Goal: Use online tool/utility: Utilize a website feature to perform a specific function

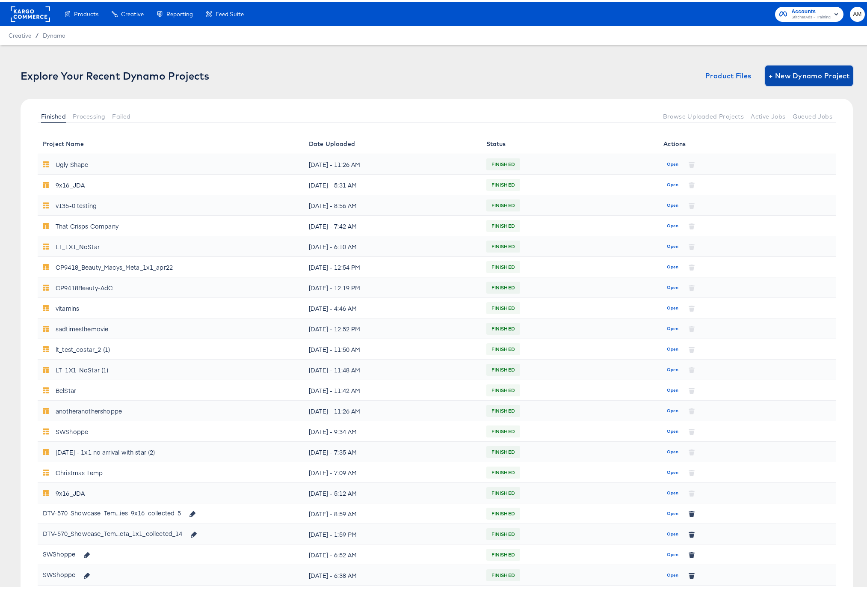
click at [797, 74] on span "+ New Dynamo Project" at bounding box center [809, 74] width 81 height 12
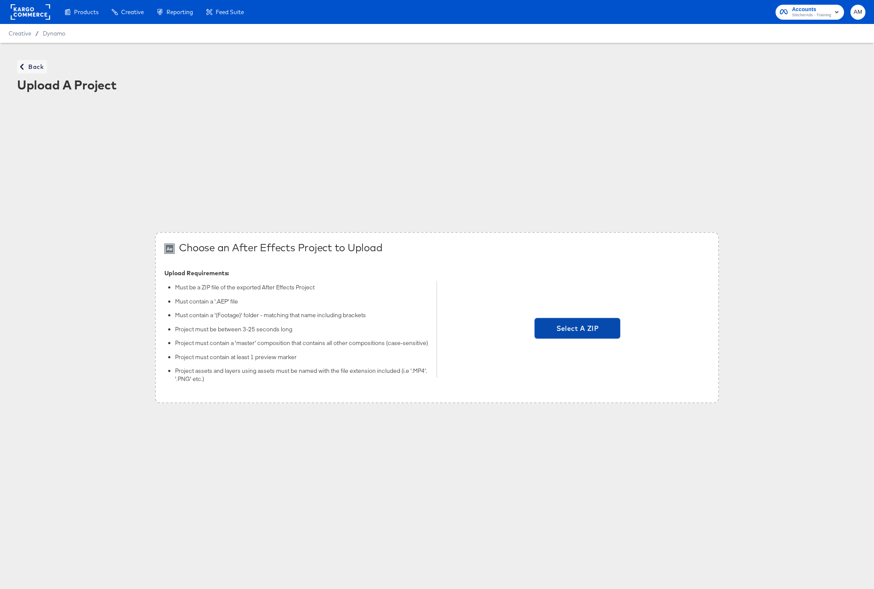
click at [556, 330] on span "Select A ZIP" at bounding box center [577, 328] width 79 height 12
click at [577, 329] on input "Select A ZIP" at bounding box center [577, 329] width 0 height 0
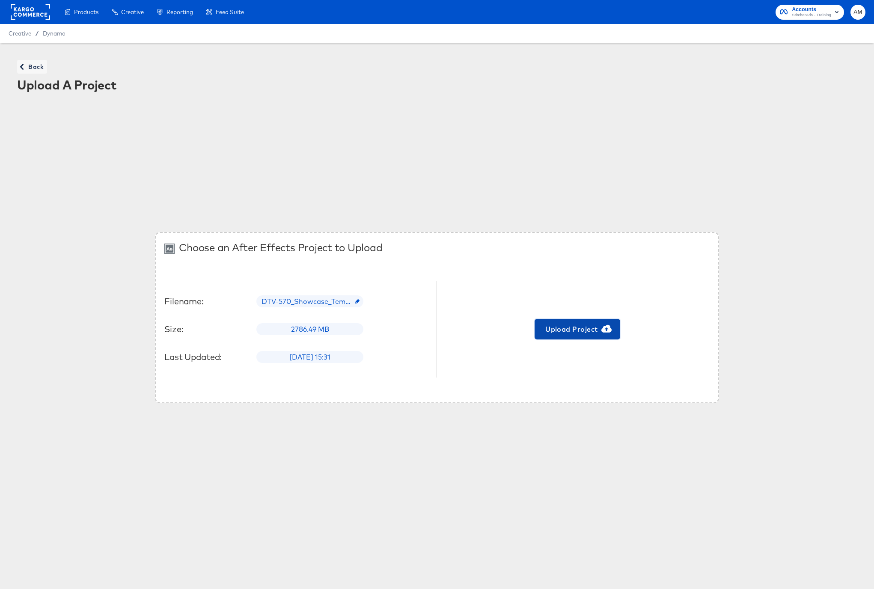
click at [576, 331] on span "Upload Project" at bounding box center [577, 329] width 79 height 12
click at [53, 34] on span "Dynamo" at bounding box center [54, 33] width 23 height 7
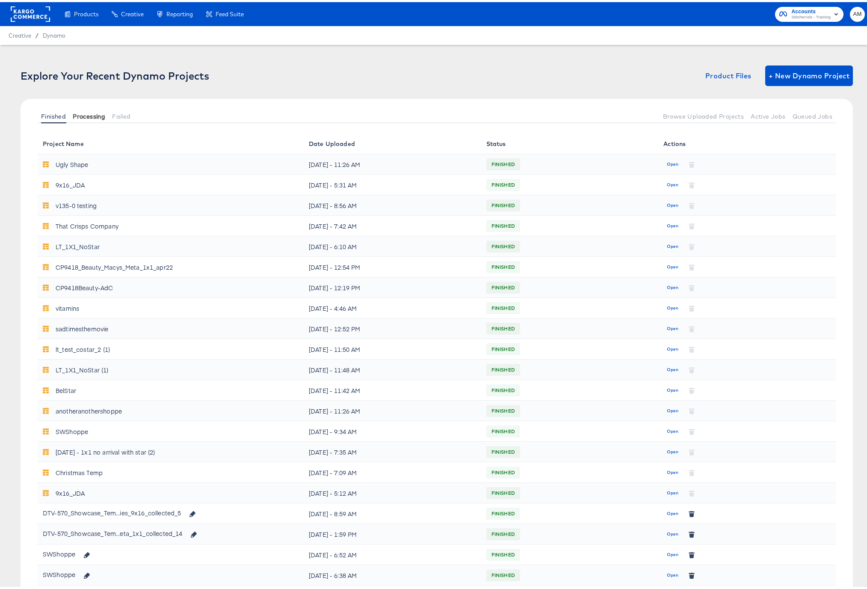
click at [83, 116] on span "Processing" at bounding box center [89, 114] width 33 height 7
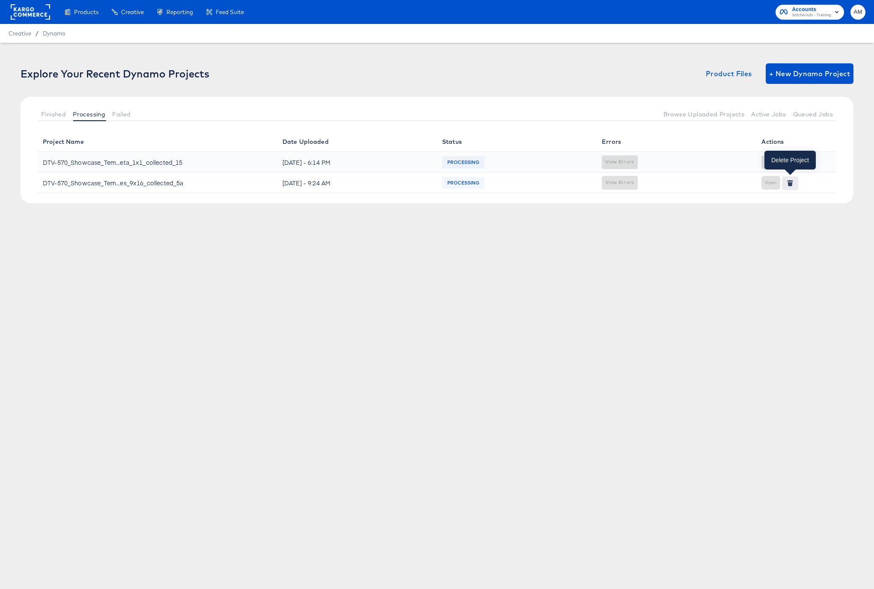
click at [789, 184] on icon "button" at bounding box center [789, 184] width 5 height 4
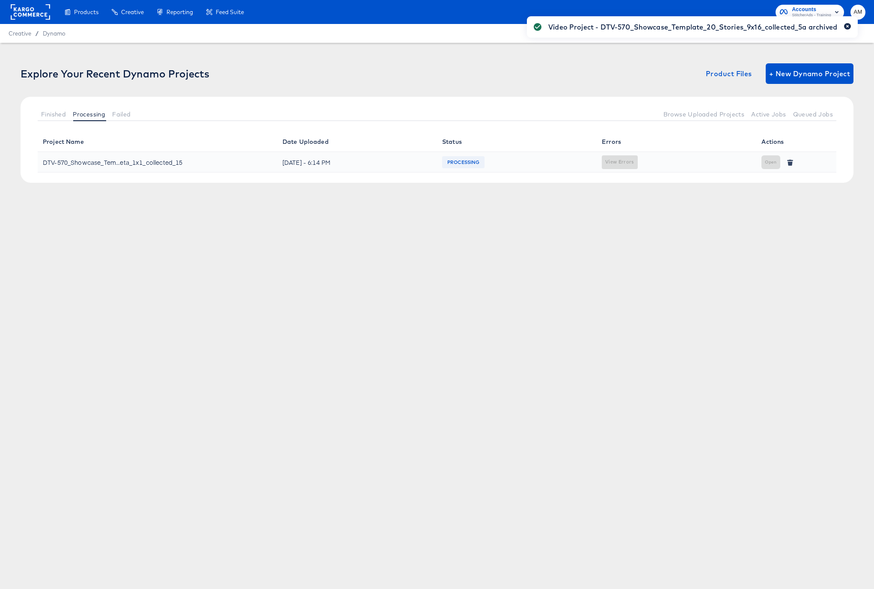
click at [849, 27] on icon "button" at bounding box center [847, 26] width 3 height 5
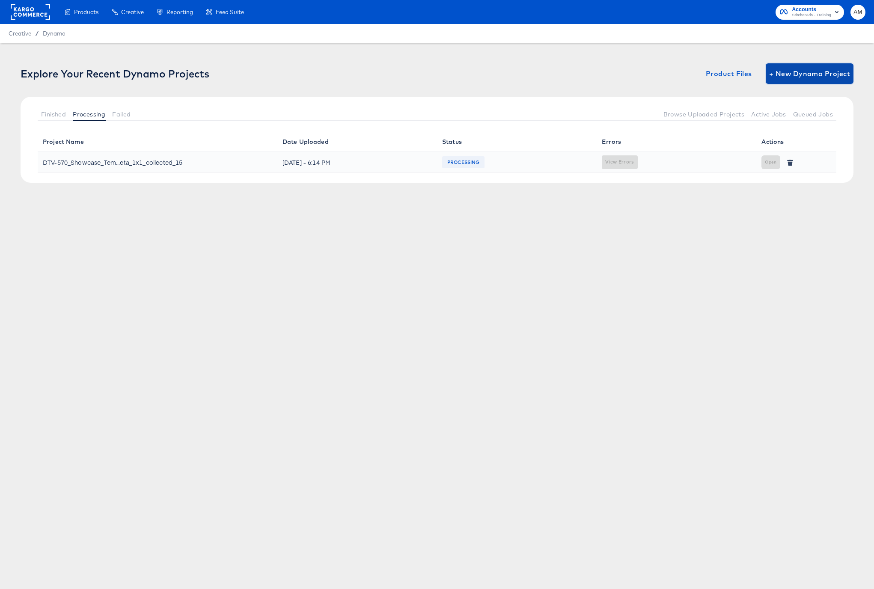
click at [813, 67] on button "+ New Dynamo Project" at bounding box center [810, 73] width 88 height 21
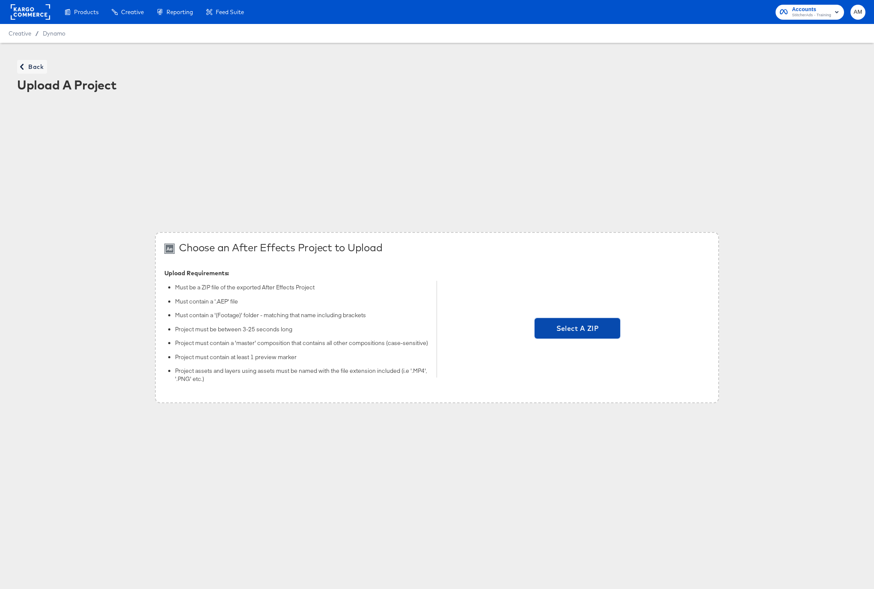
click at [584, 321] on span "Select A ZIP" at bounding box center [577, 328] width 86 height 21
click at [577, 329] on input "Select A ZIP" at bounding box center [577, 329] width 0 height 0
click at [570, 329] on span "Select A ZIP" at bounding box center [577, 328] width 79 height 12
click at [577, 329] on input "Select A ZIP" at bounding box center [577, 329] width 0 height 0
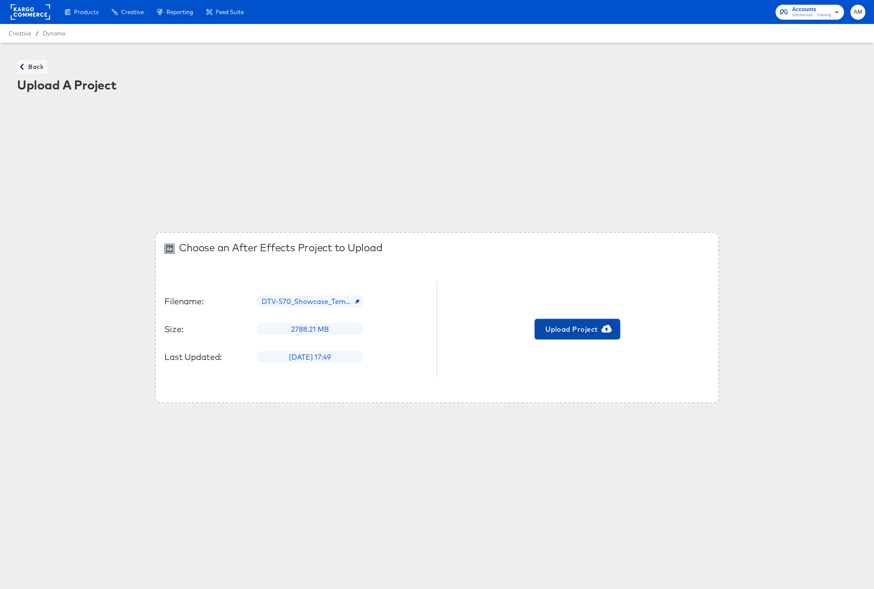
click at [572, 322] on button "Upload Project" at bounding box center [577, 329] width 86 height 21
click at [31, 67] on span "Back" at bounding box center [32, 67] width 23 height 11
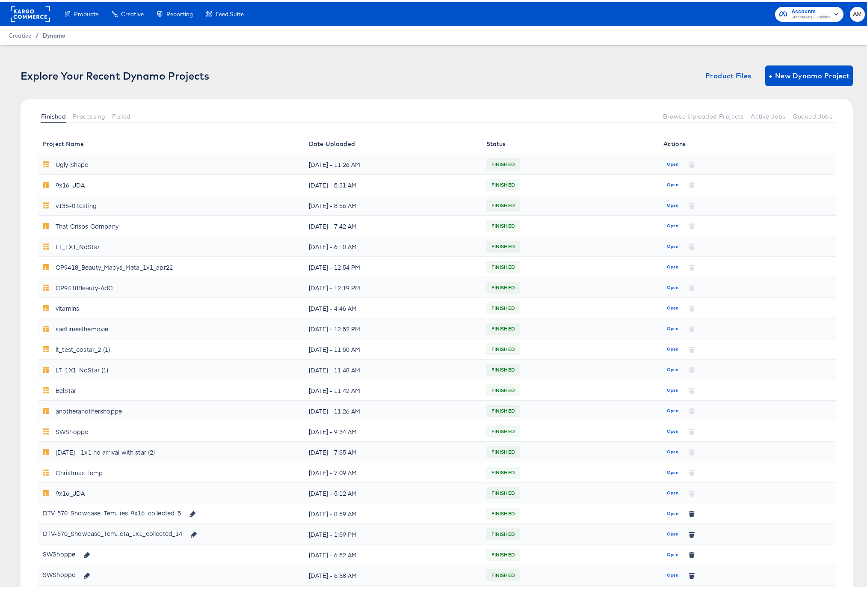
click at [53, 34] on span "Dynamo" at bounding box center [54, 33] width 23 height 7
click at [85, 113] on span "Processing" at bounding box center [89, 114] width 33 height 7
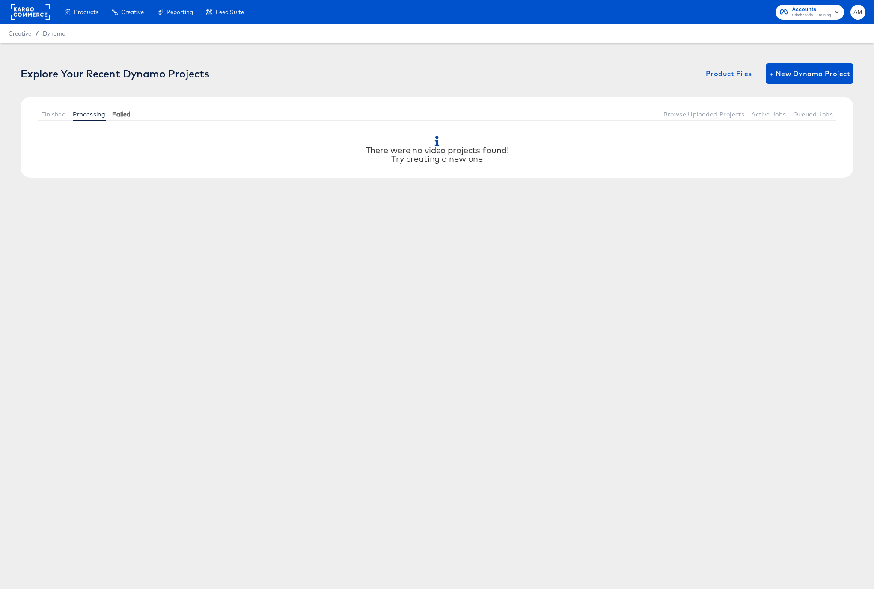
click at [125, 114] on span "Failed" at bounding box center [121, 114] width 18 height 7
click at [59, 112] on span "Finished" at bounding box center [53, 114] width 25 height 7
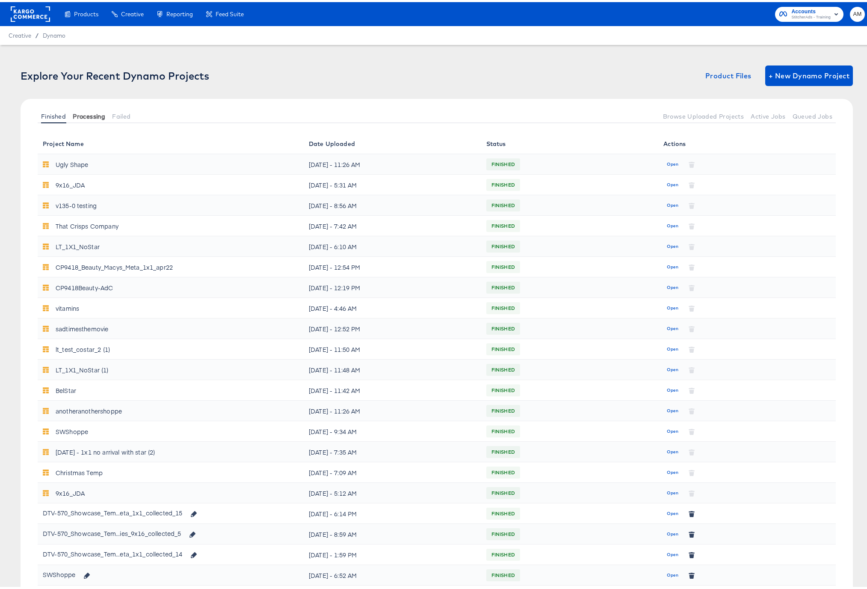
click at [79, 115] on span "Processing" at bounding box center [89, 114] width 33 height 7
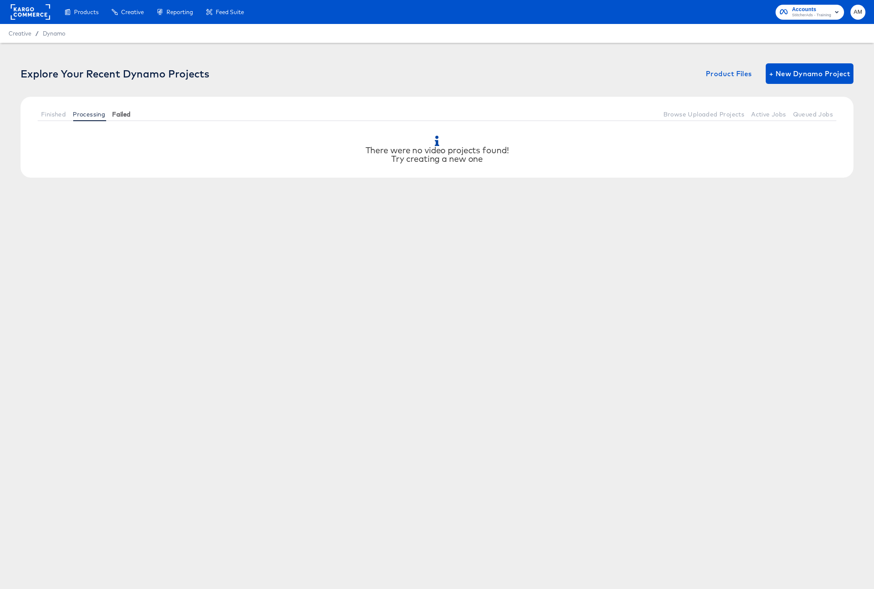
click at [120, 112] on span "Failed" at bounding box center [121, 114] width 18 height 7
click at [49, 111] on span "Finished" at bounding box center [53, 114] width 25 height 7
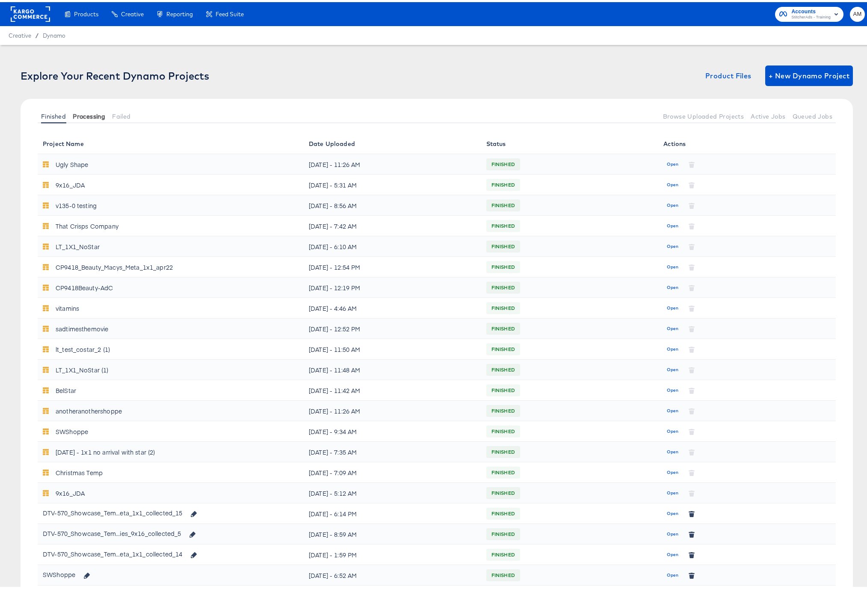
click at [85, 114] on span "Processing" at bounding box center [89, 114] width 33 height 7
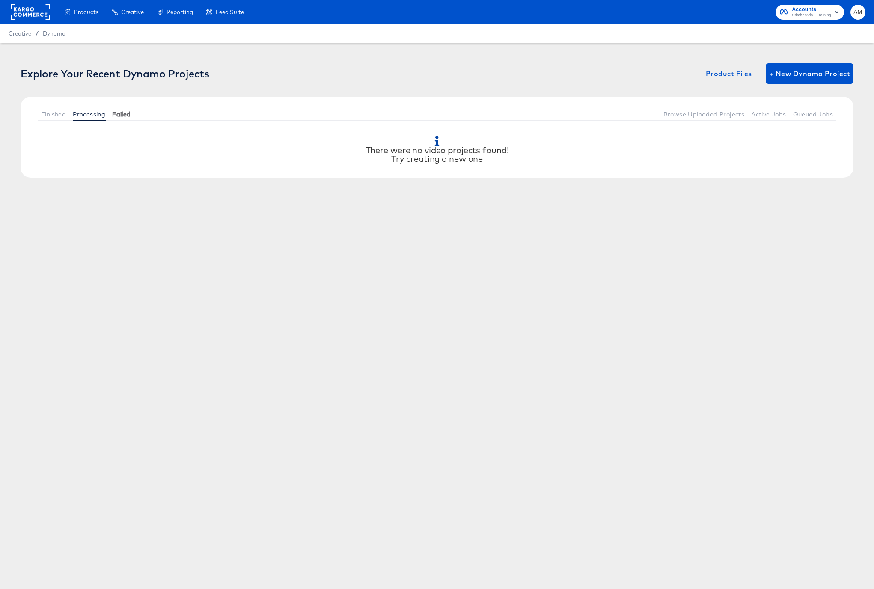
click at [119, 114] on span "Failed" at bounding box center [121, 114] width 18 height 7
click at [95, 113] on span "Processing" at bounding box center [89, 114] width 33 height 7
click at [797, 80] on button "+ New Dynamo Project" at bounding box center [810, 73] width 88 height 21
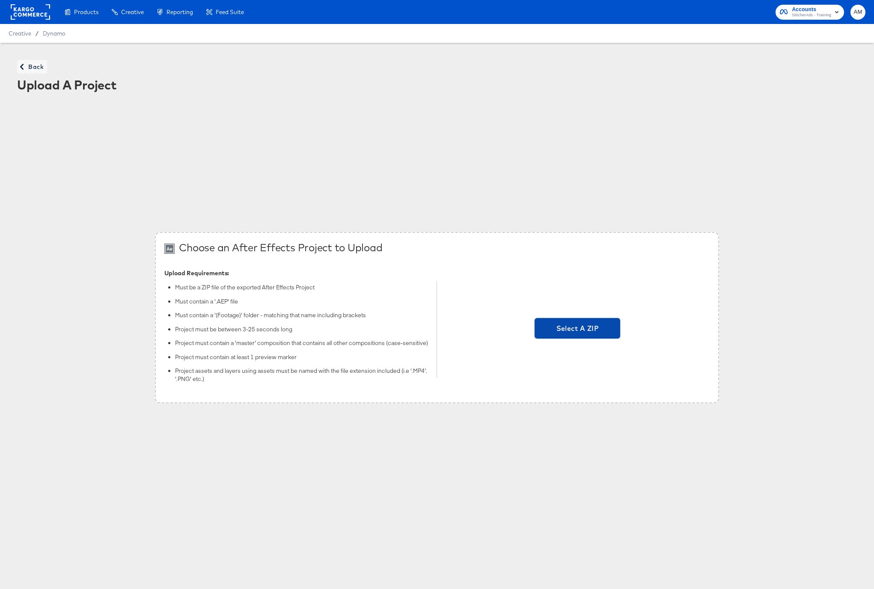
click at [568, 332] on span "Select A ZIP" at bounding box center [577, 328] width 79 height 12
click at [577, 329] on input "Select A ZIP" at bounding box center [577, 329] width 0 height 0
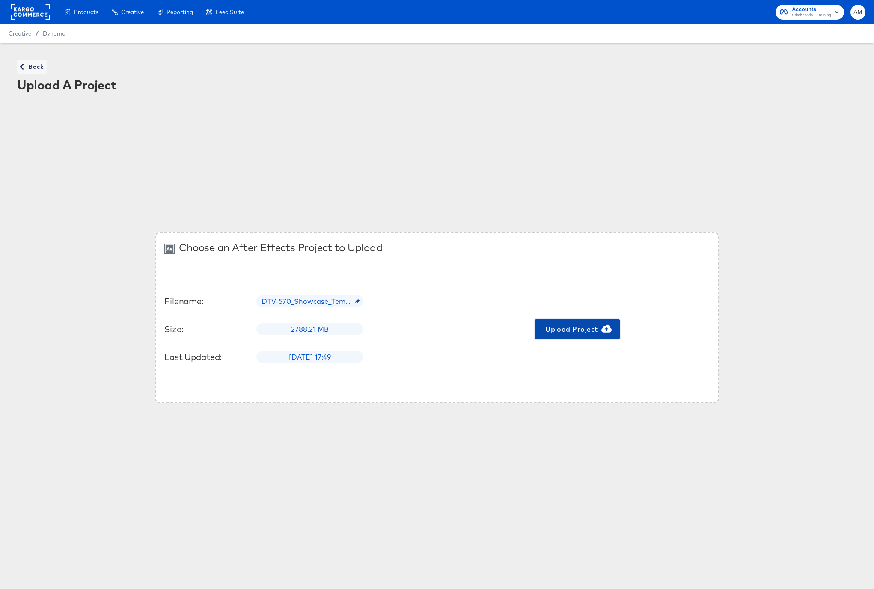
click at [579, 329] on span "Upload Project" at bounding box center [577, 329] width 79 height 12
click at [45, 32] on span "Dynamo" at bounding box center [54, 33] width 23 height 7
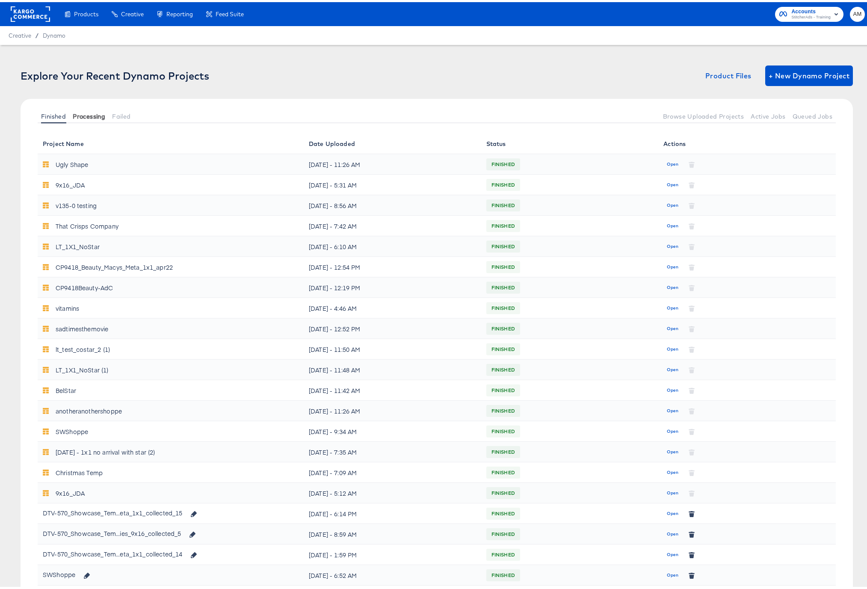
click at [85, 119] on button "Processing" at bounding box center [88, 114] width 39 height 14
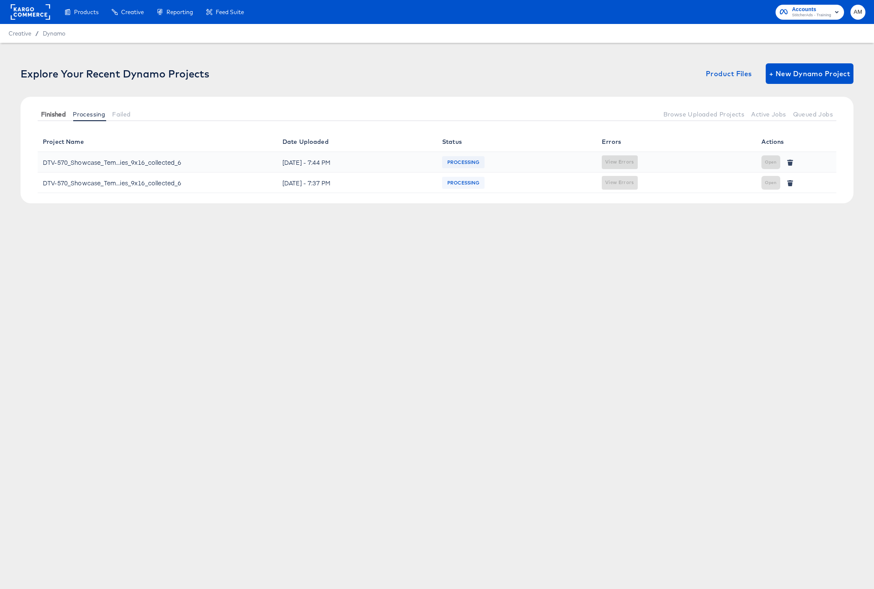
click at [46, 111] on span "Finished" at bounding box center [53, 114] width 25 height 7
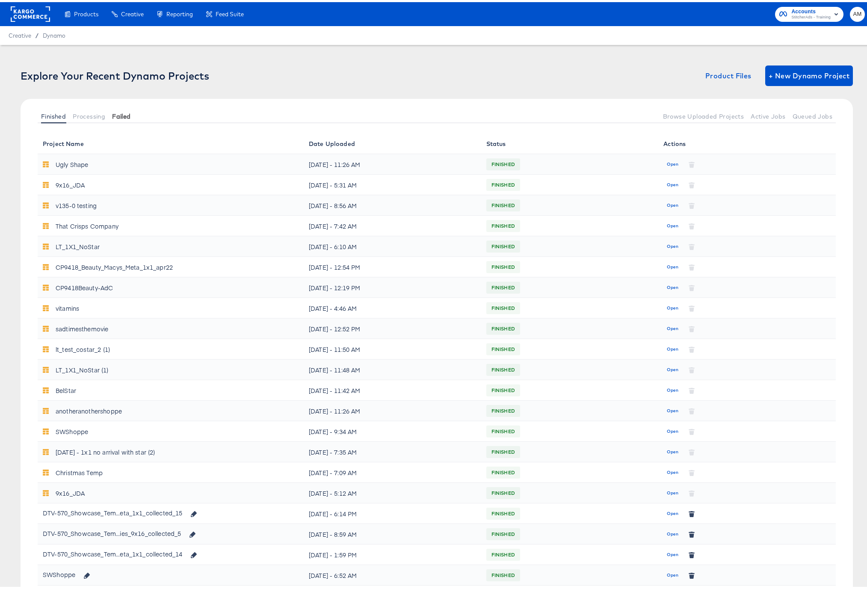
click at [124, 114] on span "Failed" at bounding box center [121, 114] width 18 height 7
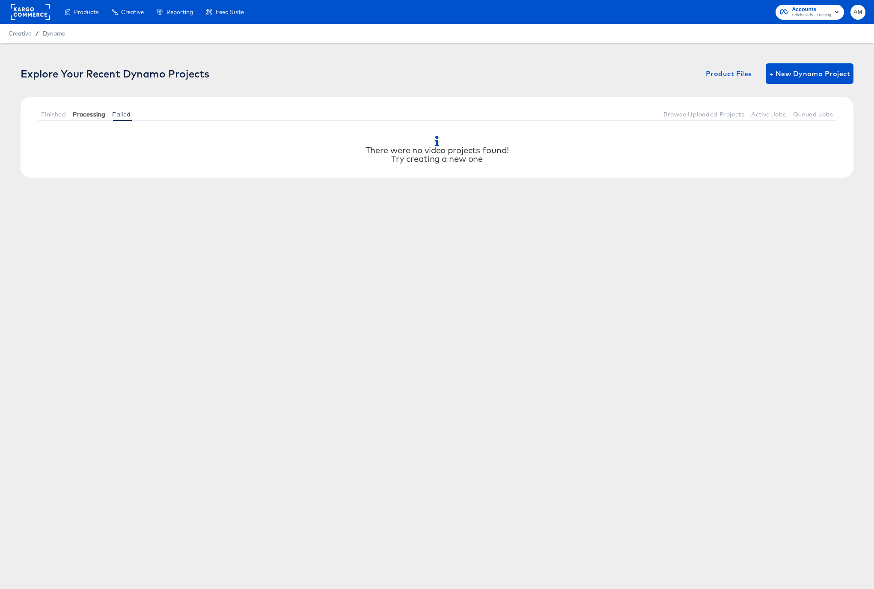
click at [98, 113] on span "Processing" at bounding box center [89, 114] width 33 height 7
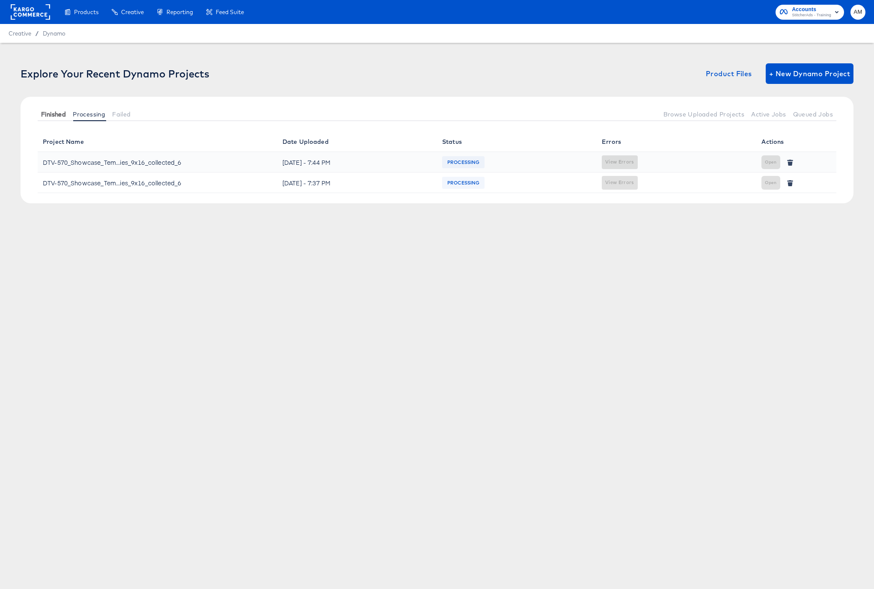
click at [62, 112] on span "Finished" at bounding box center [53, 114] width 25 height 7
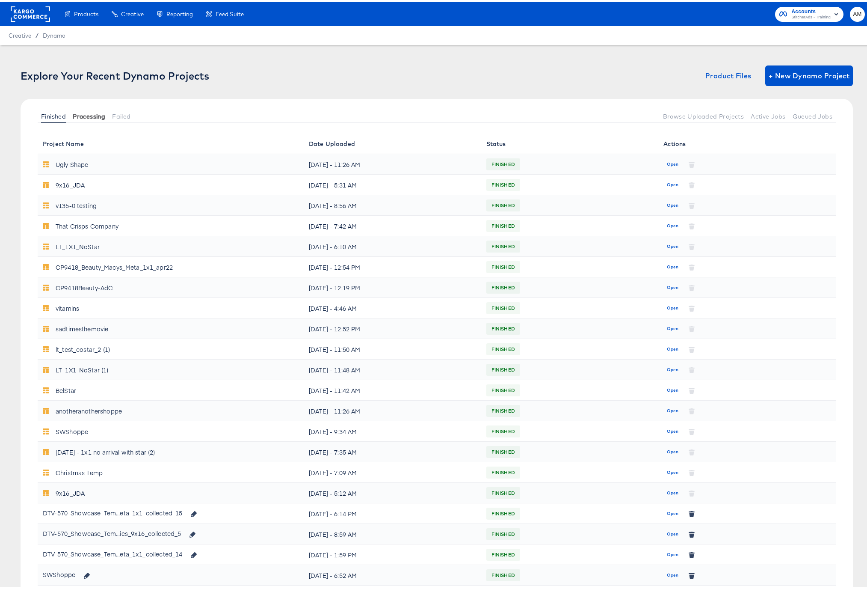
click at [89, 114] on span "Processing" at bounding box center [89, 114] width 33 height 7
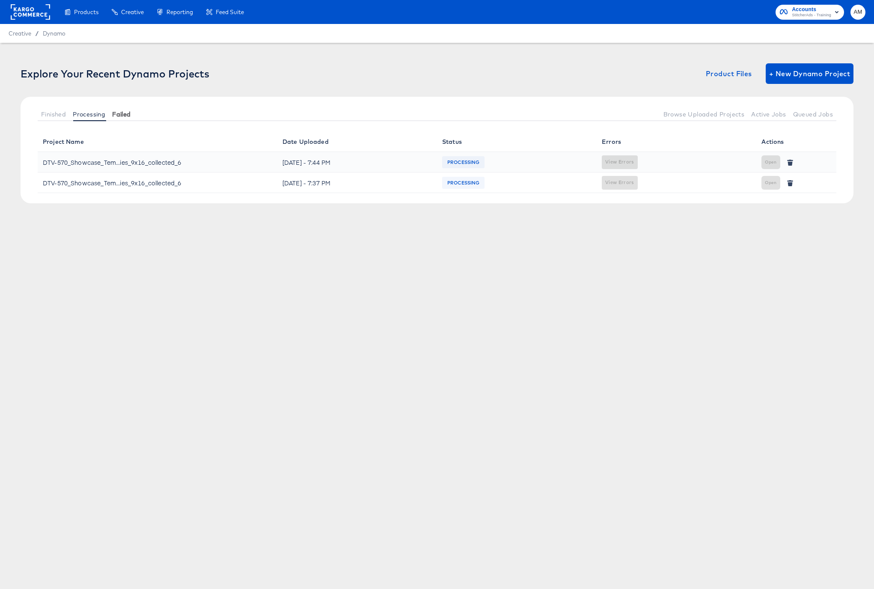
click at [123, 116] on span "Failed" at bounding box center [121, 114] width 18 height 7
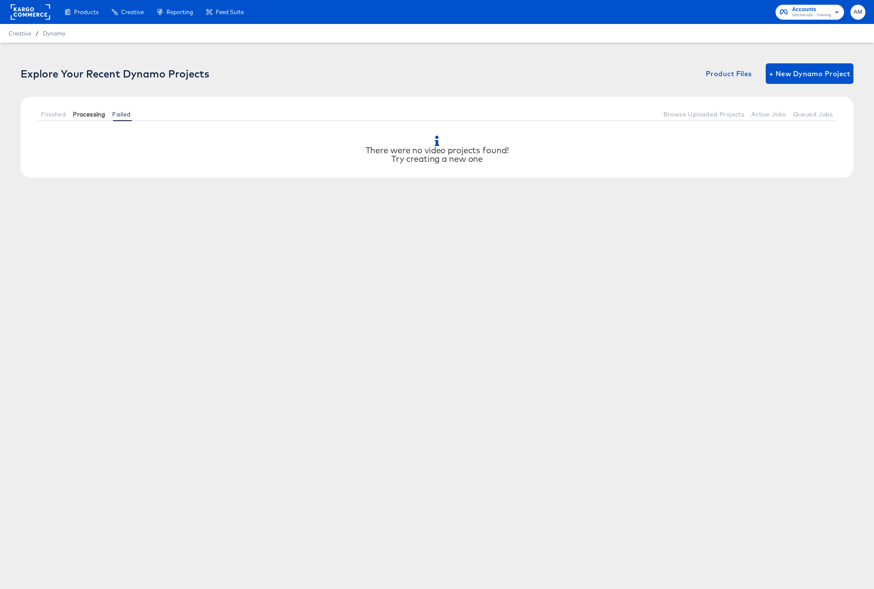
click at [91, 113] on span "Processing" at bounding box center [89, 114] width 33 height 7
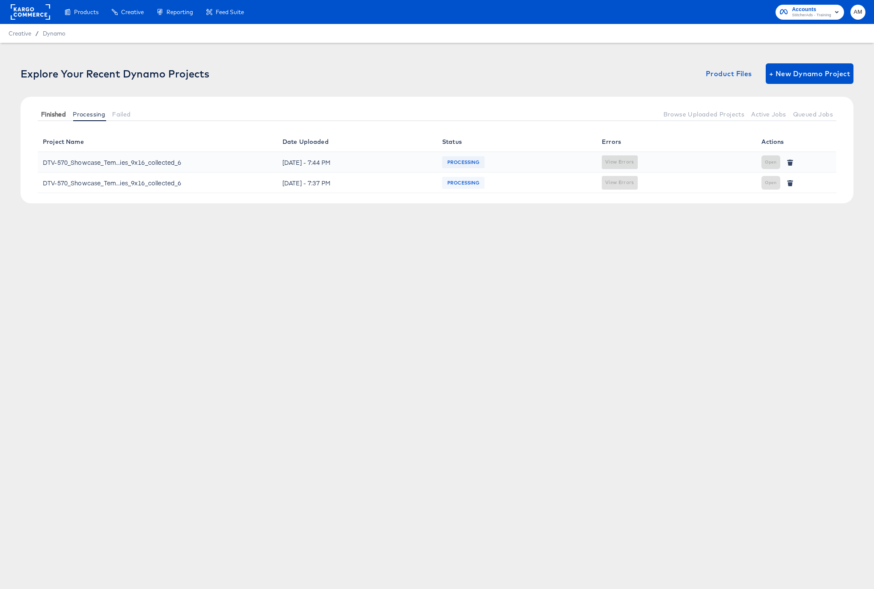
click at [55, 111] on span "Finished" at bounding box center [53, 114] width 25 height 7
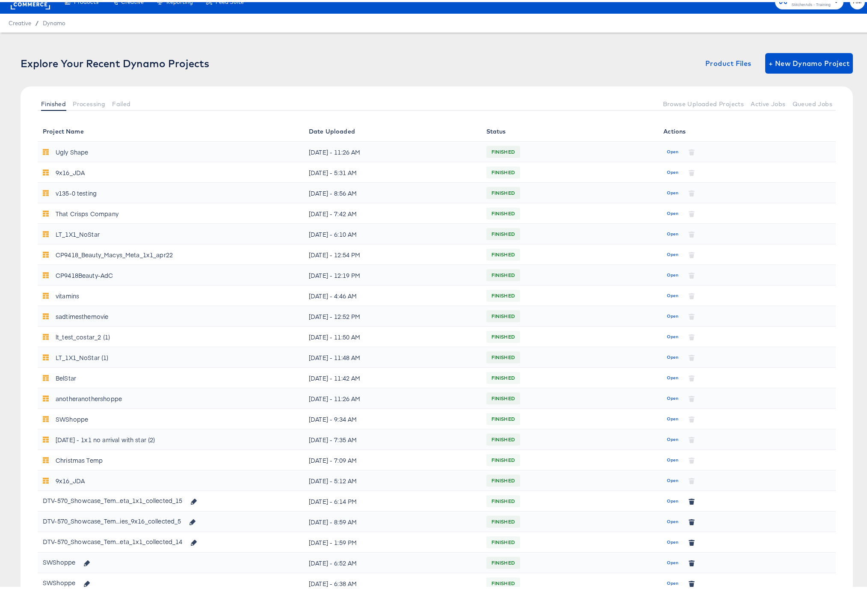
scroll to position [13, 0]
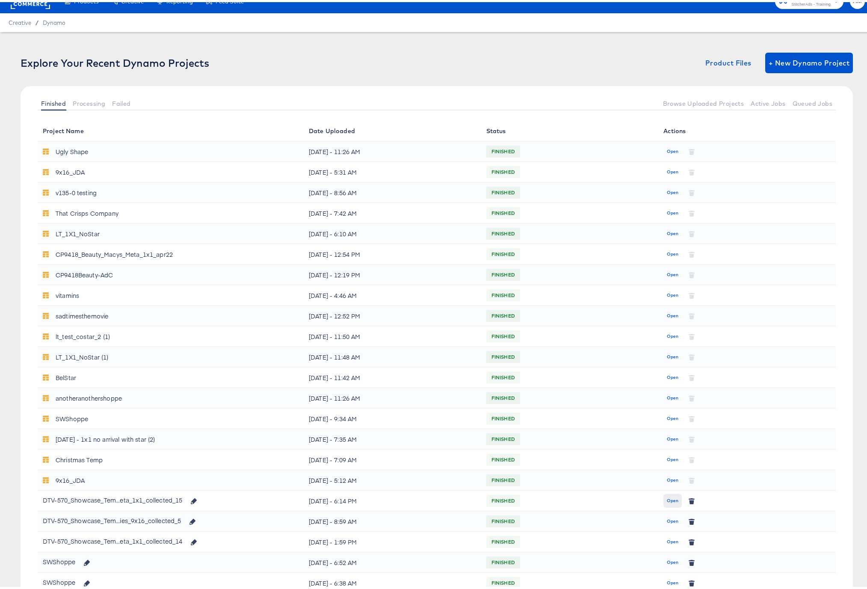
click at [667, 499] on span "Open" at bounding box center [673, 499] width 12 height 8
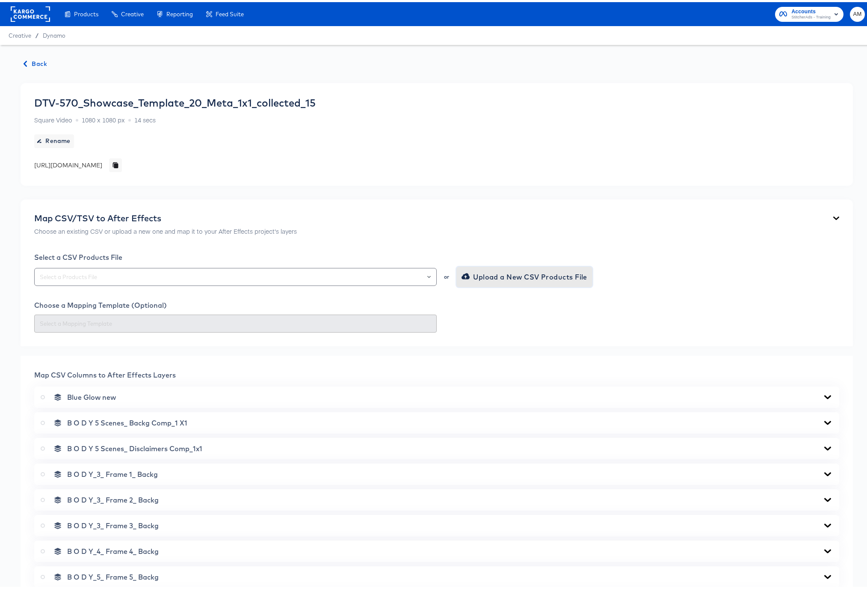
click at [492, 277] on span "Upload a New CSV Products File" at bounding box center [525, 275] width 124 height 12
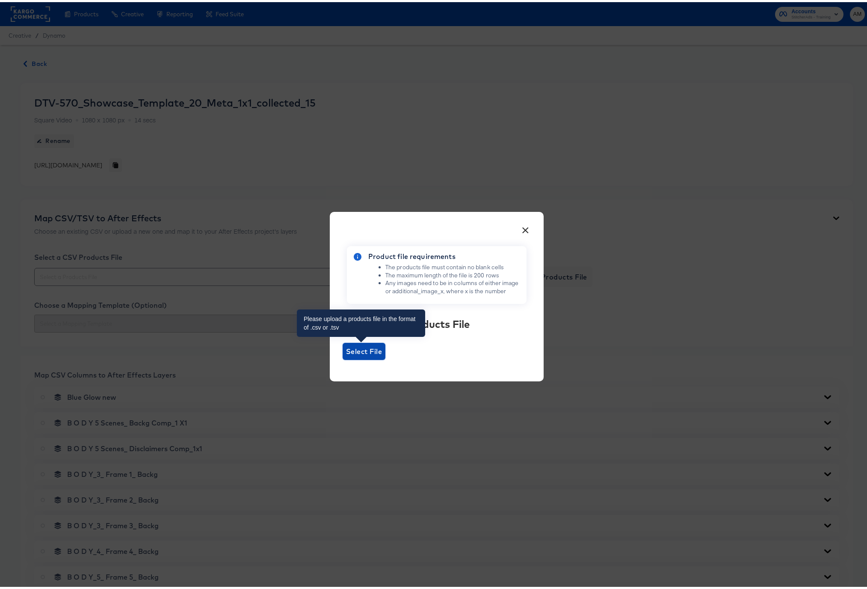
click at [361, 351] on span "Select File" at bounding box center [364, 349] width 36 height 12
click at [343, 358] on input "Select File" at bounding box center [343, 358] width 0 height 0
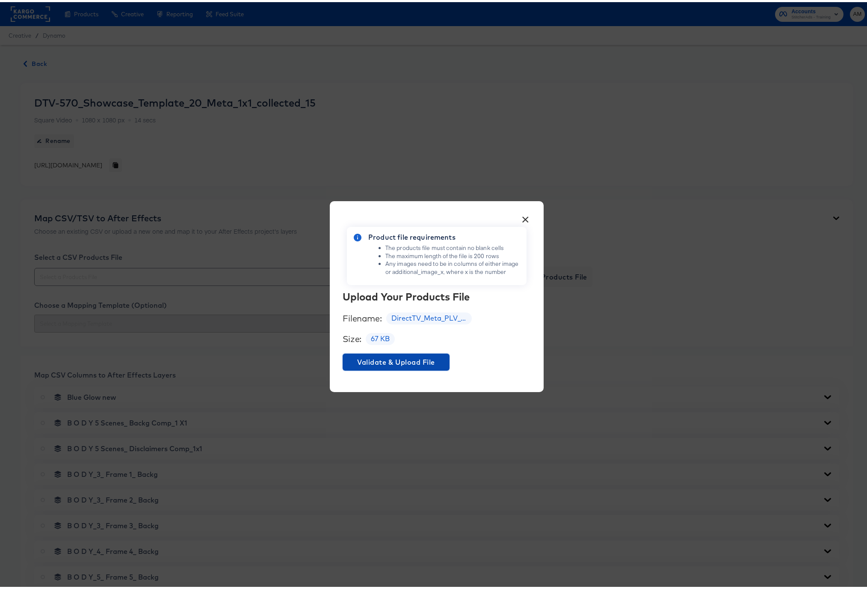
click at [413, 362] on span "Validate & Upload File" at bounding box center [396, 360] width 100 height 12
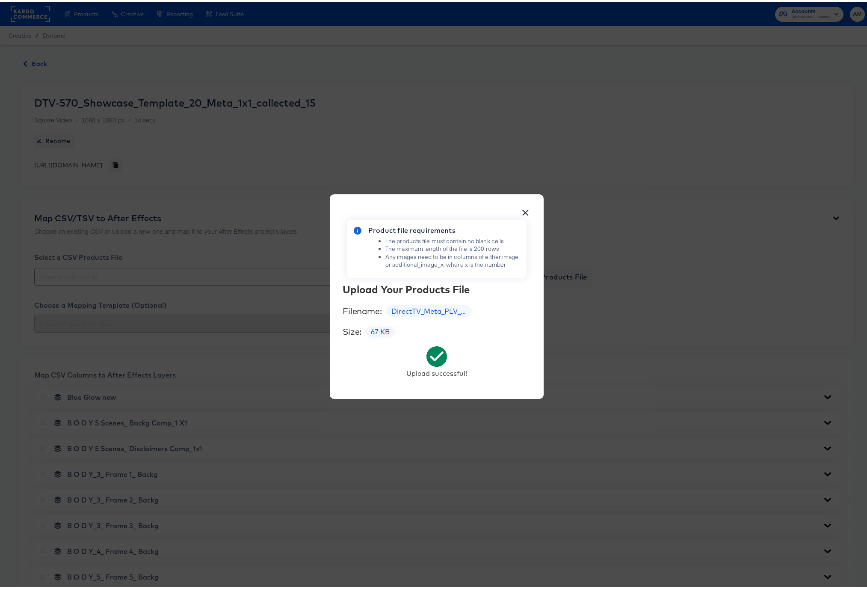
click at [522, 209] on button "×" at bounding box center [525, 208] width 15 height 15
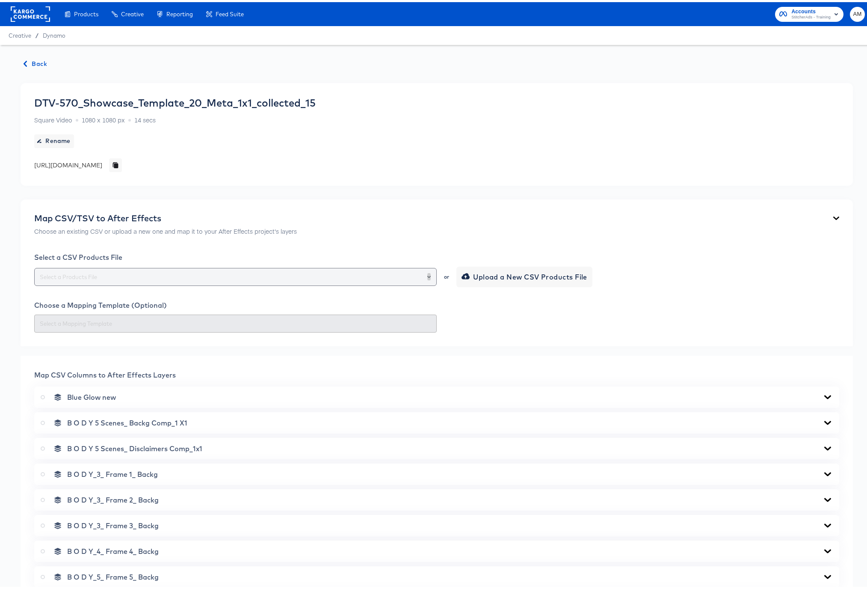
click at [427, 276] on button "Open" at bounding box center [428, 275] width 3 height 12
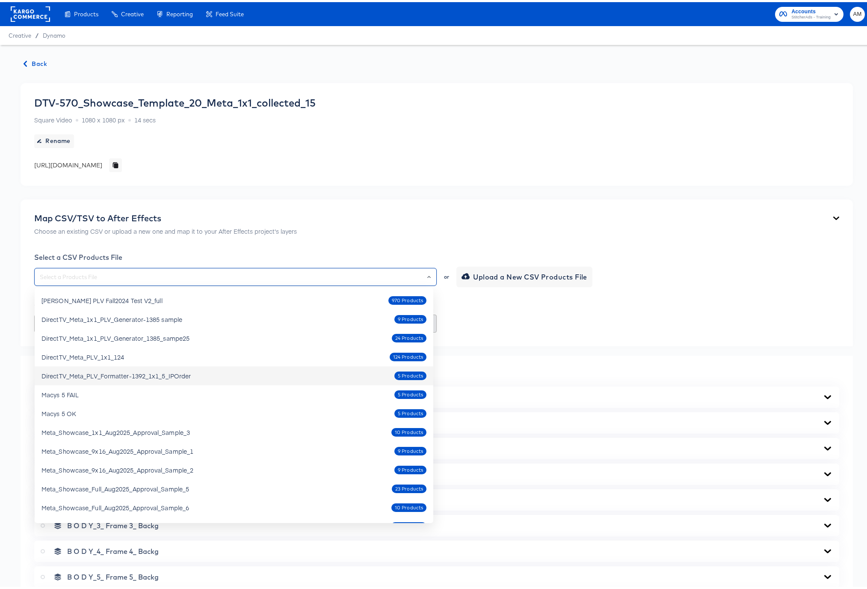
click at [173, 373] on div "DirectTV_Meta_PLV_Formatter-1392_1x1_5_IPOrder" at bounding box center [116, 373] width 149 height 9
type input "DirectTV_Meta_PLV_Formatter-1392_1x1_5_IPOrder"
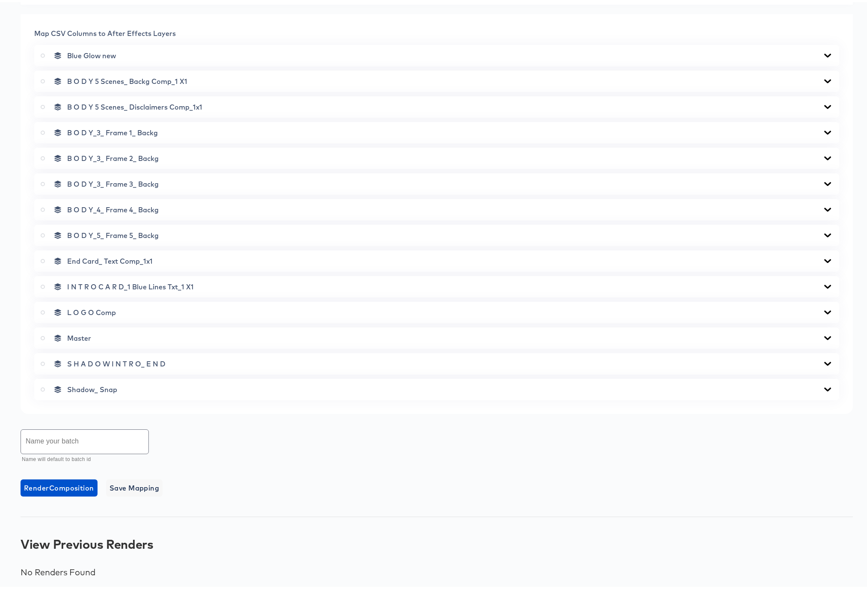
scroll to position [53, 0]
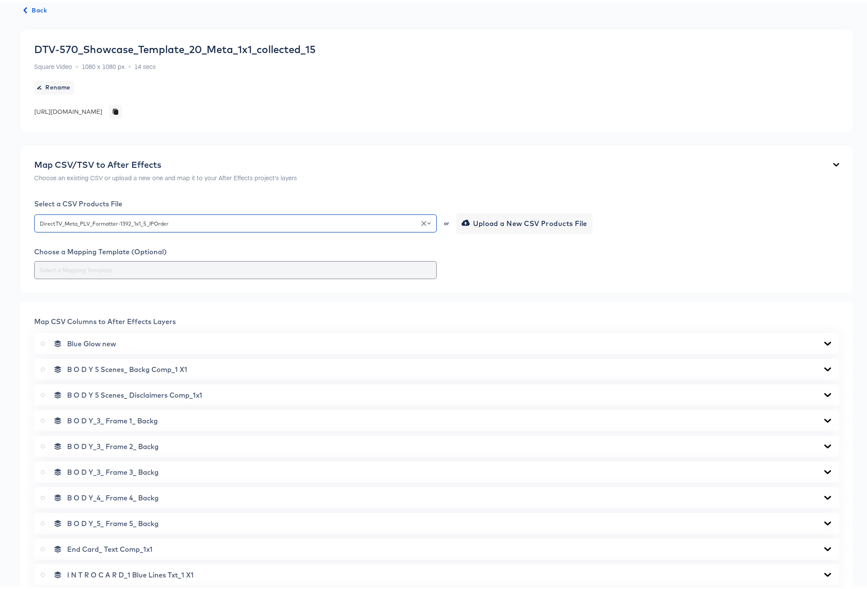
click at [425, 268] on div at bounding box center [429, 268] width 8 height 12
click at [515, 264] on div at bounding box center [436, 268] width 805 height 18
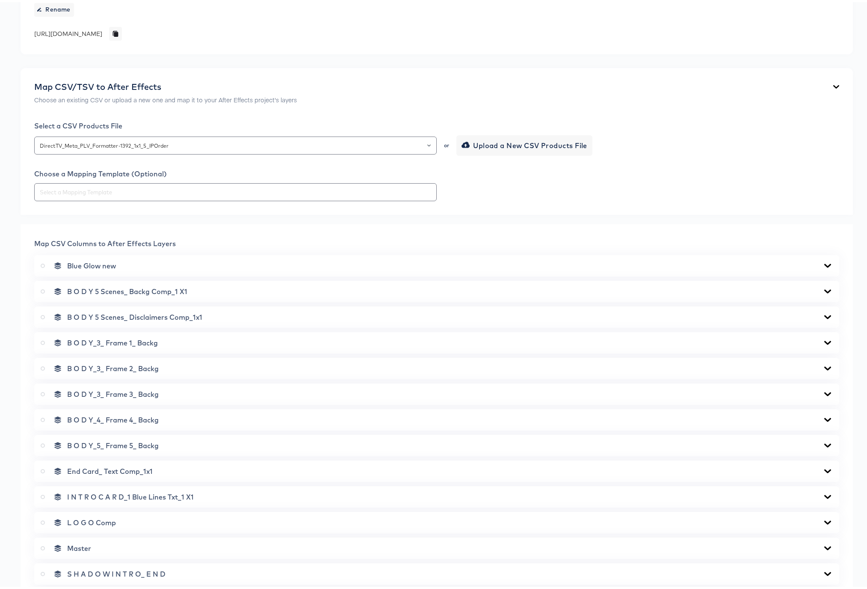
scroll to position [225, 0]
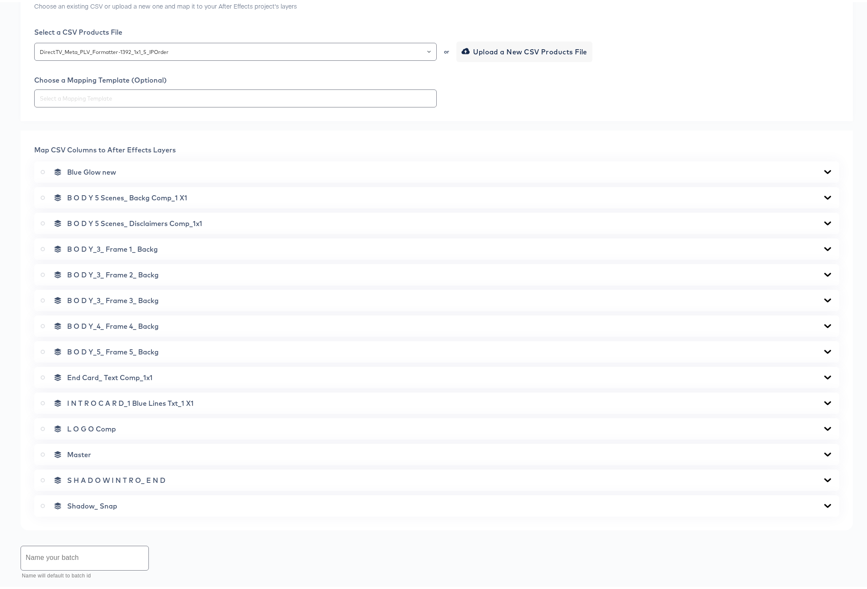
click at [825, 196] on icon at bounding box center [828, 195] width 7 height 4
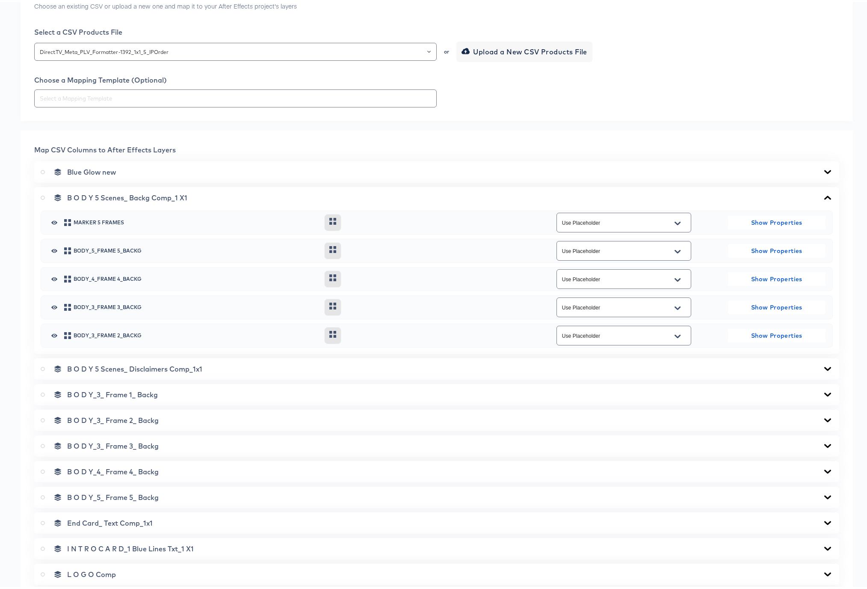
click at [825, 196] on icon at bounding box center [828, 195] width 7 height 4
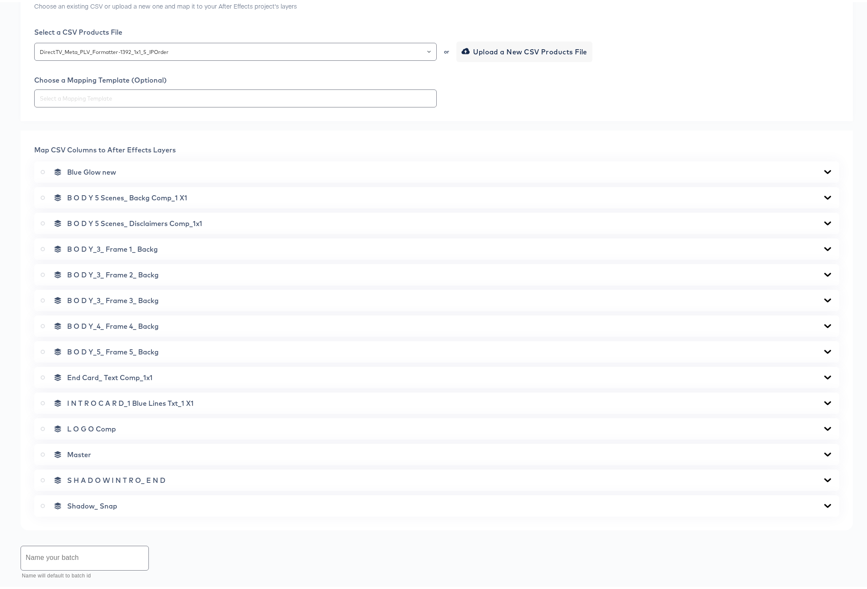
click at [825, 220] on icon at bounding box center [828, 221] width 7 height 4
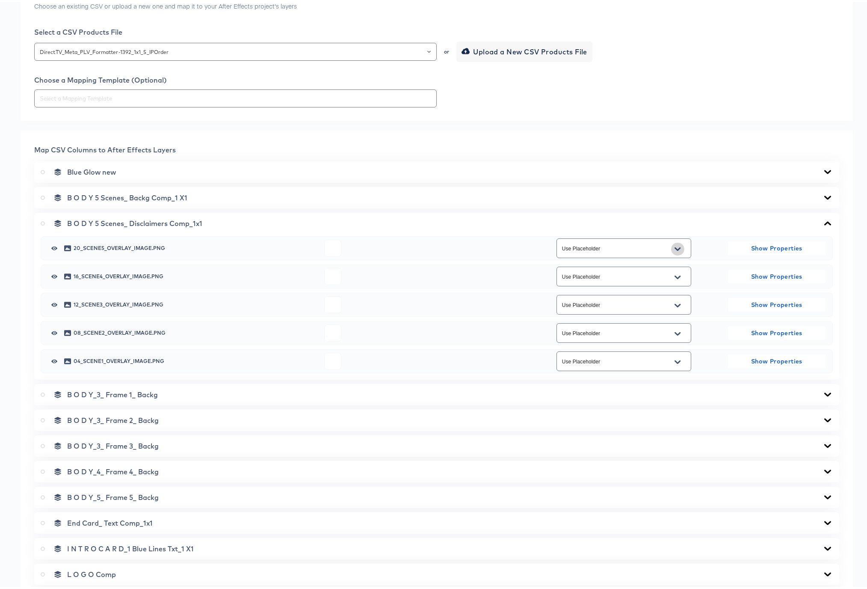
click at [676, 246] on icon "Open" at bounding box center [678, 246] width 6 height 3
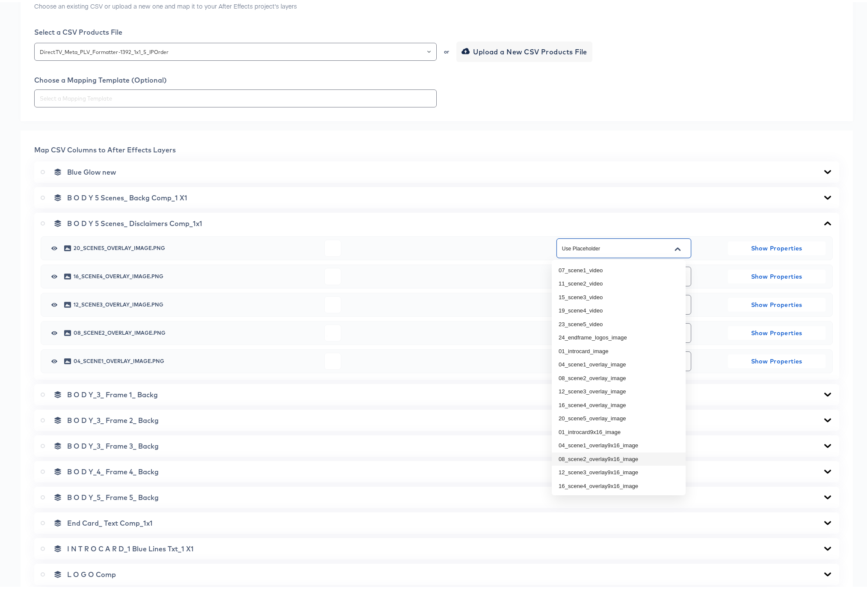
scroll to position [27, 0]
click at [597, 485] on li "20_scene5_overlay9x16_image" at bounding box center [619, 483] width 134 height 14
type input "20_scene5_overlay9x16_image"
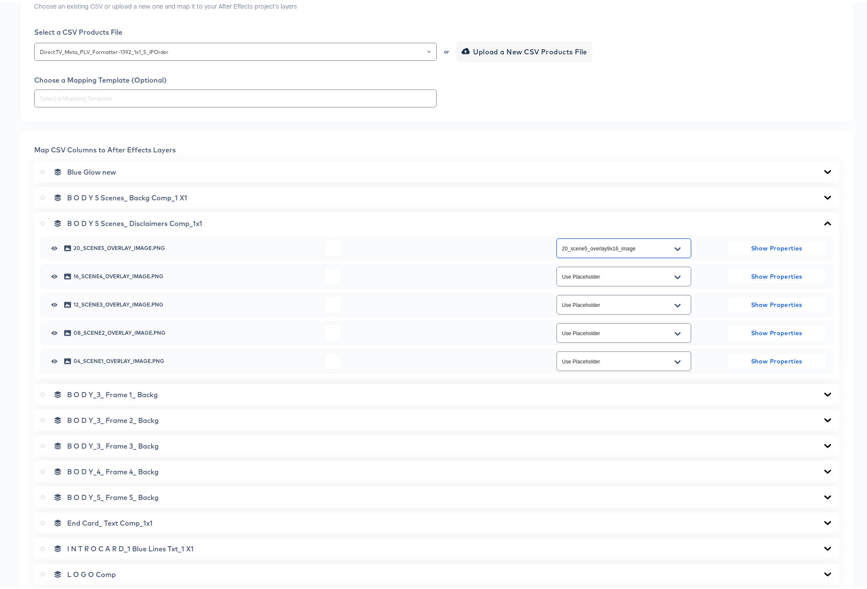
click at [677, 273] on button "Open" at bounding box center [677, 275] width 13 height 14
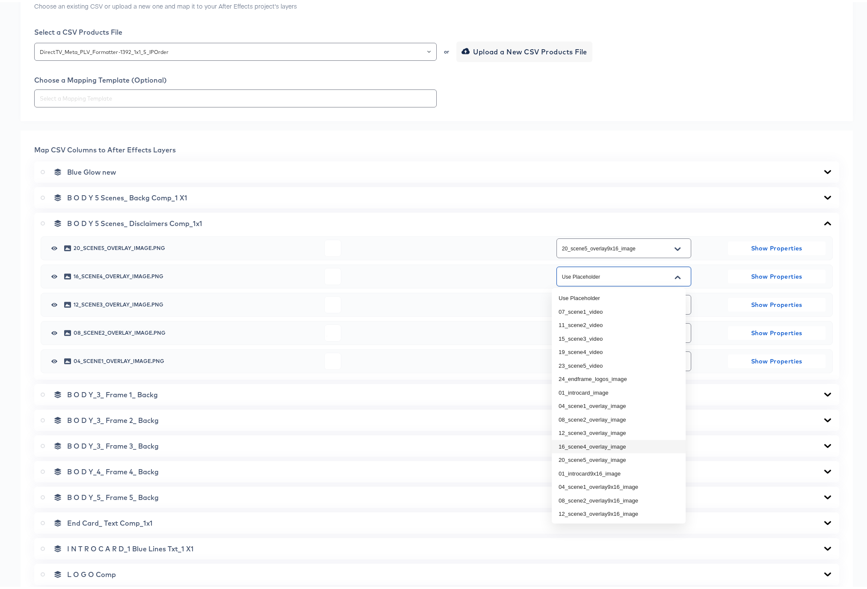
click at [590, 446] on li "16_scene4_overlay_image" at bounding box center [619, 445] width 134 height 14
type input "16_scene4_overlay_image"
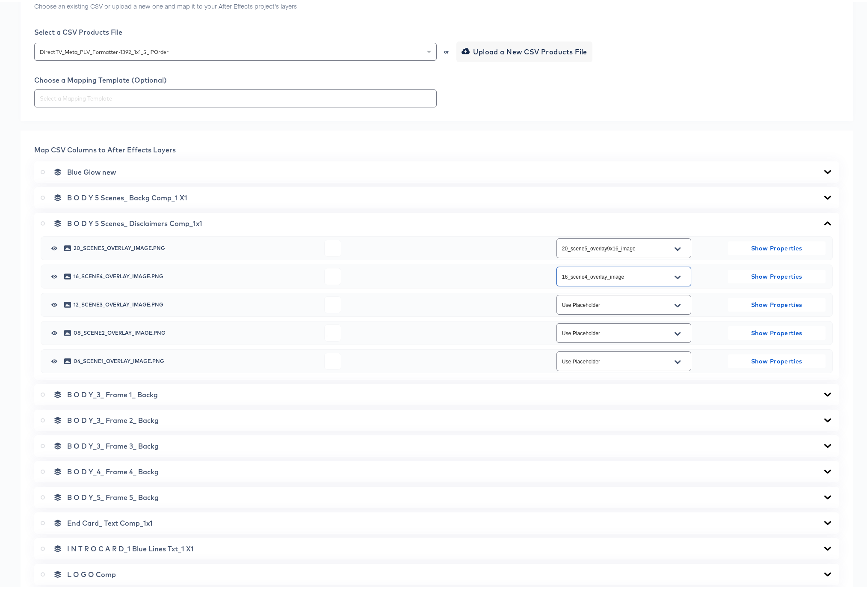
click at [675, 303] on icon "Open" at bounding box center [678, 303] width 6 height 3
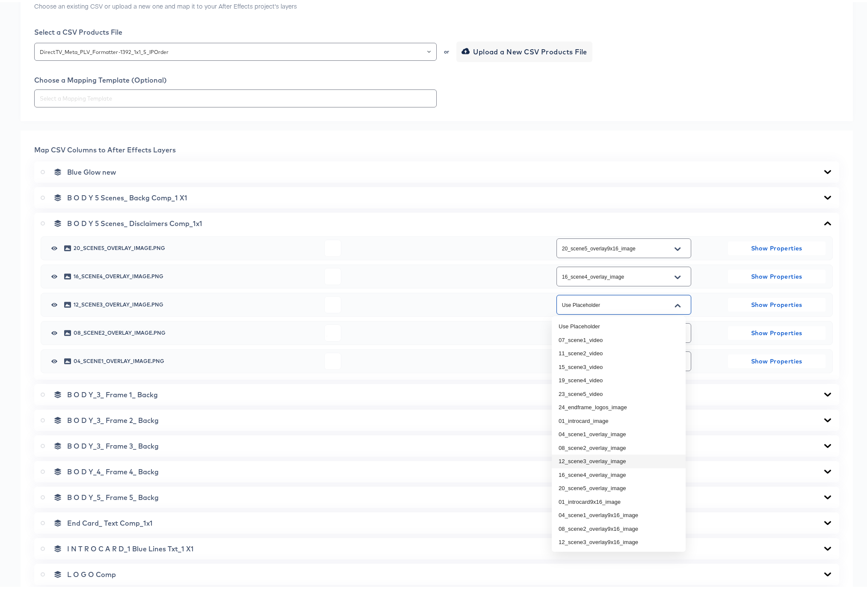
drag, startPoint x: 604, startPoint y: 459, endPoint x: 609, endPoint y: 453, distance: 7.9
click at [604, 459] on li "12_scene3_overlay_image" at bounding box center [619, 459] width 134 height 14
type input "12_scene3_overlay_image"
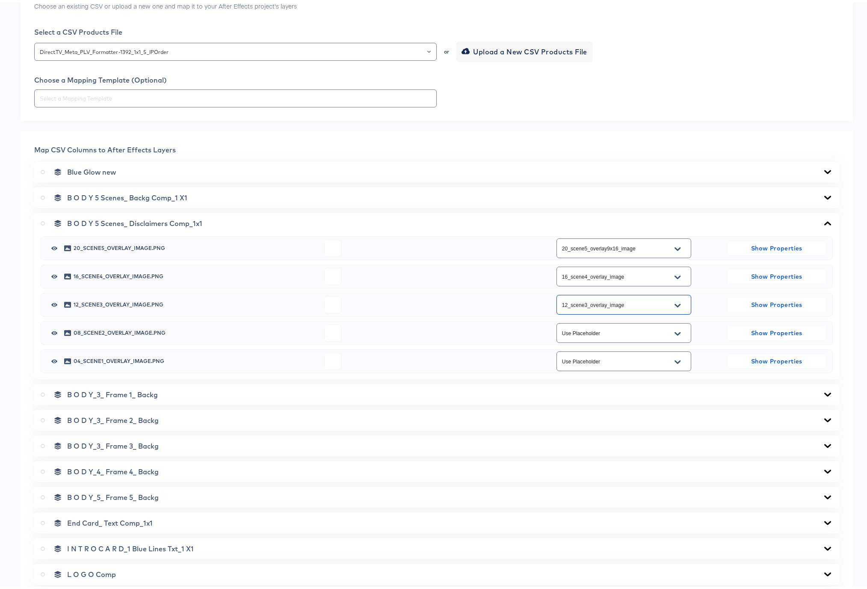
click at [675, 330] on icon "Open" at bounding box center [678, 331] width 6 height 3
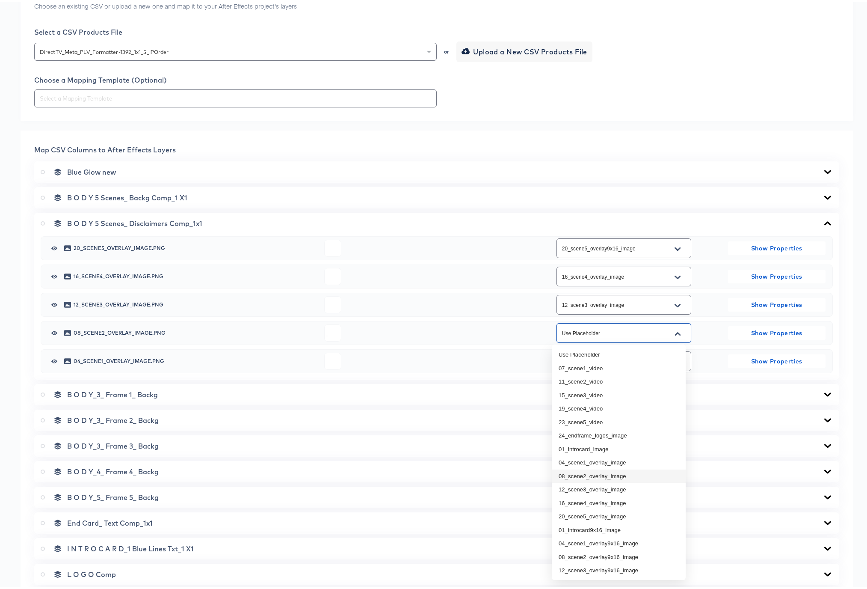
click at [614, 476] on li "08_scene2_overlay_image" at bounding box center [619, 474] width 134 height 14
type input "08_scene2_overlay_image"
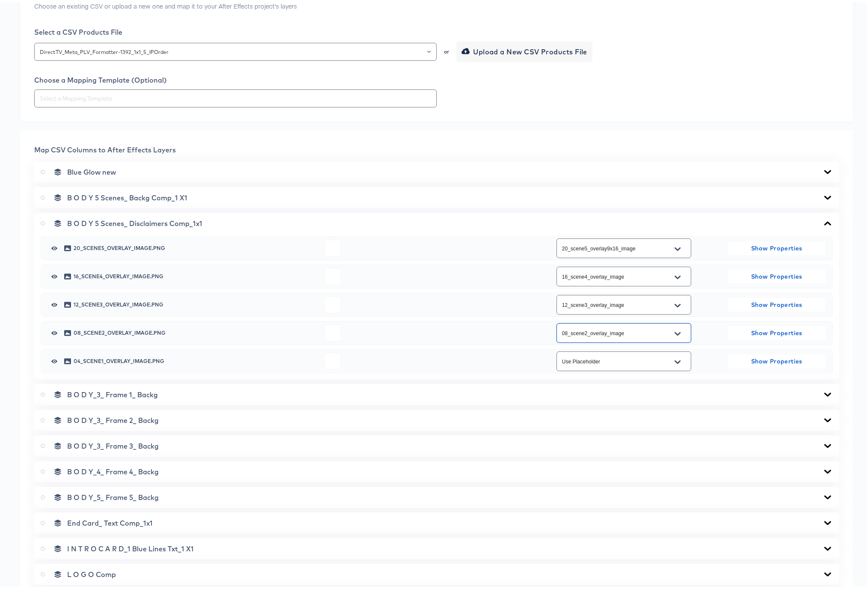
click at [677, 359] on button "Open" at bounding box center [677, 360] width 13 height 14
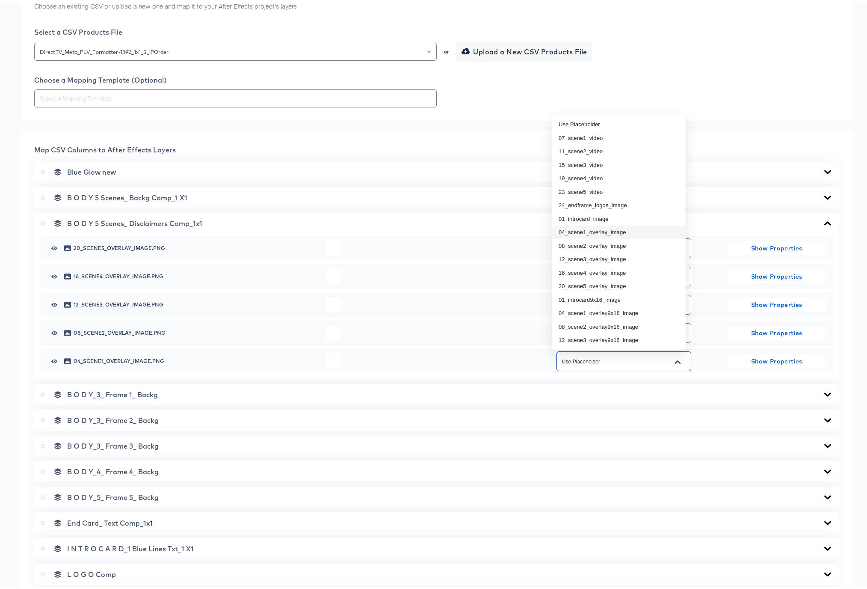
click at [609, 230] on li "04_scene1_overlay_image" at bounding box center [619, 230] width 134 height 14
type input "04_scene1_overlay_image"
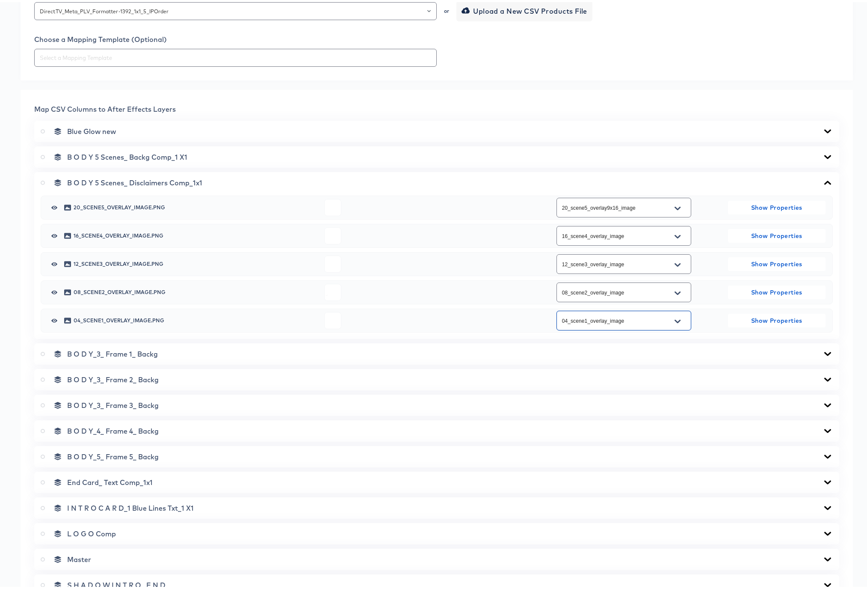
scroll to position [324, 0]
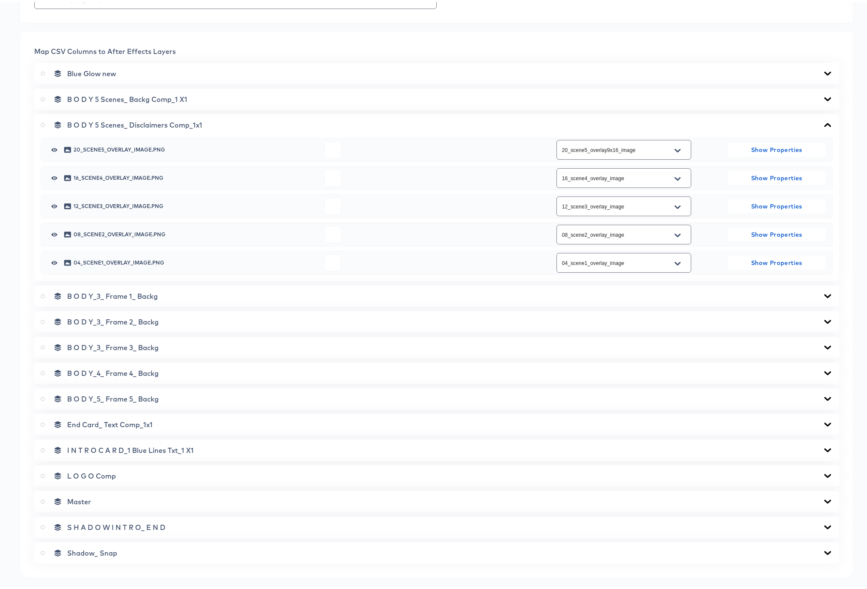
click at [825, 293] on icon at bounding box center [828, 294] width 7 height 4
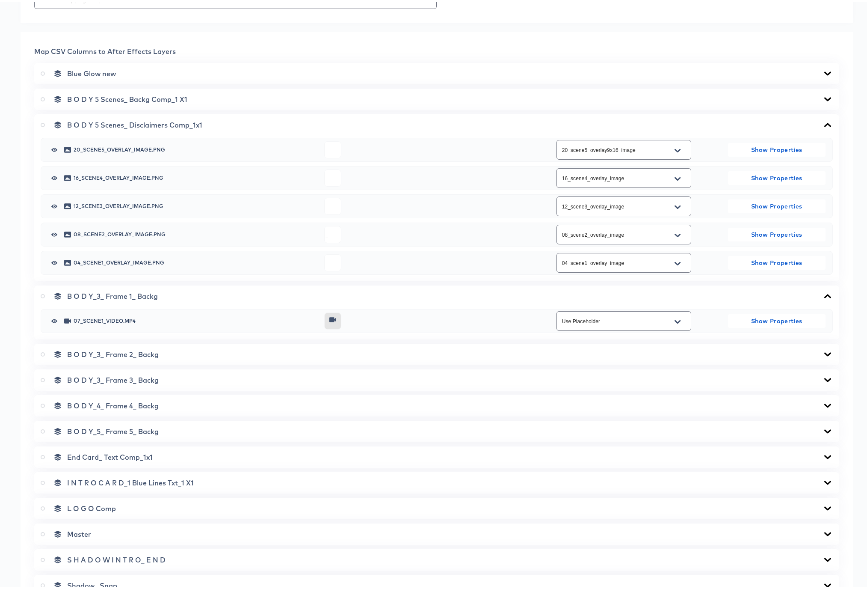
click at [675, 320] on icon "Open" at bounding box center [678, 319] width 6 height 7
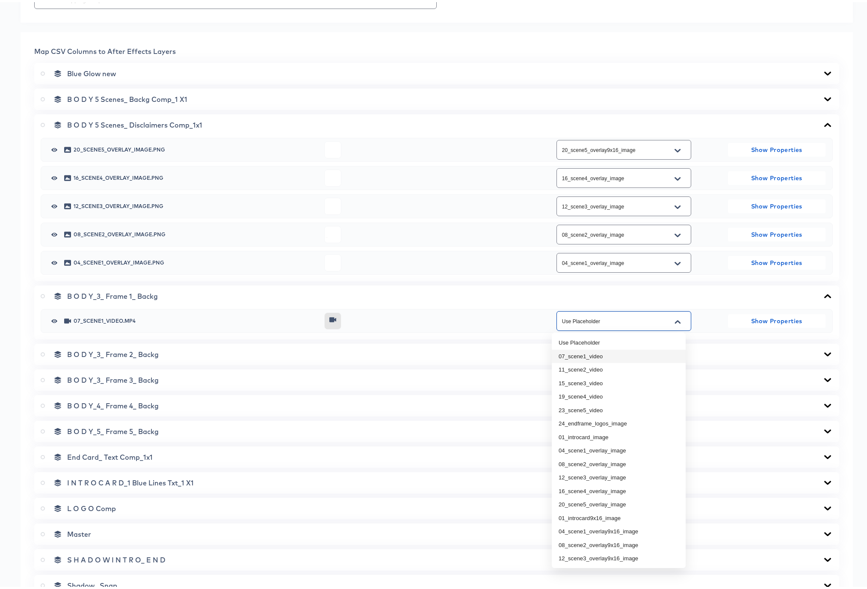
click at [591, 354] on li "07_scene1_video" at bounding box center [619, 354] width 134 height 14
type input "07_scene1_video"
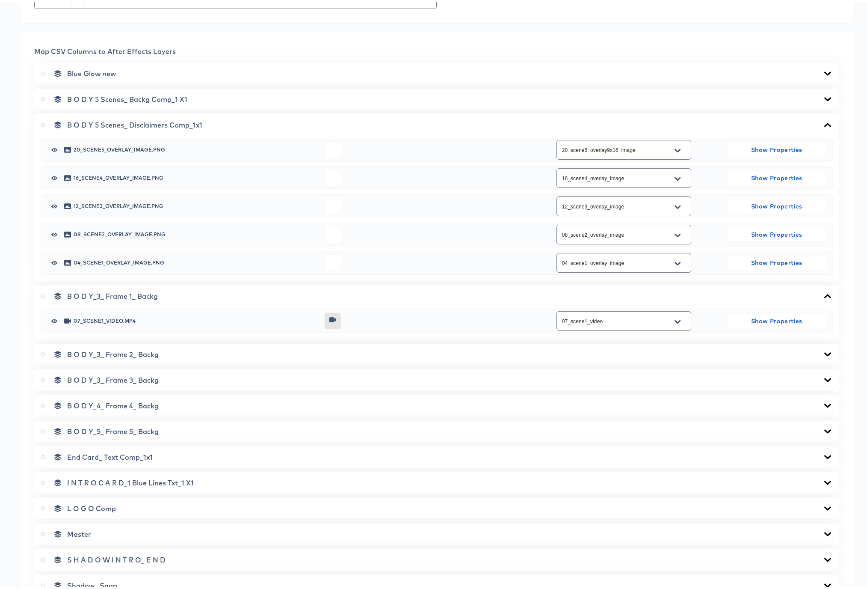
click at [825, 352] on icon at bounding box center [828, 352] width 7 height 4
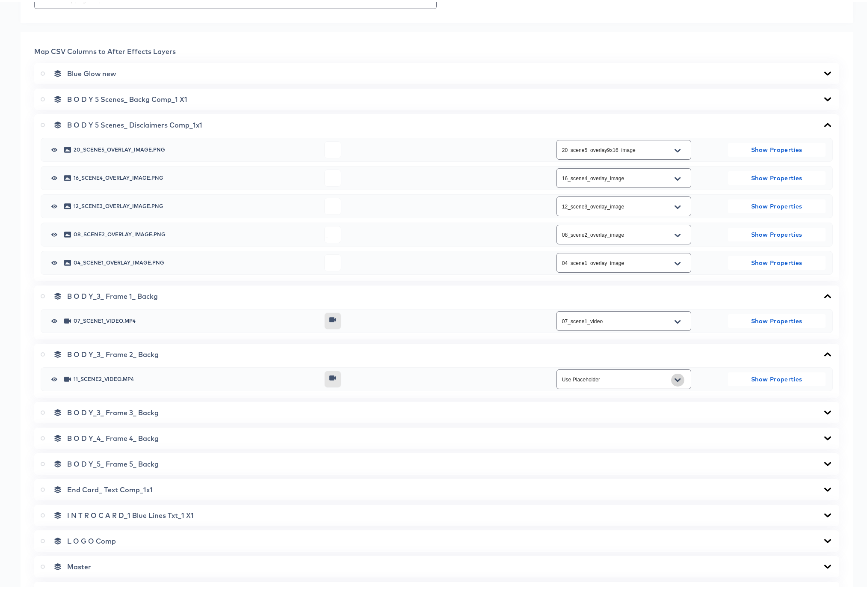
click at [675, 377] on icon "Open" at bounding box center [678, 377] width 6 height 3
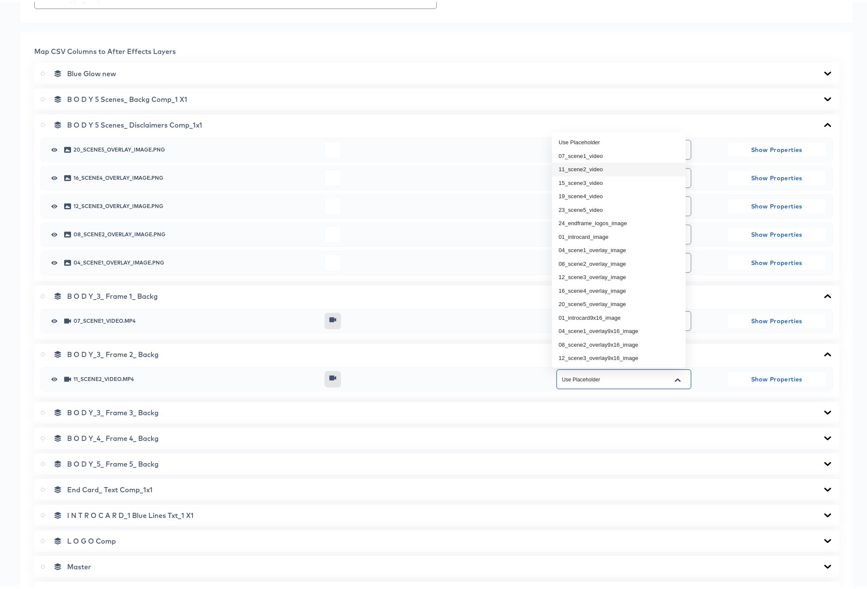
click at [590, 166] on li "11_scene2_video" at bounding box center [619, 167] width 134 height 14
type input "11_scene2_video"
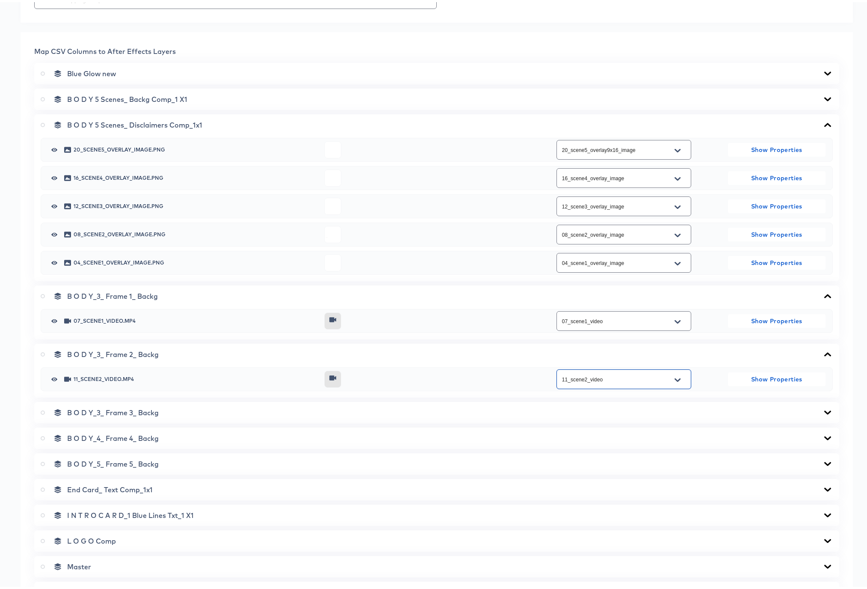
click at [823, 409] on icon at bounding box center [828, 410] width 10 height 7
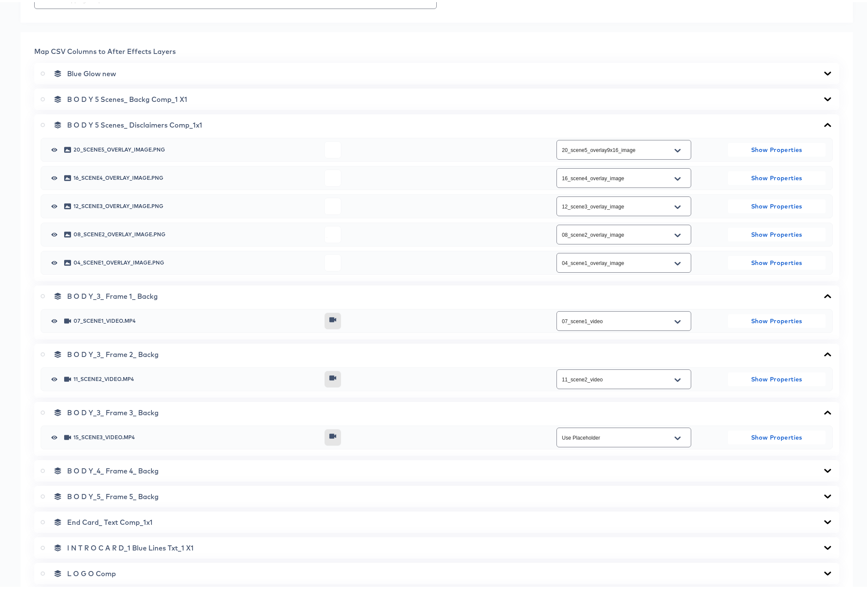
click at [676, 435] on icon "Open" at bounding box center [678, 435] width 6 height 3
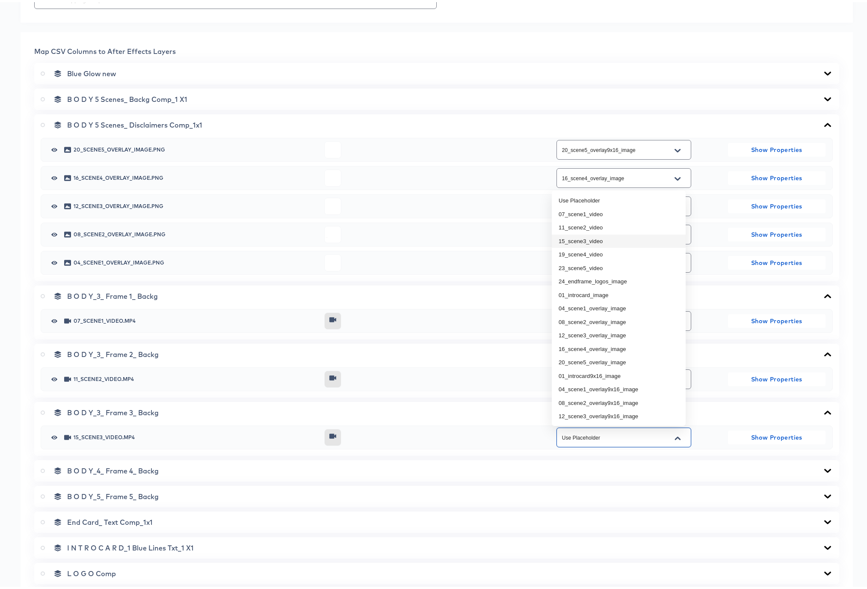
drag, startPoint x: 576, startPoint y: 239, endPoint x: 587, endPoint y: 245, distance: 12.3
click at [576, 239] on li "15_scene3_video" at bounding box center [619, 239] width 134 height 14
type input "15_scene3_video"
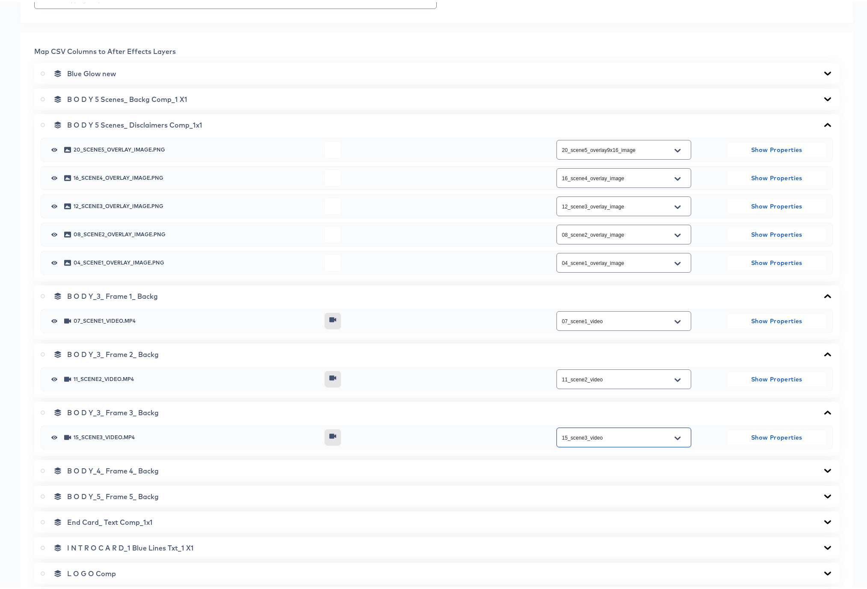
click at [823, 466] on icon at bounding box center [828, 468] width 10 height 7
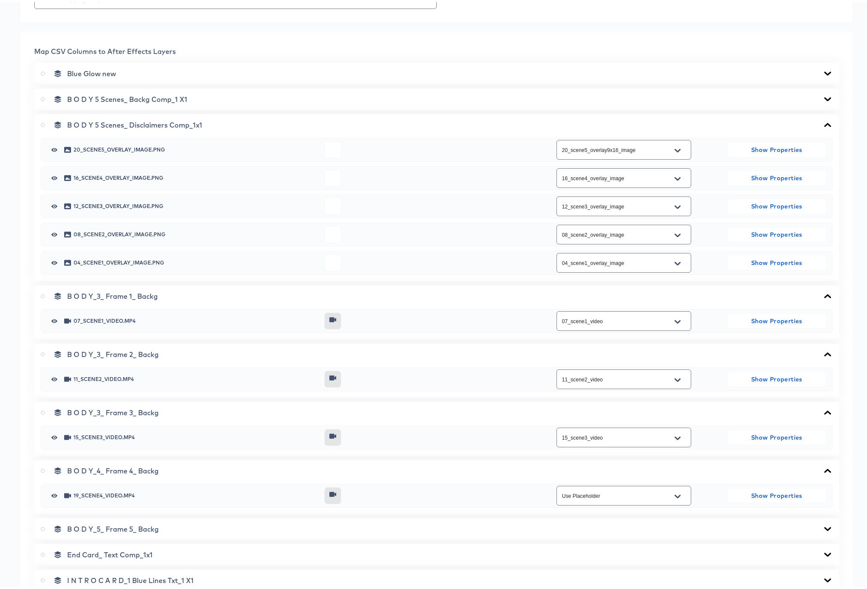
click at [677, 494] on button "Open" at bounding box center [677, 494] width 13 height 14
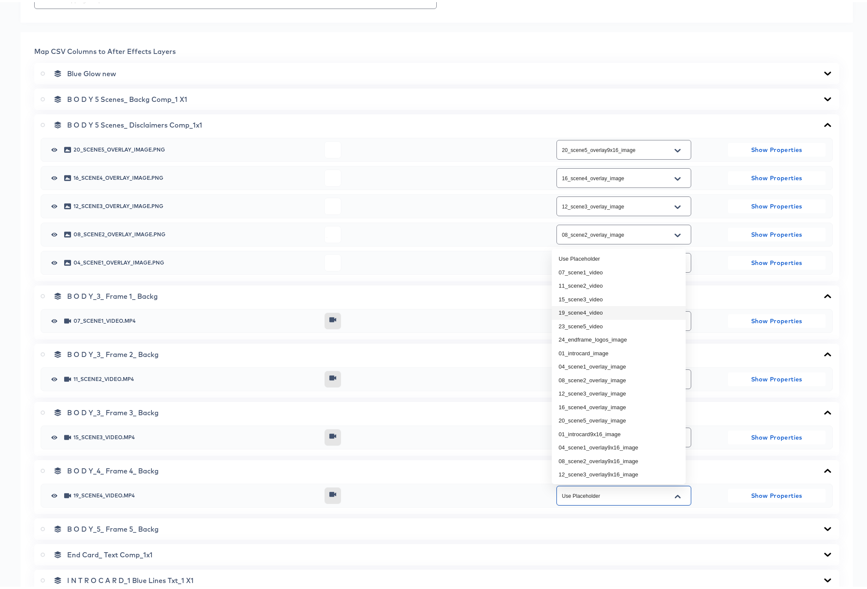
click at [577, 306] on li "19_scene4_video" at bounding box center [619, 311] width 134 height 14
type input "19_scene4_video"
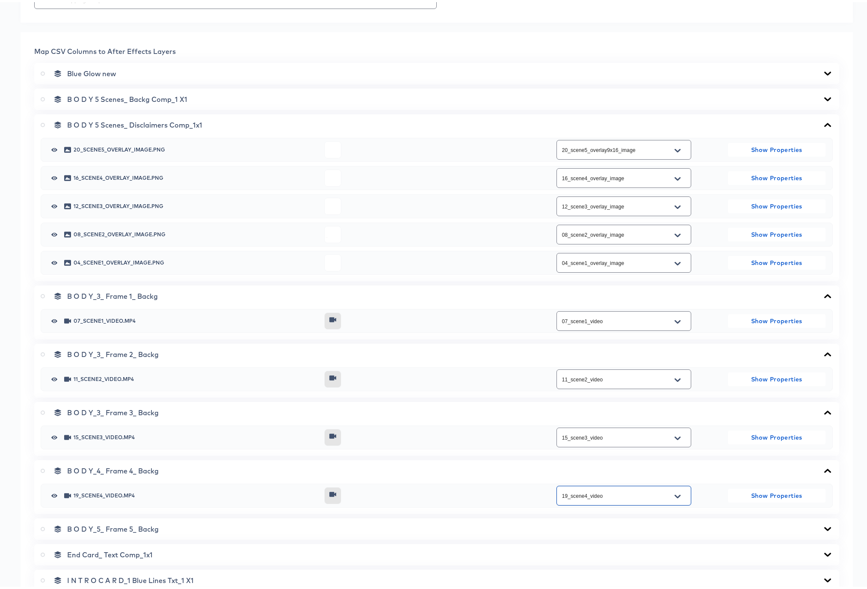
click at [825, 527] on icon at bounding box center [828, 527] width 7 height 4
click at [675, 554] on icon "Open" at bounding box center [678, 552] width 6 height 7
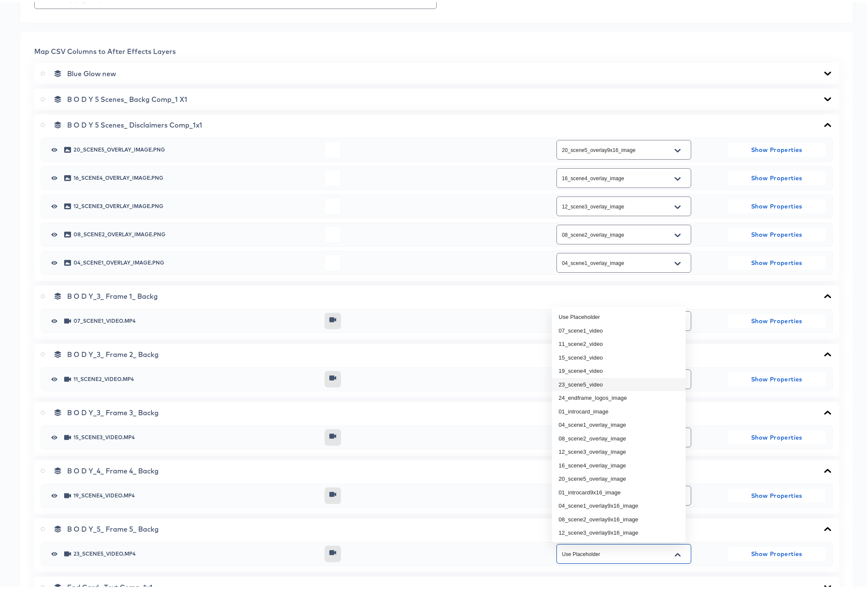
click at [579, 382] on li "23_scene5_video" at bounding box center [619, 383] width 134 height 14
type input "23_scene5_video"
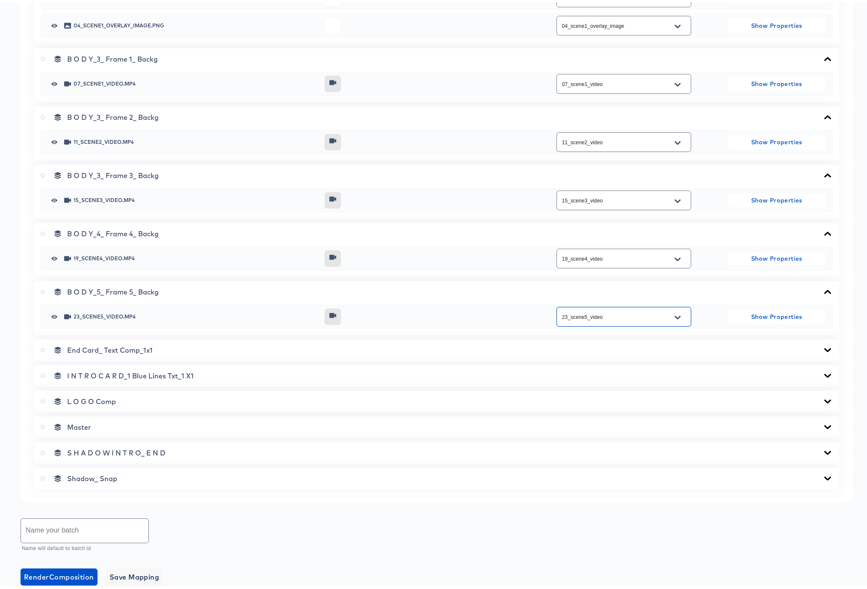
scroll to position [650, 0]
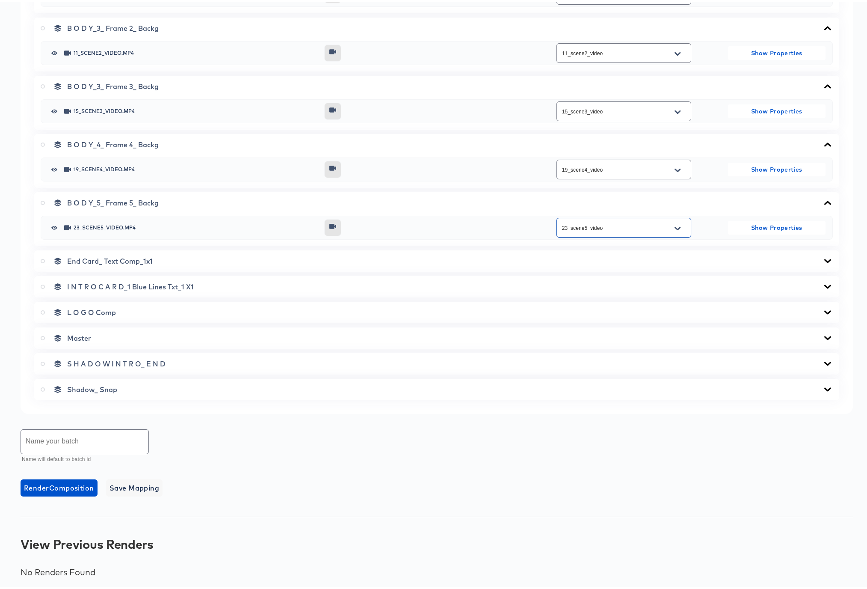
click at [823, 257] on icon at bounding box center [828, 258] width 10 height 7
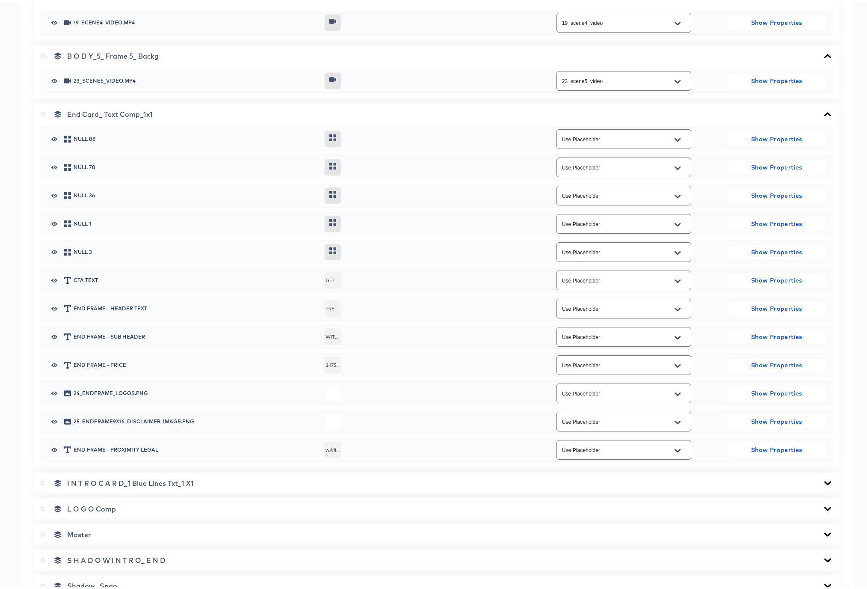
scroll to position [798, 0]
click at [675, 389] on icon "Open" at bounding box center [678, 390] width 6 height 7
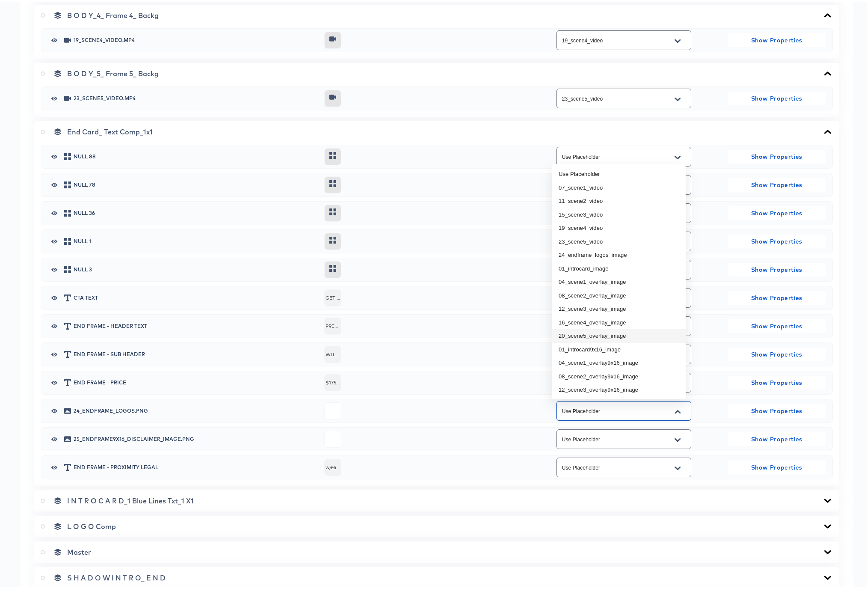
scroll to position [738, 0]
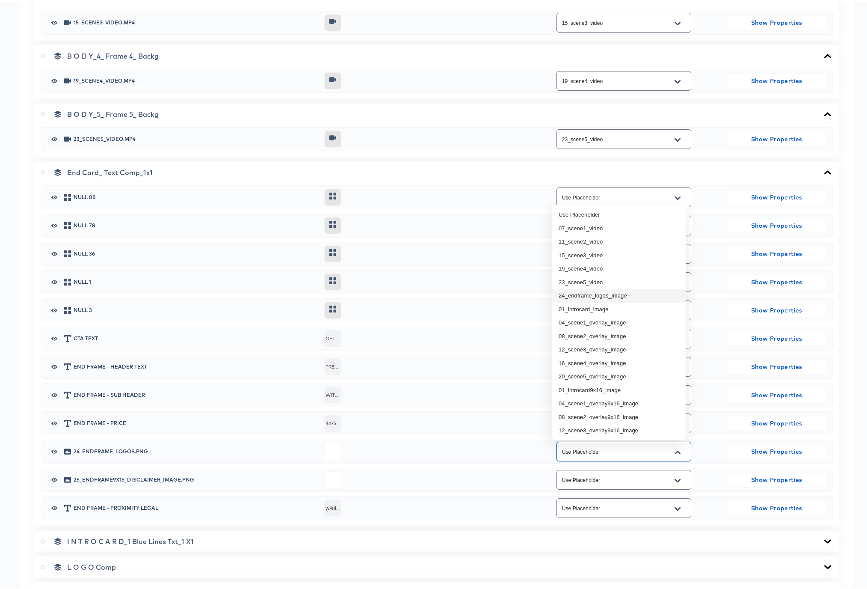
click at [579, 296] on li "24_endframe_logos_image" at bounding box center [619, 294] width 134 height 14
type input "24_endframe_logos_image"
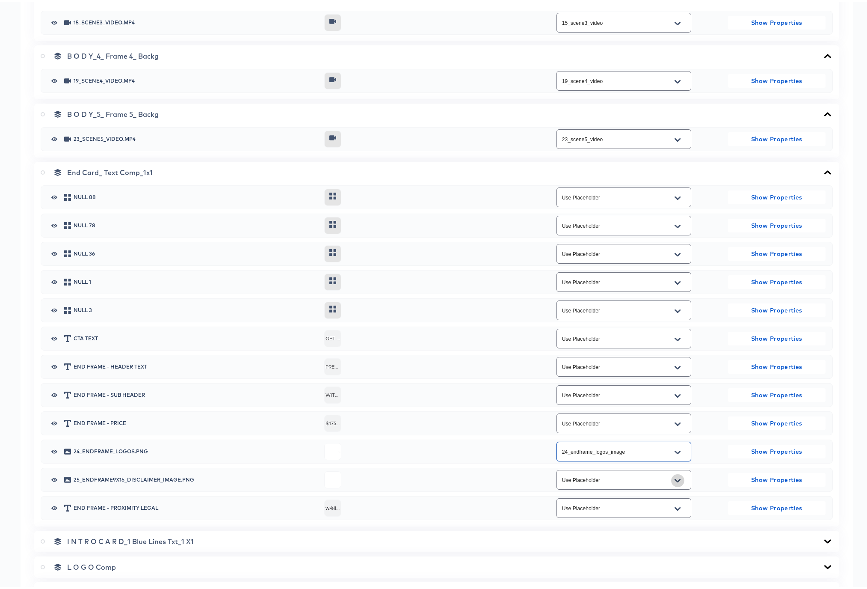
click at [675, 479] on icon "Open" at bounding box center [678, 478] width 6 height 3
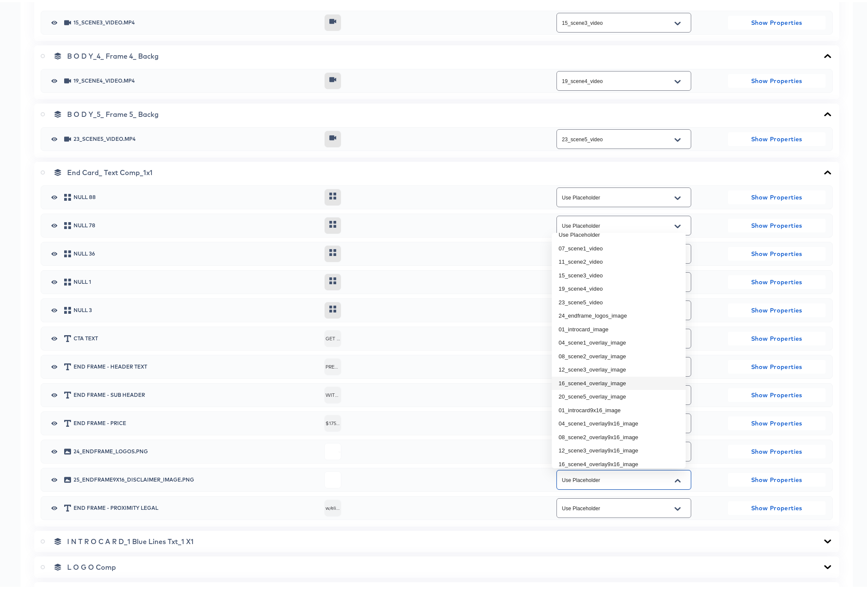
scroll to position [0, 0]
click at [550, 540] on div "I N T R O C A R D_1 Blue Lines Txt_1 X1" at bounding box center [437, 539] width 792 height 9
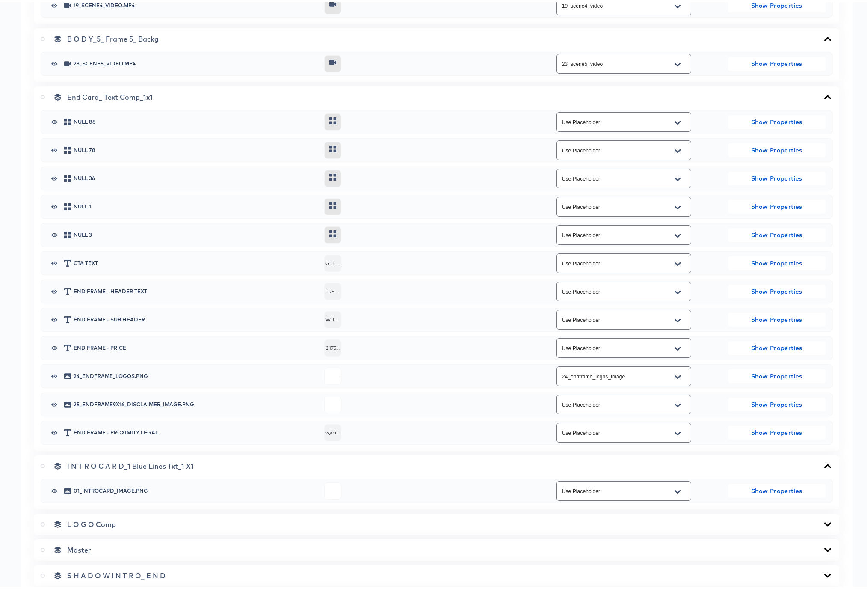
scroll to position [929, 0]
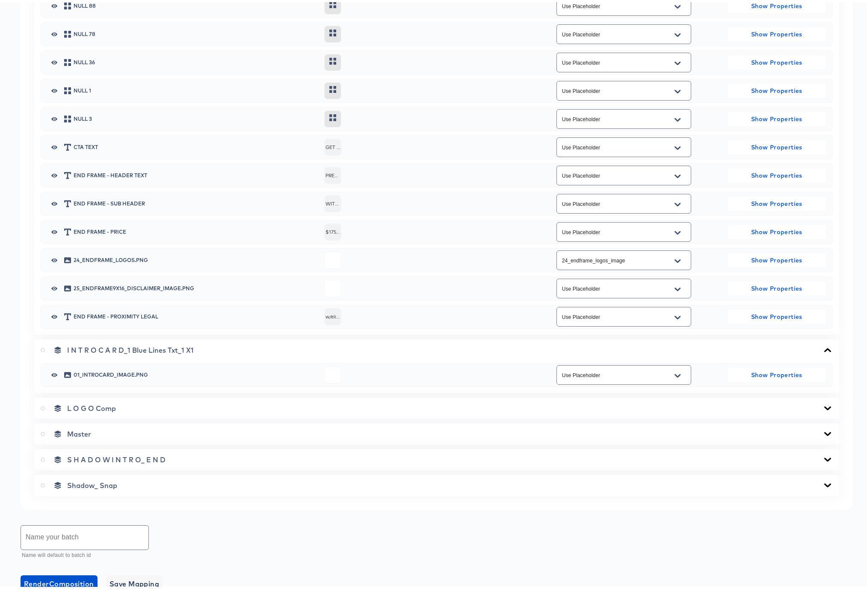
click at [675, 374] on icon "Open" at bounding box center [678, 373] width 6 height 3
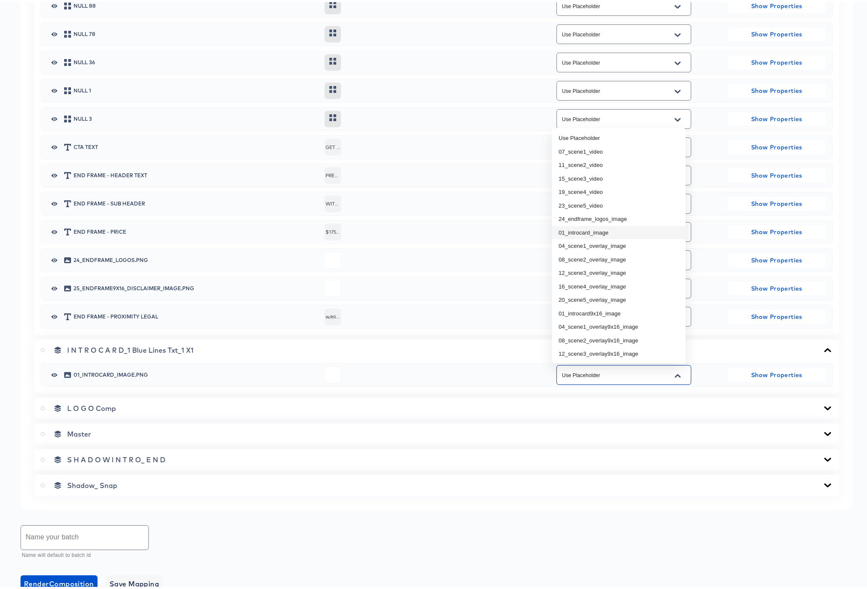
click at [596, 234] on li "01_introcard_image" at bounding box center [619, 231] width 134 height 14
type input "01_introcard_image"
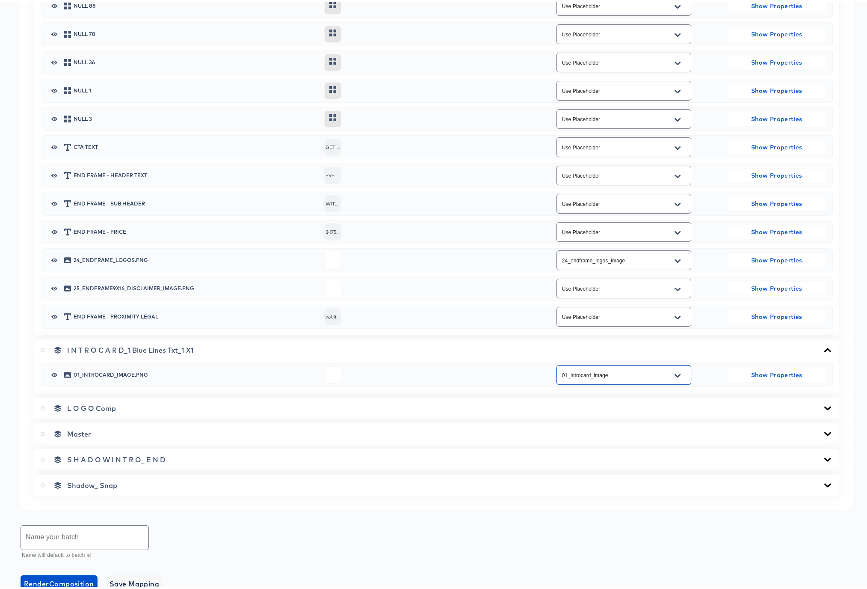
click at [823, 405] on icon at bounding box center [828, 406] width 10 height 7
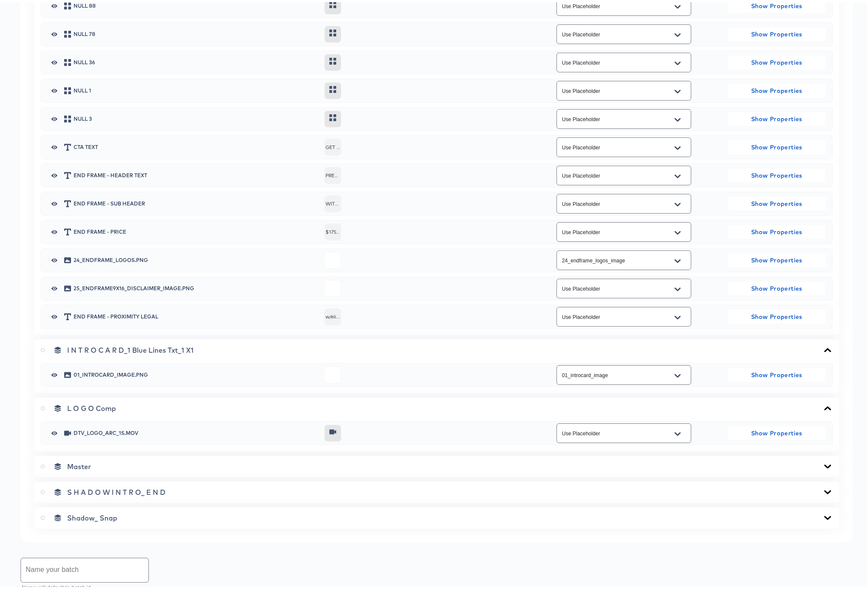
click at [825, 405] on icon at bounding box center [828, 406] width 7 height 4
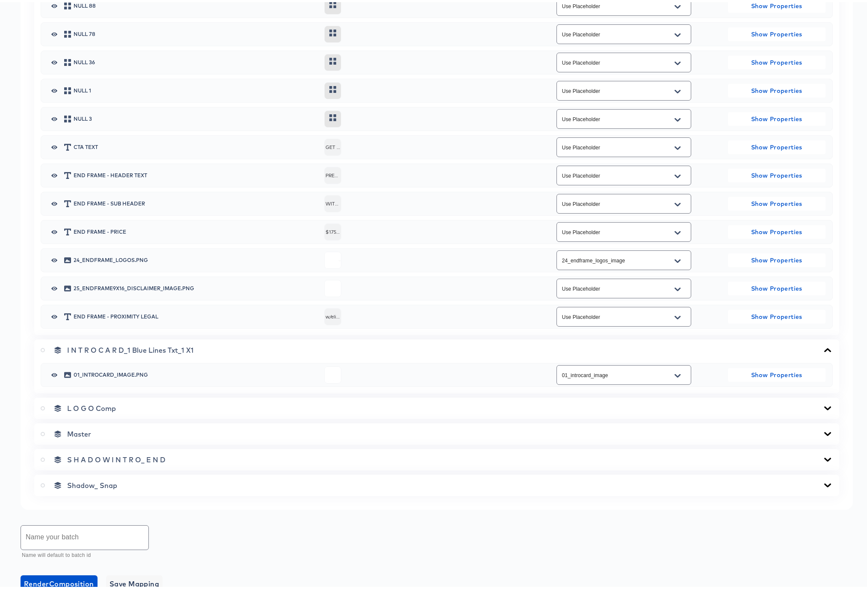
click at [823, 431] on icon at bounding box center [828, 431] width 10 height 7
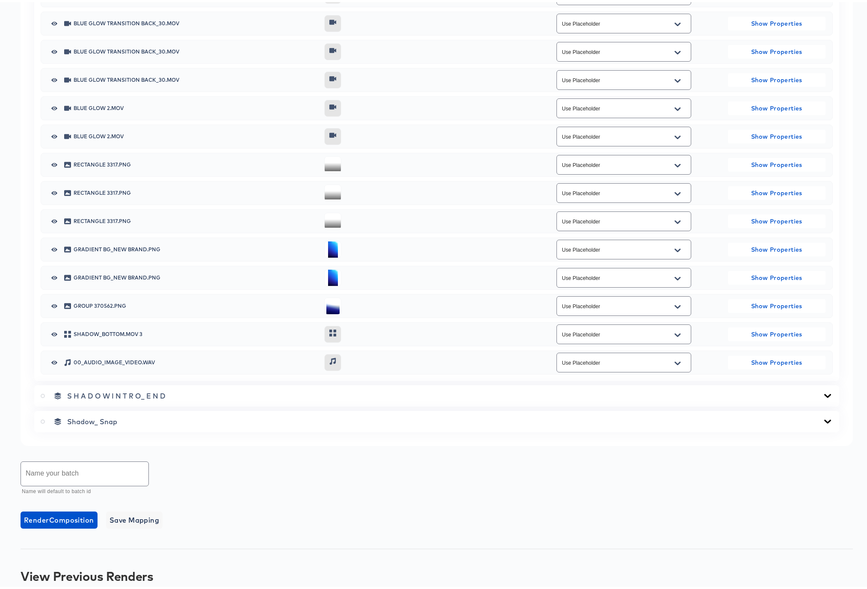
scroll to position [1820, 0]
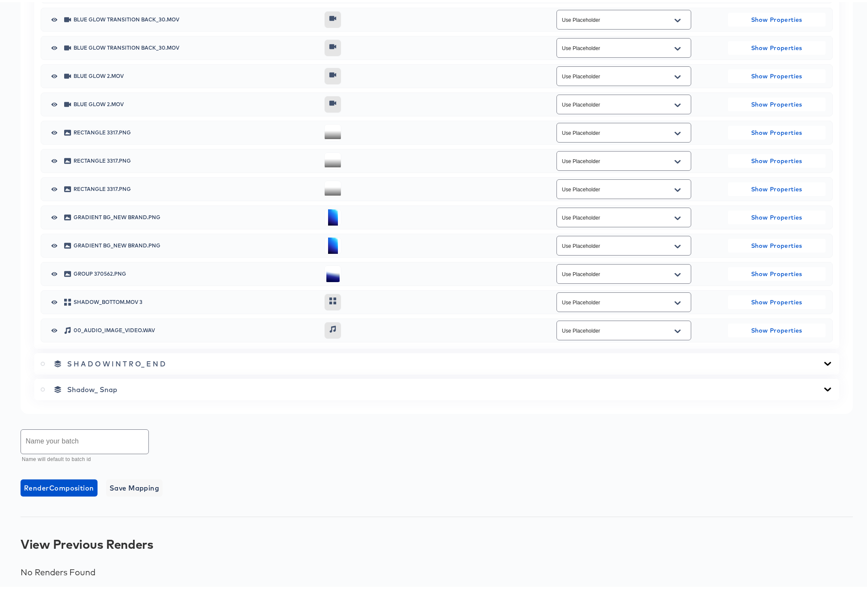
click at [675, 327] on icon "Open" at bounding box center [678, 329] width 6 height 7
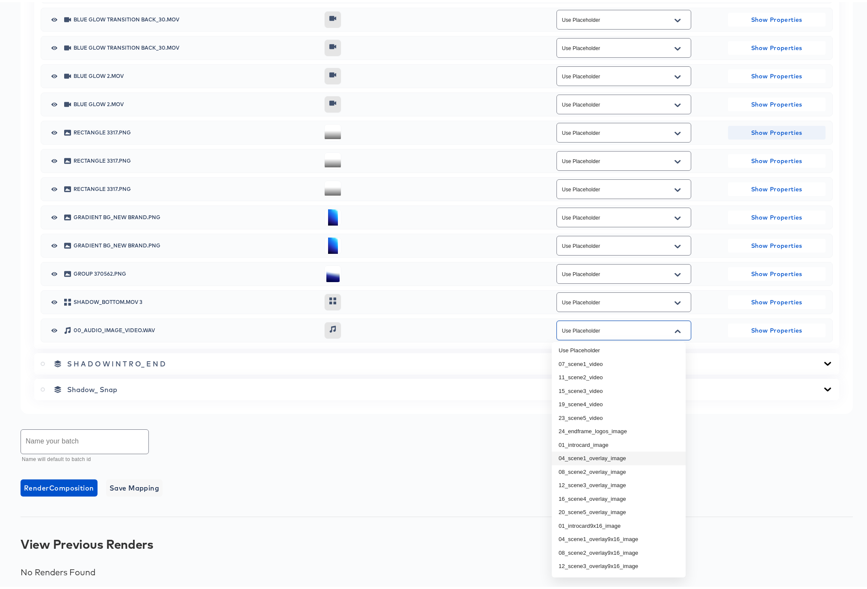
scroll to position [0, 0]
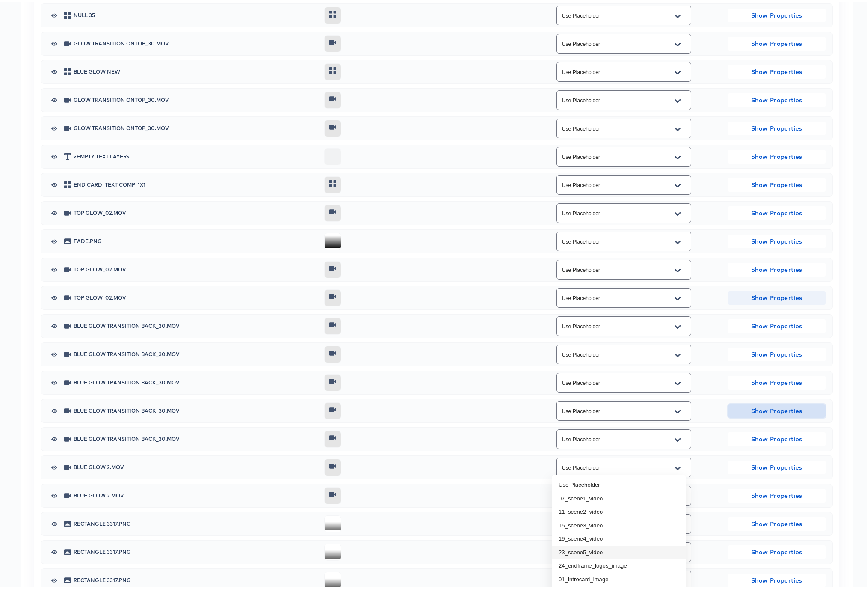
click at [739, 351] on div "Adjustment Layer 2 Use Placeholder Show Properties LOGO Comp Use Placeholder Sh…" at bounding box center [437, 338] width 792 height 787
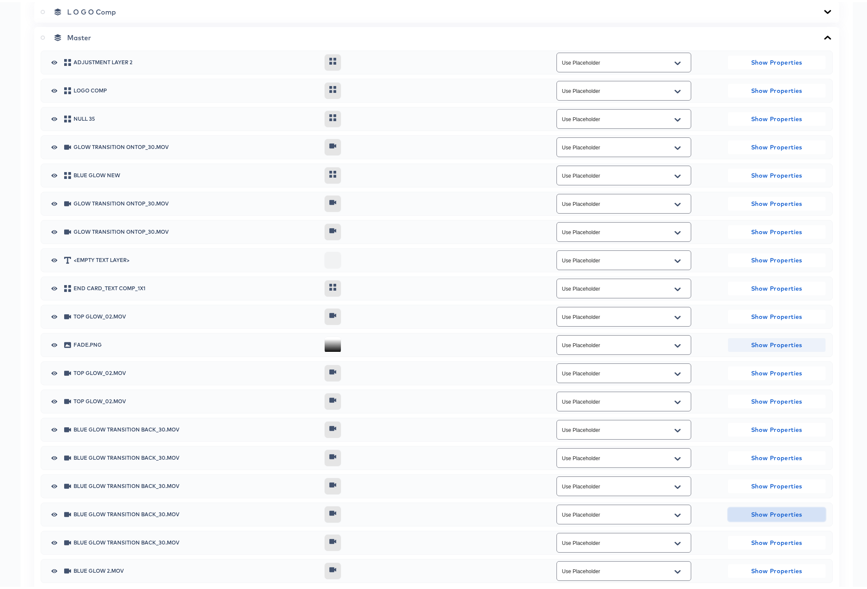
scroll to position [1321, 0]
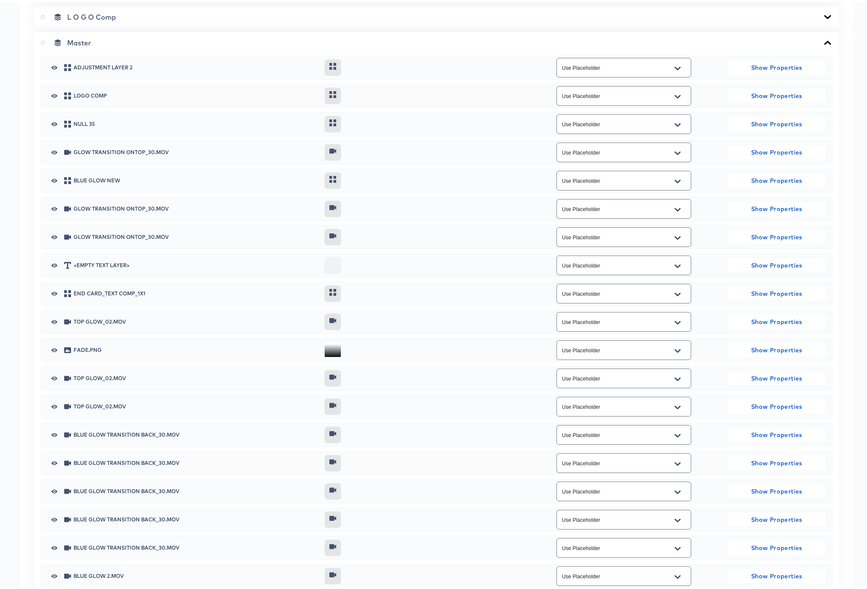
click at [706, 366] on div "Use Placeholder" at bounding box center [624, 376] width 196 height 23
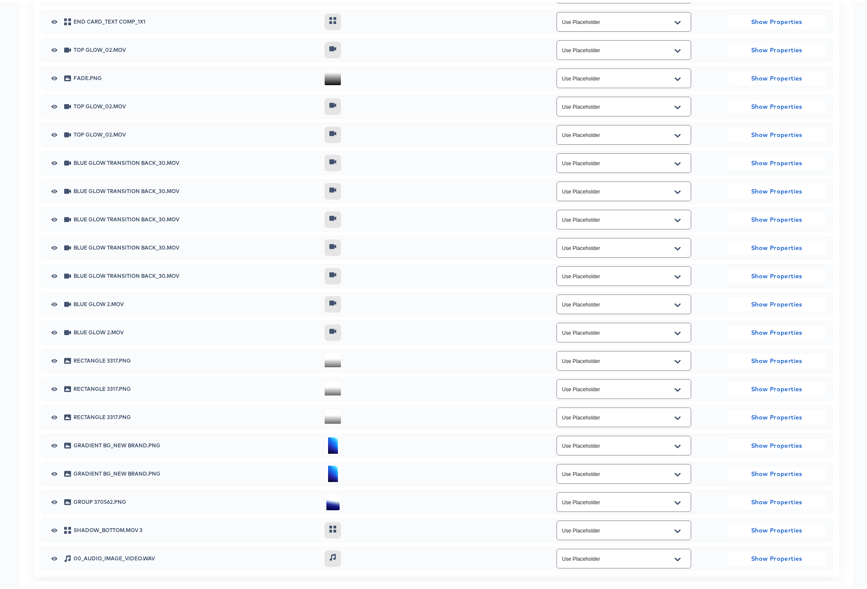
scroll to position [1820, 0]
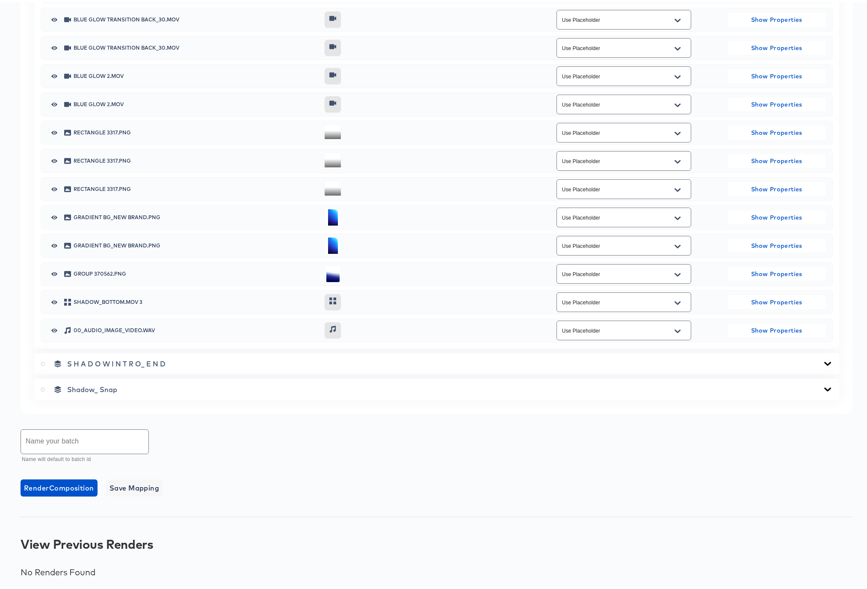
click at [83, 436] on input "text" at bounding box center [85, 439] width 128 height 24
type input "1x1 5 Batch IP Order"
click at [122, 487] on span "Save Mapping" at bounding box center [135, 486] width 50 height 12
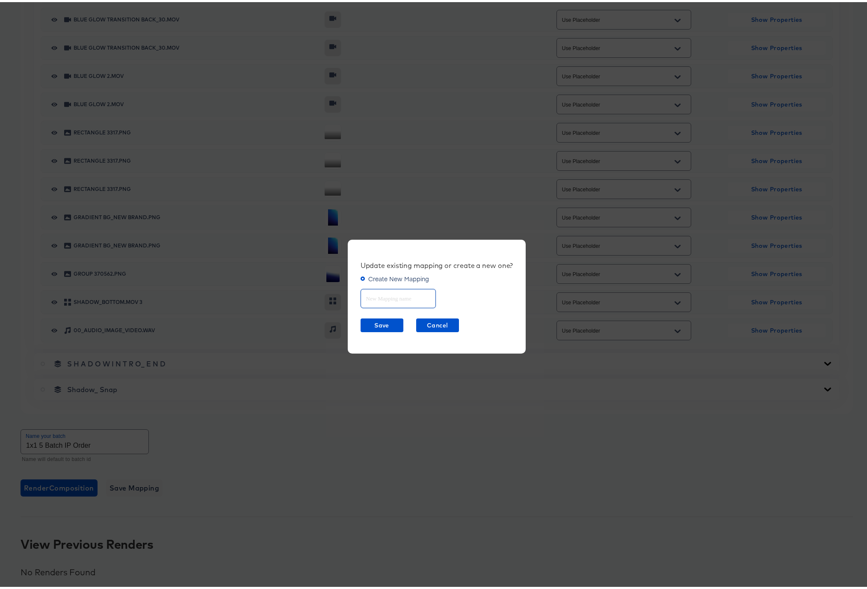
click at [383, 295] on input "text" at bounding box center [398, 293] width 74 height 18
type input "1x1 version 15"
click at [384, 324] on span "Save" at bounding box center [382, 323] width 36 height 11
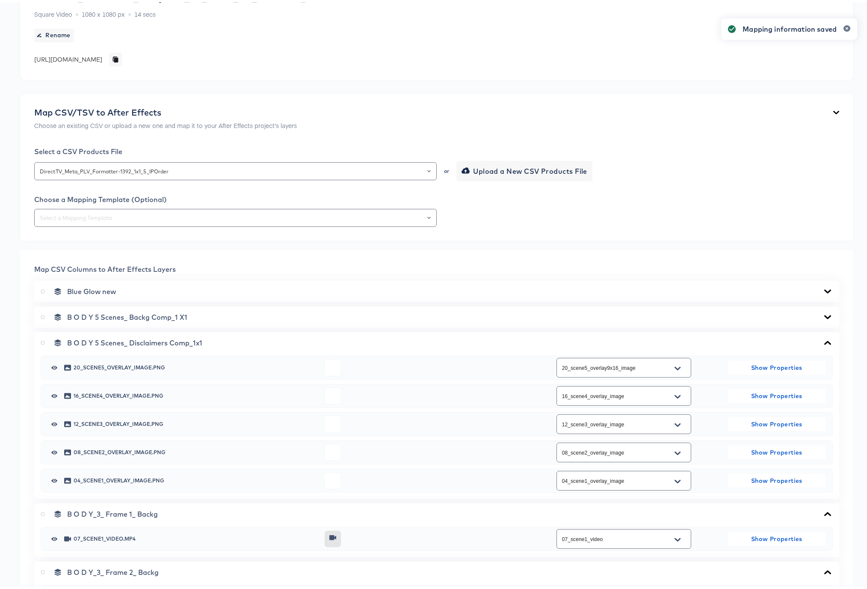
scroll to position [0, 0]
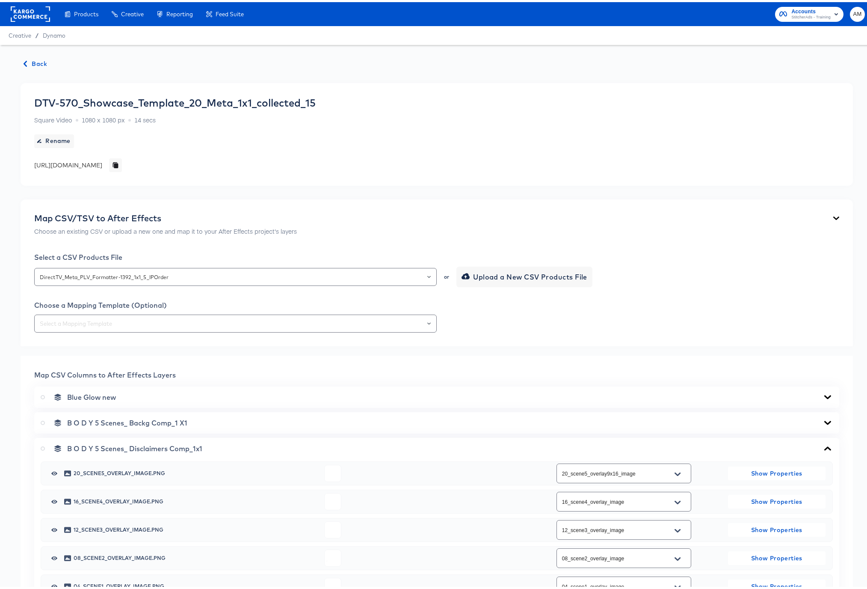
click at [34, 62] on span "Back" at bounding box center [35, 61] width 23 height 11
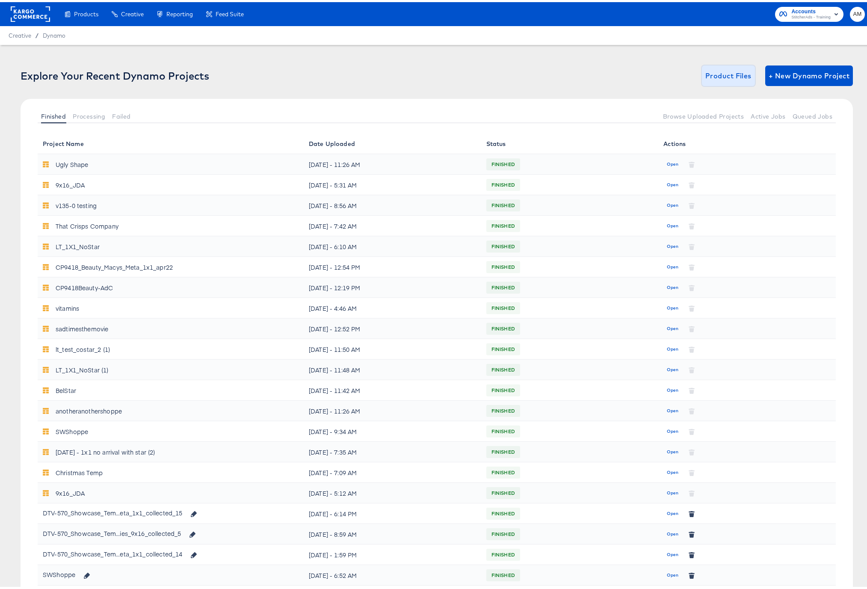
click at [733, 75] on span "Product Files" at bounding box center [729, 74] width 46 height 12
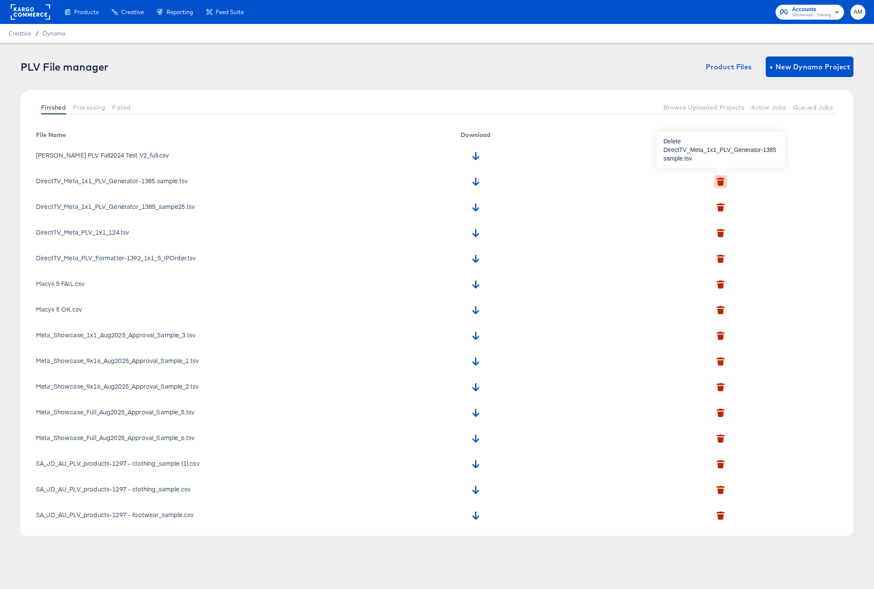
click at [724, 181] on icon "button" at bounding box center [720, 182] width 8 height 8
click at [712, 227] on icon "button" at bounding box center [713, 229] width 6 height 6
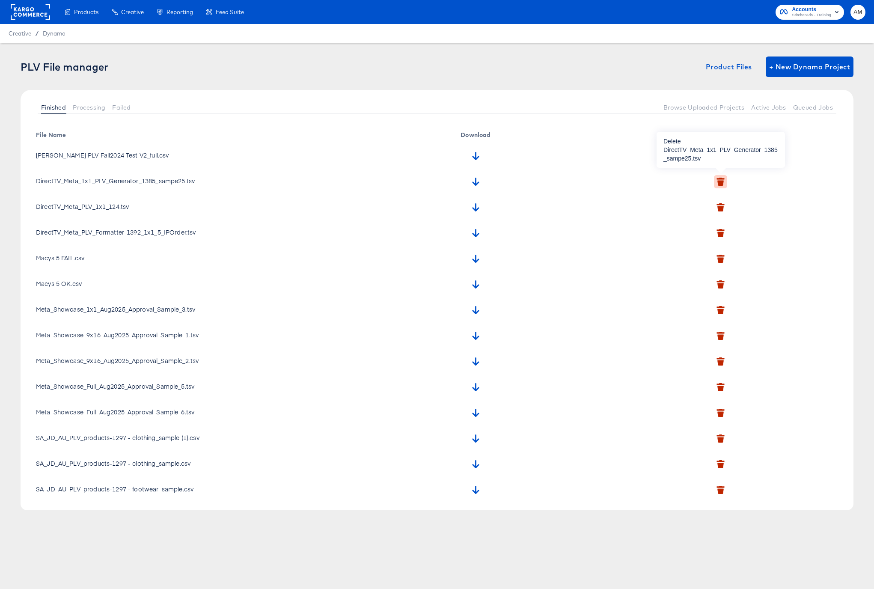
click at [719, 180] on icon "button" at bounding box center [720, 183] width 6 height 6
click at [708, 220] on icon "button" at bounding box center [709, 220] width 6 height 6
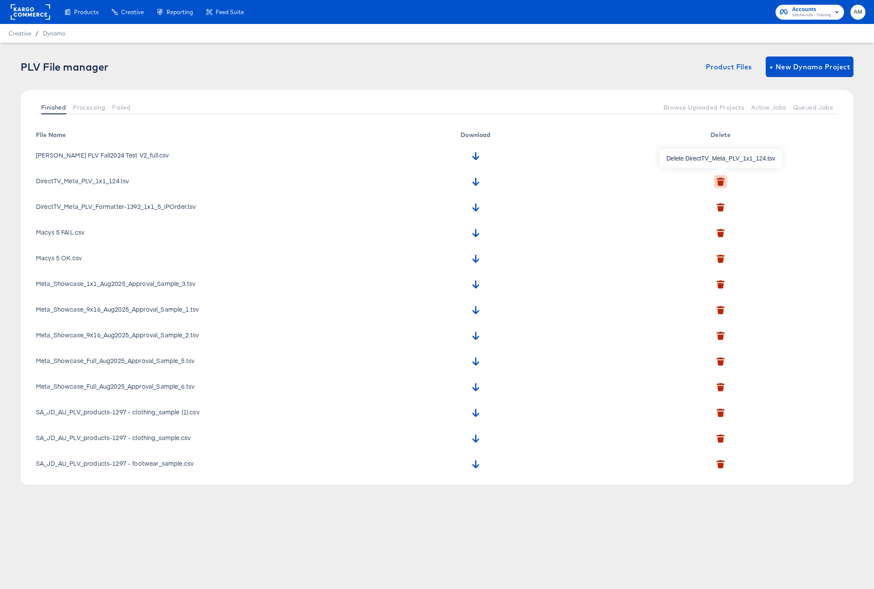
click at [723, 175] on button "button" at bounding box center [720, 181] width 13 height 13
click at [713, 215] on icon "button" at bounding box center [712, 216] width 6 height 5
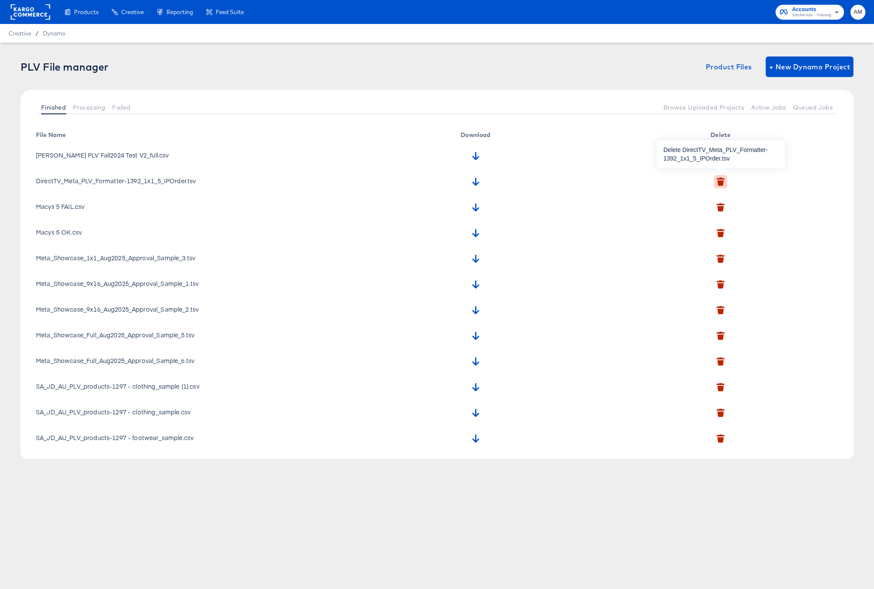
click at [722, 178] on icon "button" at bounding box center [720, 182] width 8 height 8
click at [709, 226] on icon "button" at bounding box center [711, 225] width 6 height 5
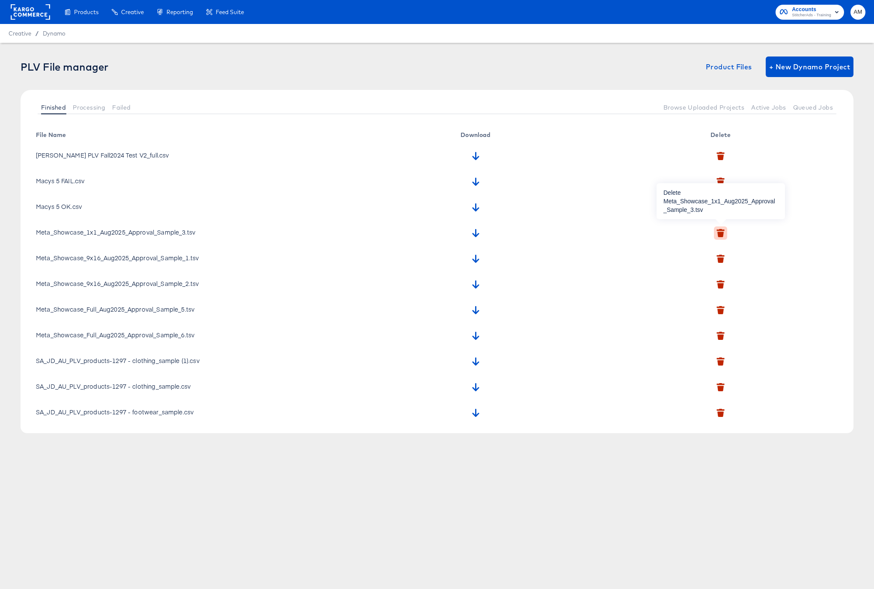
click at [718, 232] on icon "button" at bounding box center [720, 235] width 6 height 6
click at [709, 271] on icon "button" at bounding box center [707, 272] width 6 height 5
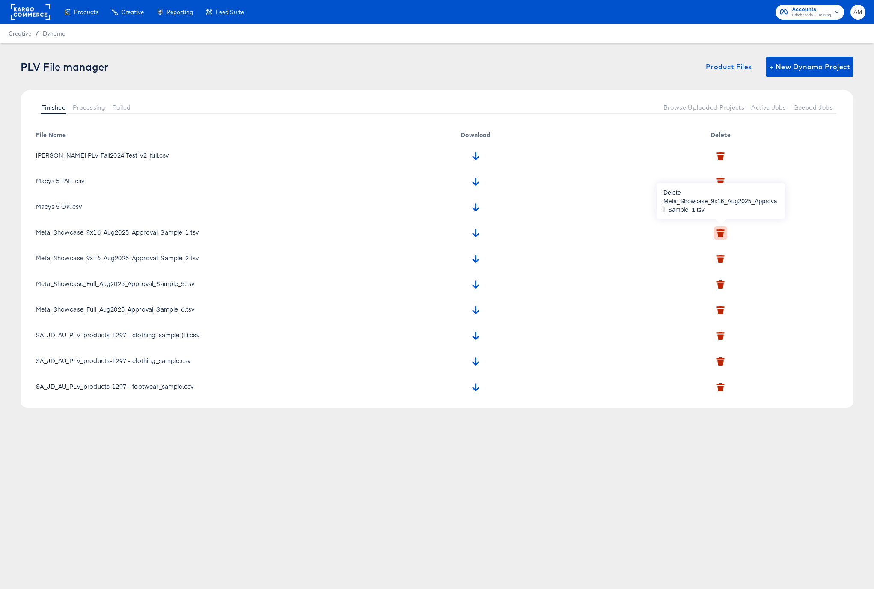
click at [720, 234] on icon "button" at bounding box center [720, 235] width 6 height 6
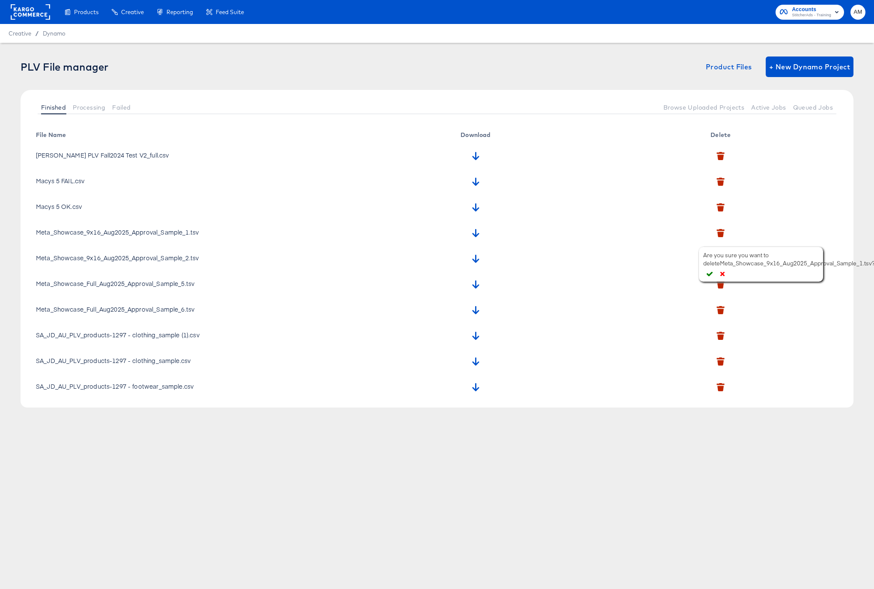
drag, startPoint x: 711, startPoint y: 276, endPoint x: 713, endPoint y: 272, distance: 4.8
click at [711, 276] on icon "button" at bounding box center [709, 274] width 6 height 6
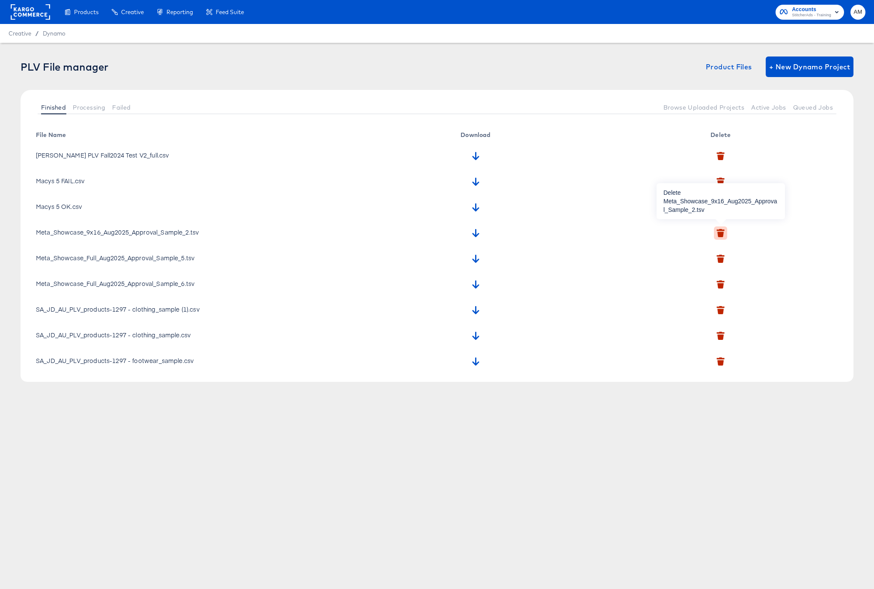
click at [720, 235] on icon "button" at bounding box center [720, 235] width 6 height 6
click at [709, 275] on icon "button" at bounding box center [709, 275] width 6 height 5
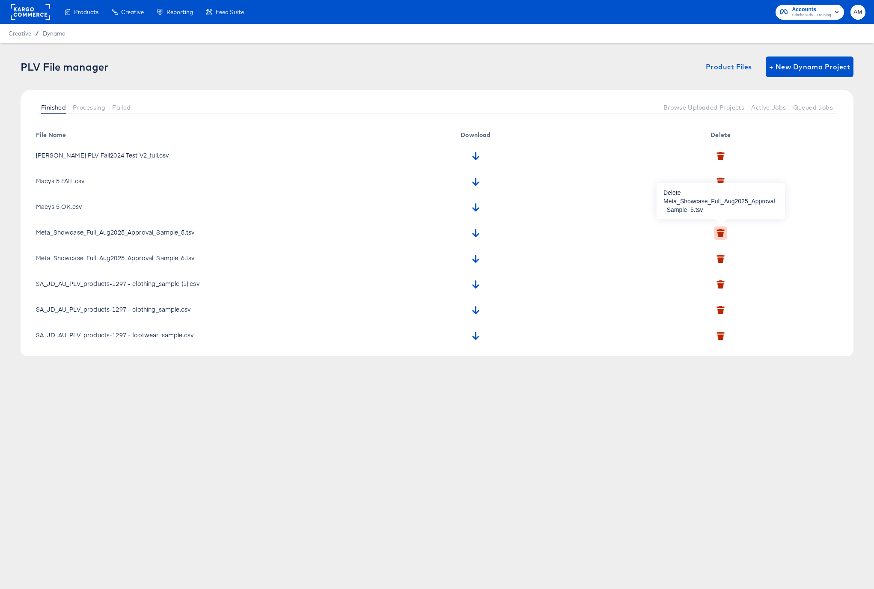
click at [722, 233] on icon "button" at bounding box center [720, 235] width 6 height 6
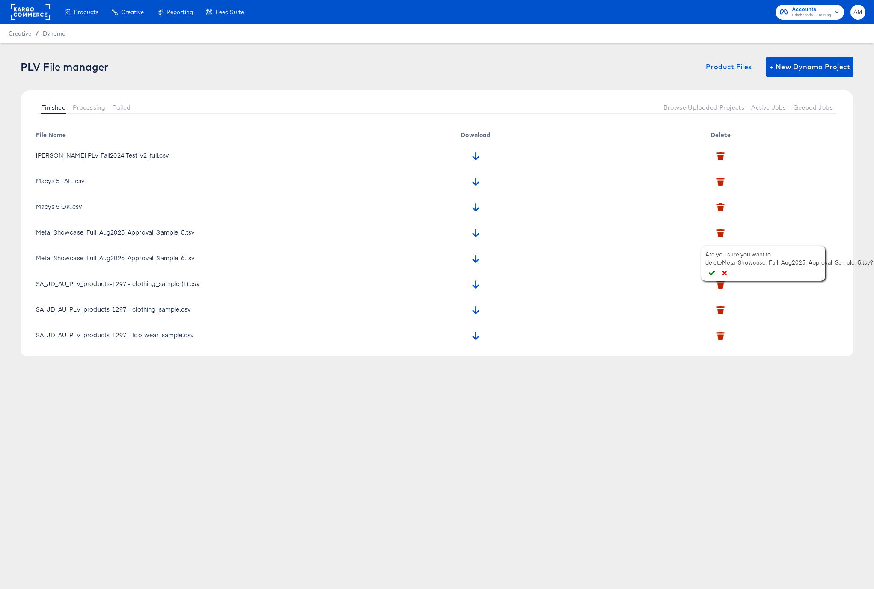
click at [710, 271] on icon "button" at bounding box center [712, 273] width 6 height 6
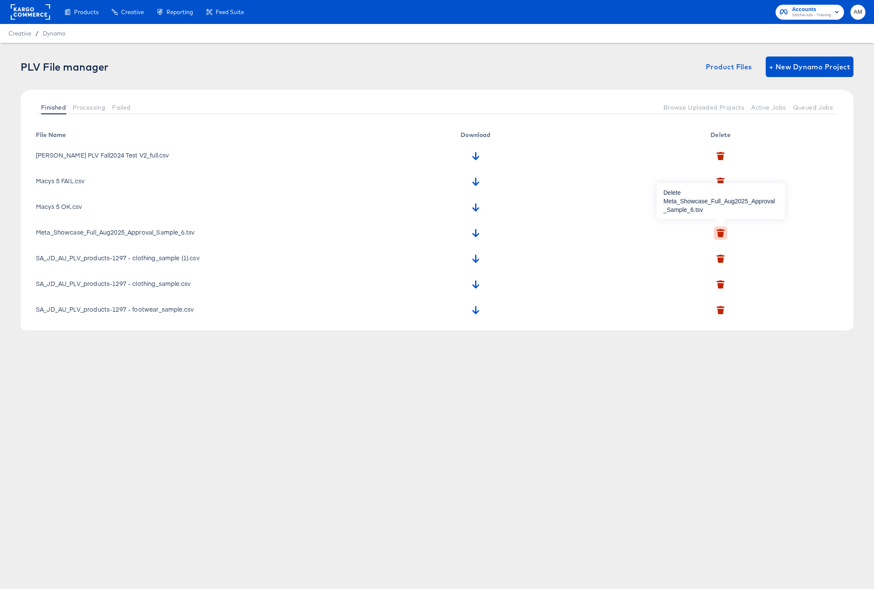
click at [722, 232] on icon "button" at bounding box center [720, 235] width 6 height 6
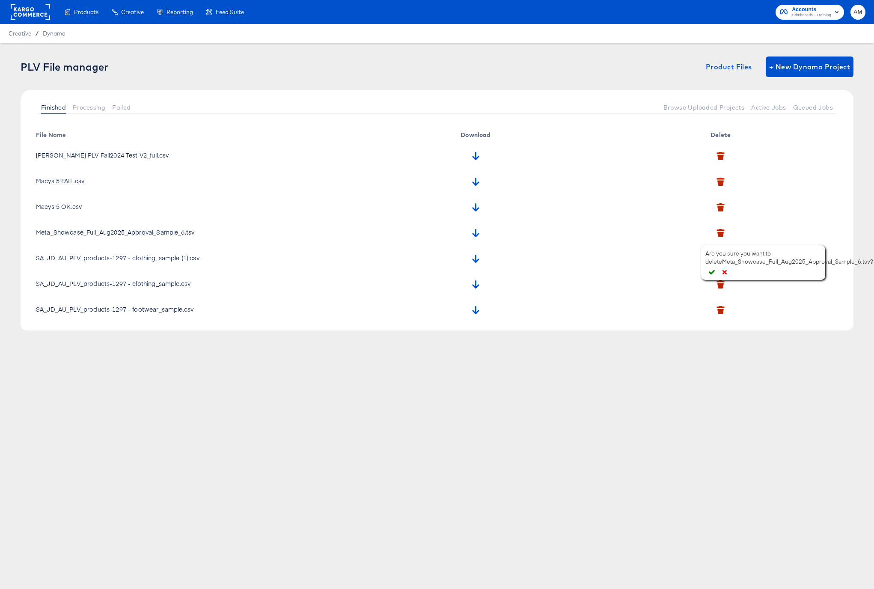
click at [711, 272] on icon "button" at bounding box center [712, 272] width 6 height 6
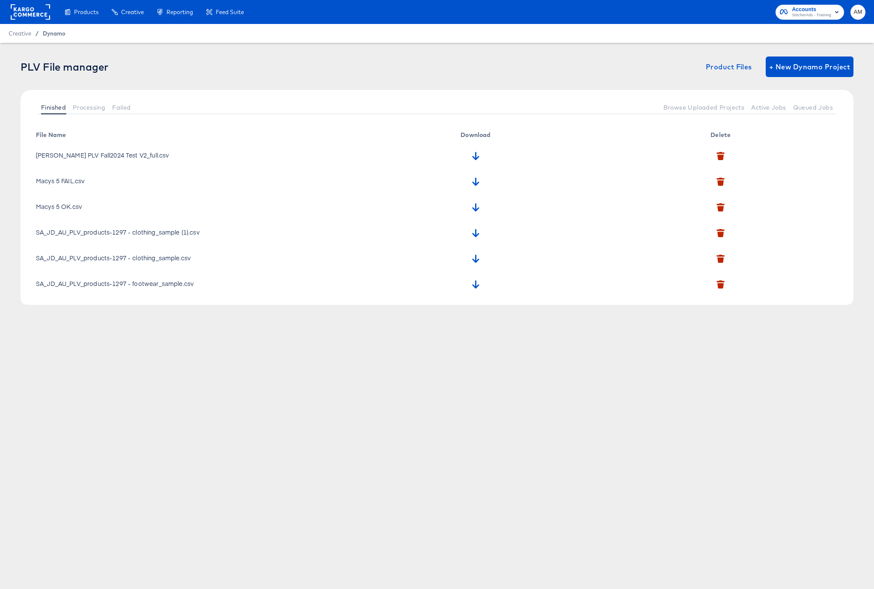
click at [55, 34] on span "Dynamo" at bounding box center [54, 33] width 23 height 7
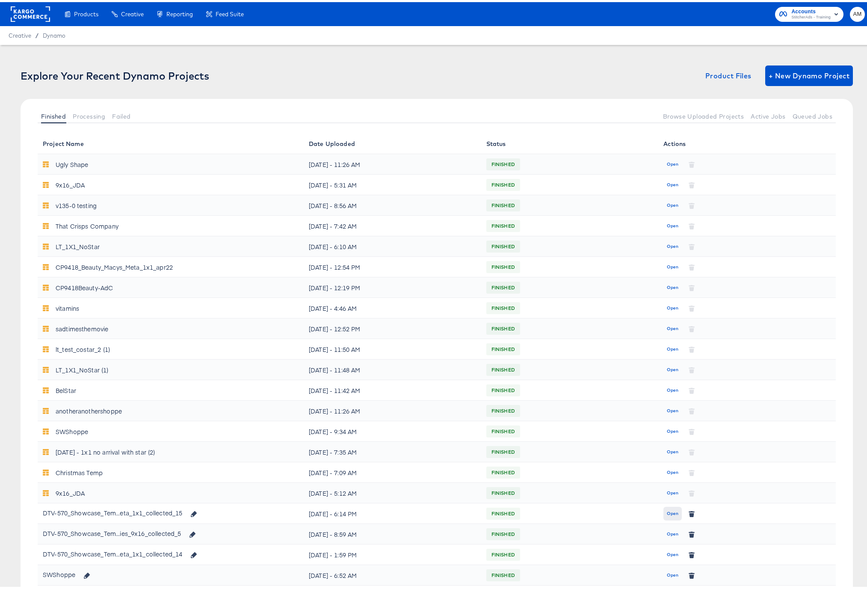
click at [668, 510] on span "Open" at bounding box center [673, 512] width 12 height 8
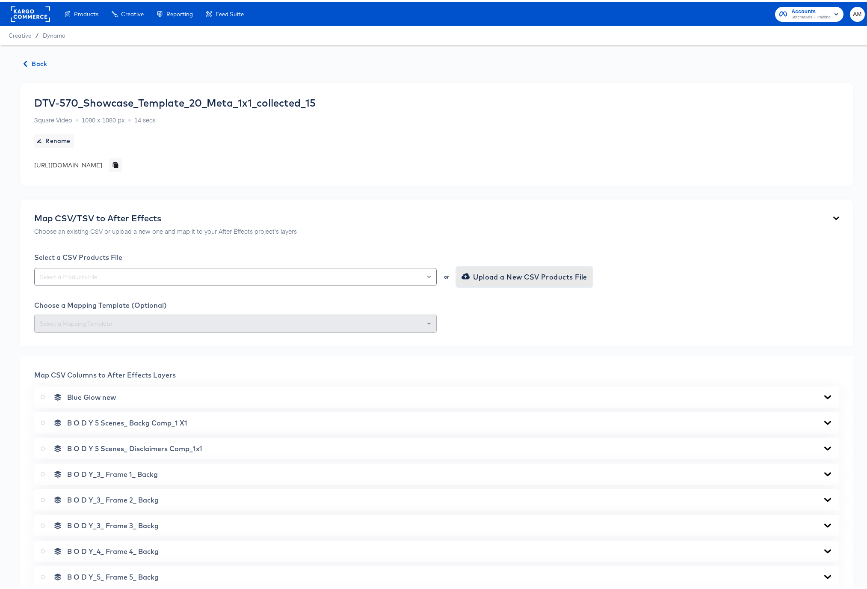
click at [474, 276] on span "Upload a New CSV Products File" at bounding box center [525, 275] width 124 height 12
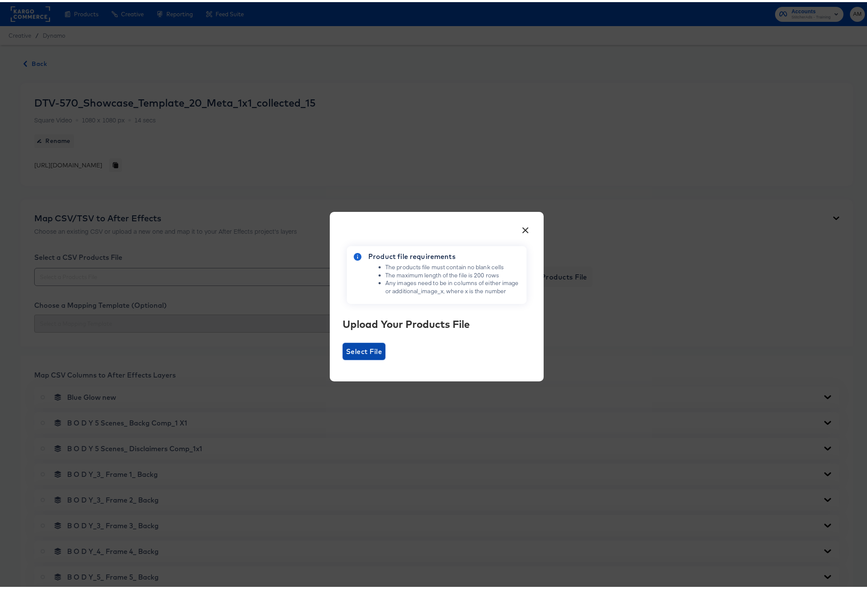
click at [359, 347] on span "Select File" at bounding box center [364, 349] width 36 height 12
click at [343, 358] on input "Select File" at bounding box center [343, 358] width 0 height 0
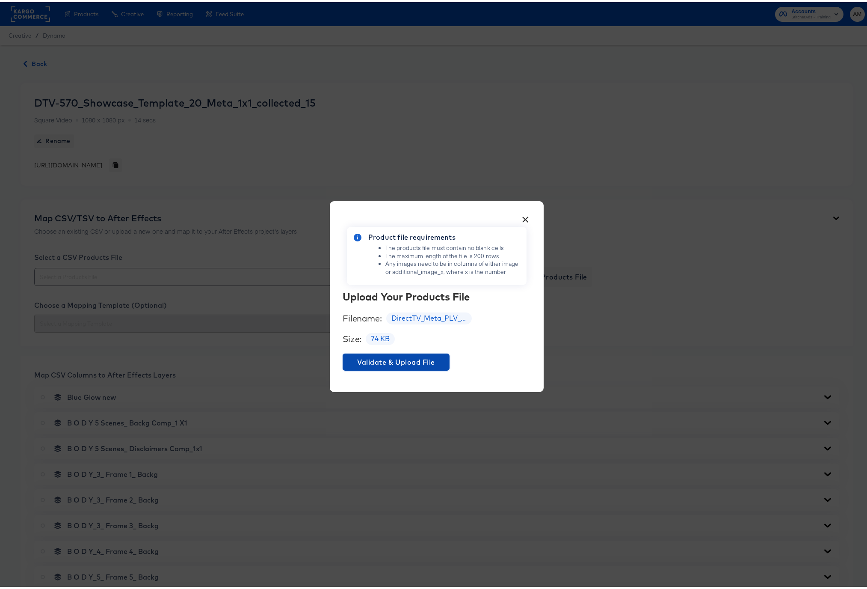
click at [389, 356] on span "Validate & Upload File" at bounding box center [396, 360] width 100 height 12
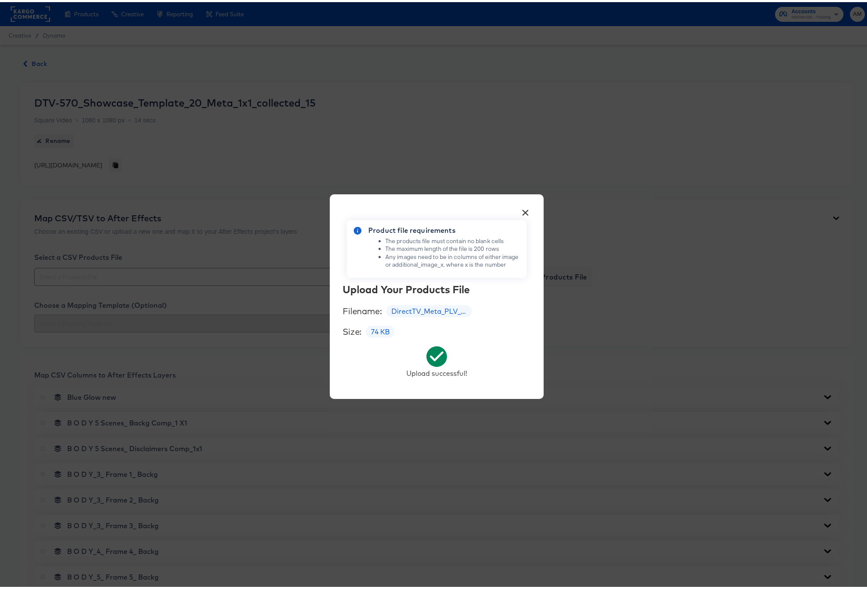
click at [524, 208] on button "×" at bounding box center [525, 208] width 15 height 15
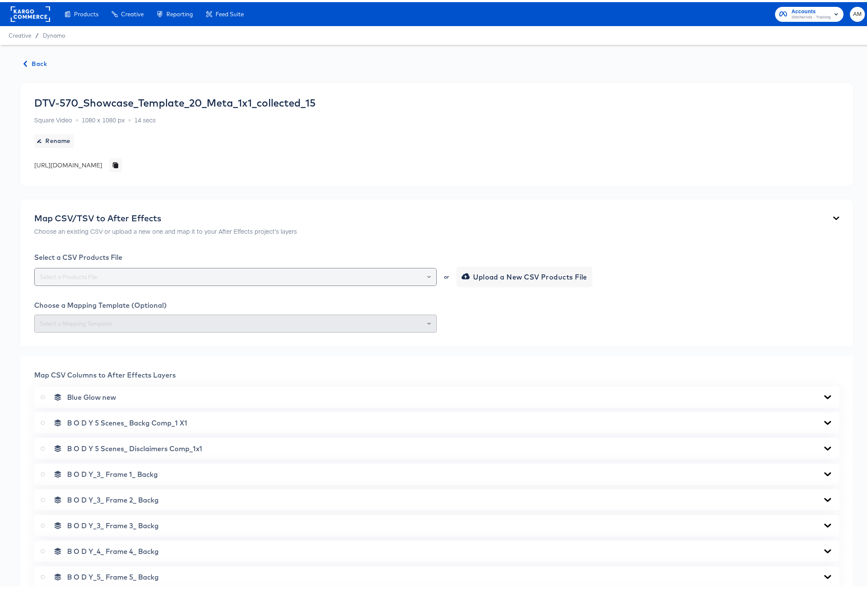
click at [285, 272] on input "text" at bounding box center [235, 275] width 395 height 10
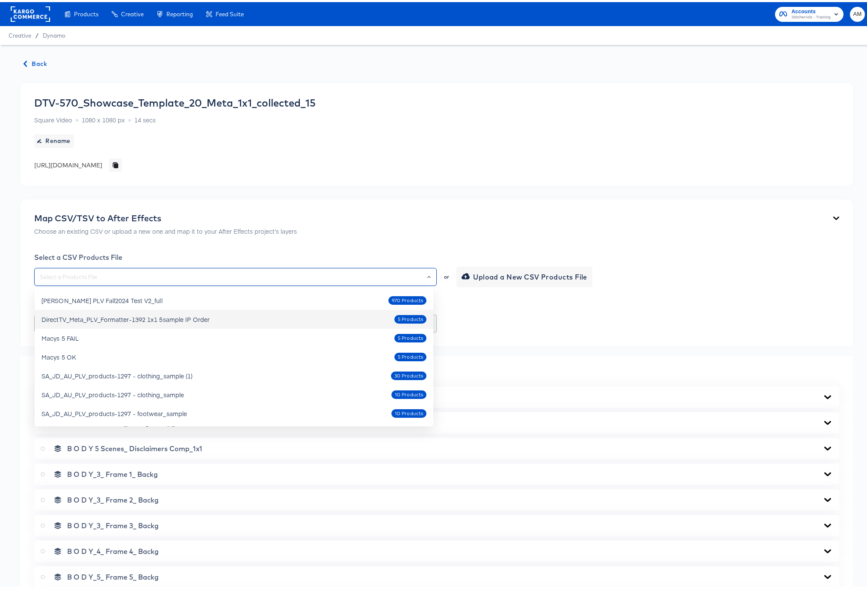
click at [199, 314] on div "DirectTV_Meta_PLV_Formatter-1392 1x1 5sample IP Order" at bounding box center [126, 317] width 168 height 9
type input "DirectTV_Meta_PLV_Formatter-1392 1x1 5sample IP Order"
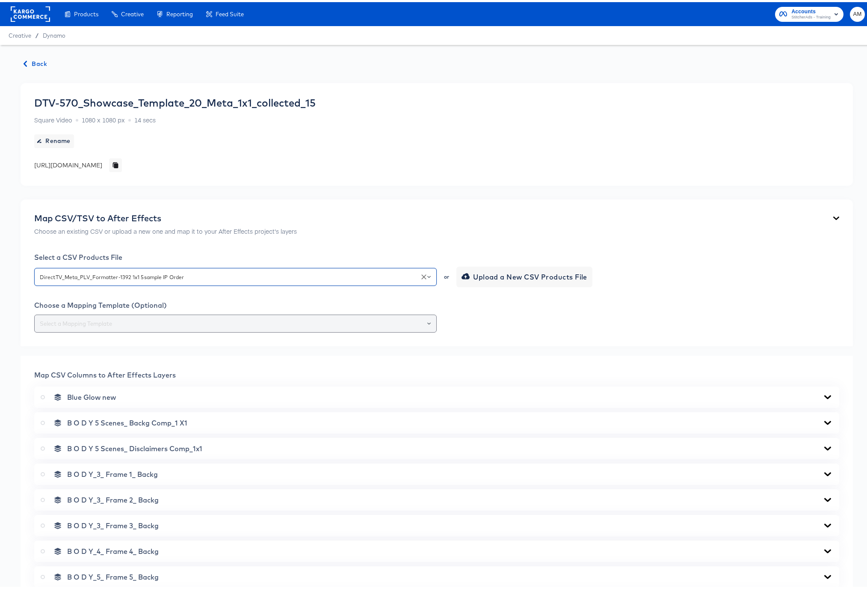
click at [427, 320] on icon "Open" at bounding box center [428, 321] width 3 height 3
drag, startPoint x: 67, startPoint y: 342, endPoint x: 71, endPoint y: 343, distance: 4.3
click at [67, 342] on li "174-1x1 version 15" at bounding box center [234, 342] width 399 height 14
type input "174-1x1 version 15"
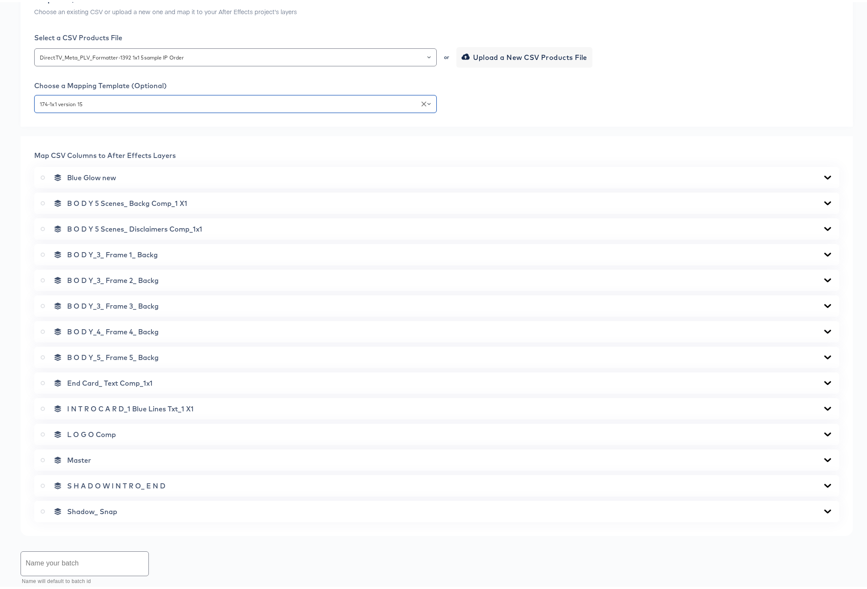
scroll to position [234, 0]
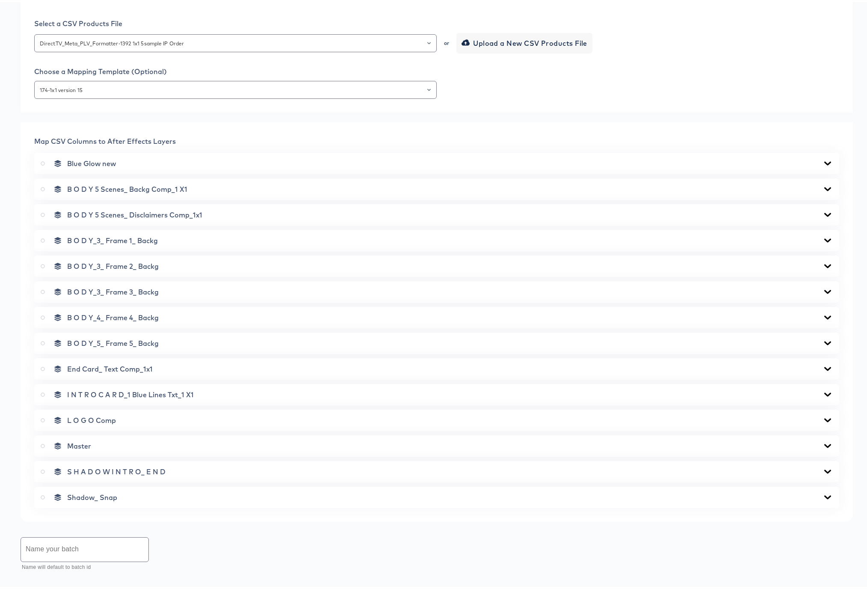
click at [825, 444] on icon at bounding box center [828, 444] width 7 height 4
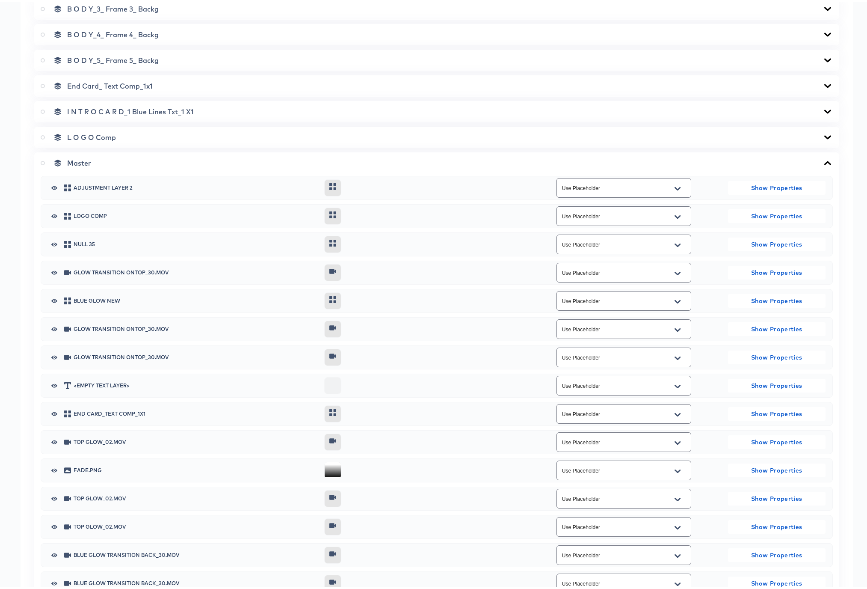
scroll to position [1137, 0]
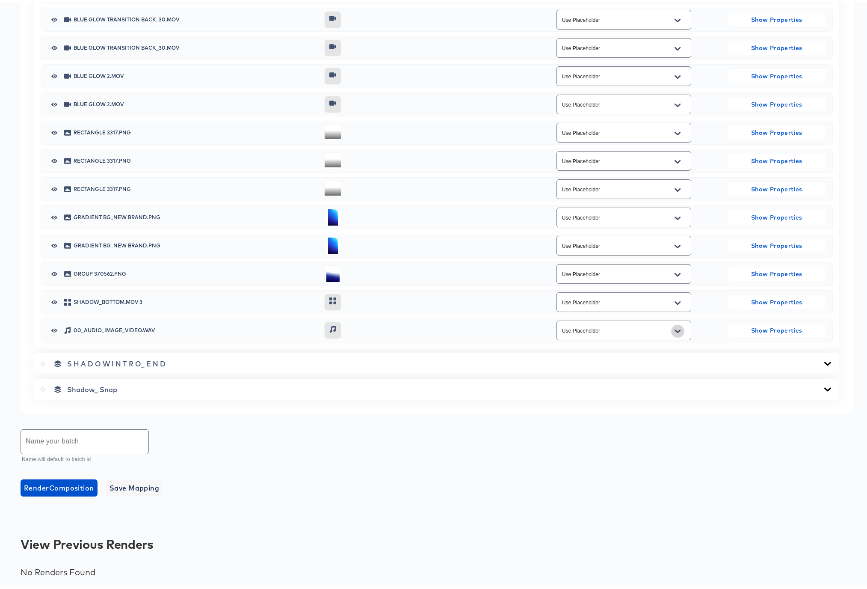
click at [676, 328] on icon "Open" at bounding box center [678, 328] width 6 height 3
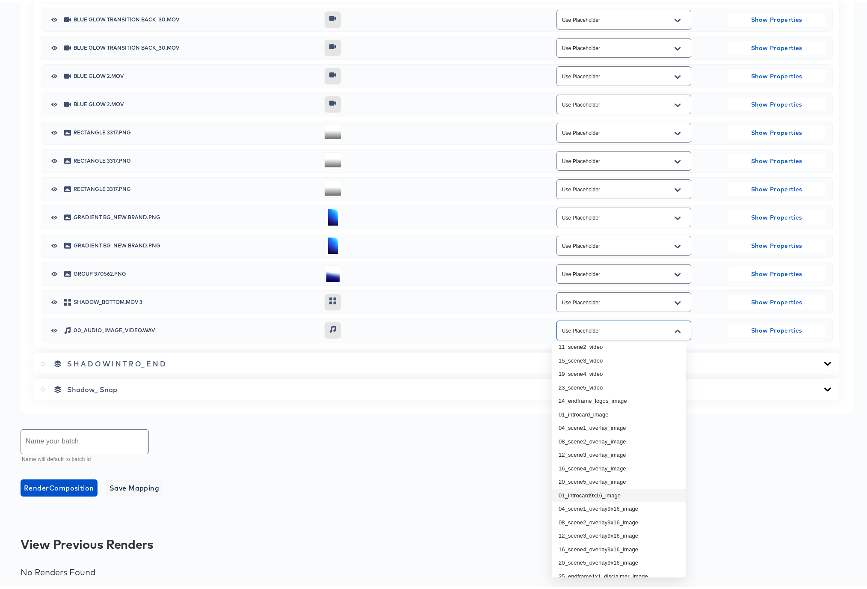
scroll to position [0, 0]
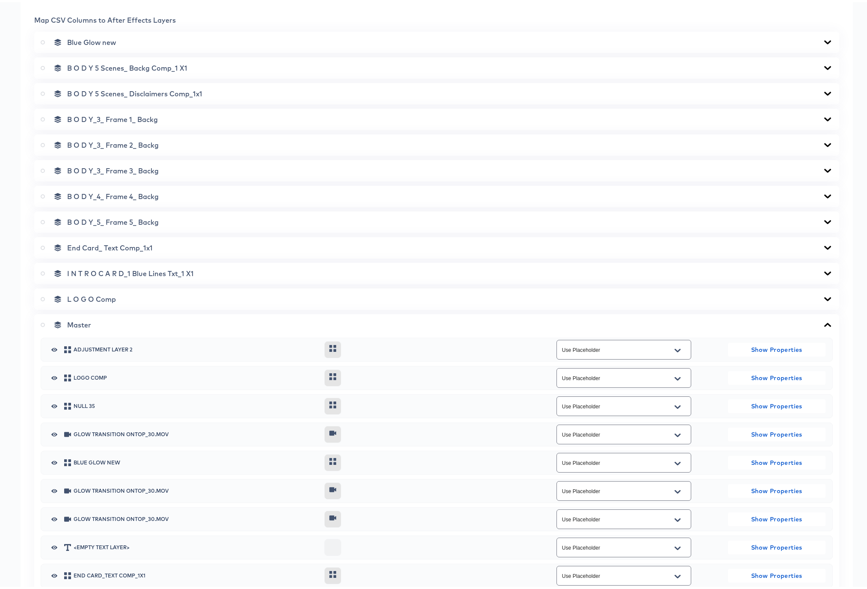
scroll to position [354, 0]
click at [825, 322] on icon at bounding box center [828, 323] width 7 height 4
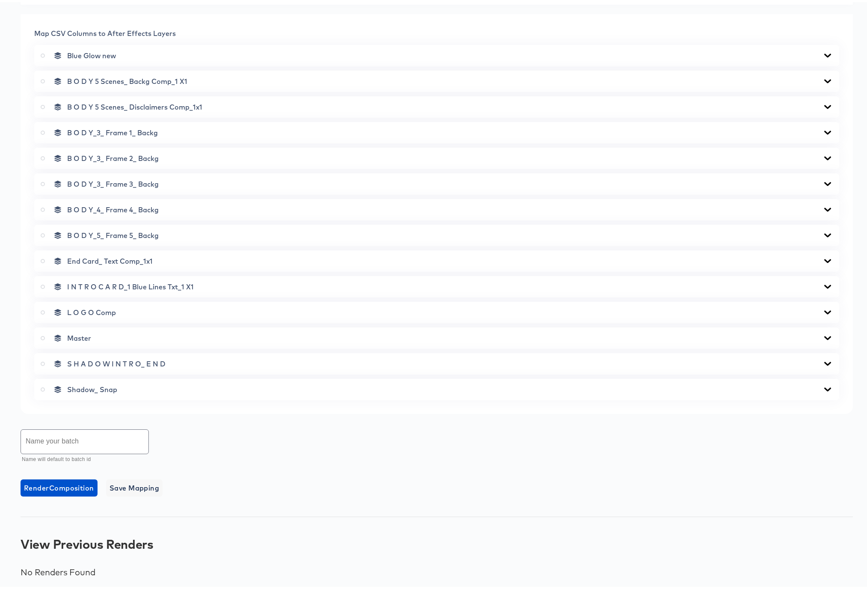
click at [42, 336] on icon at bounding box center [43, 336] width 4 height 4
click at [0, 0] on input "radio" at bounding box center [0, 0] width 0 height 0
click at [825, 258] on icon at bounding box center [828, 259] width 7 height 4
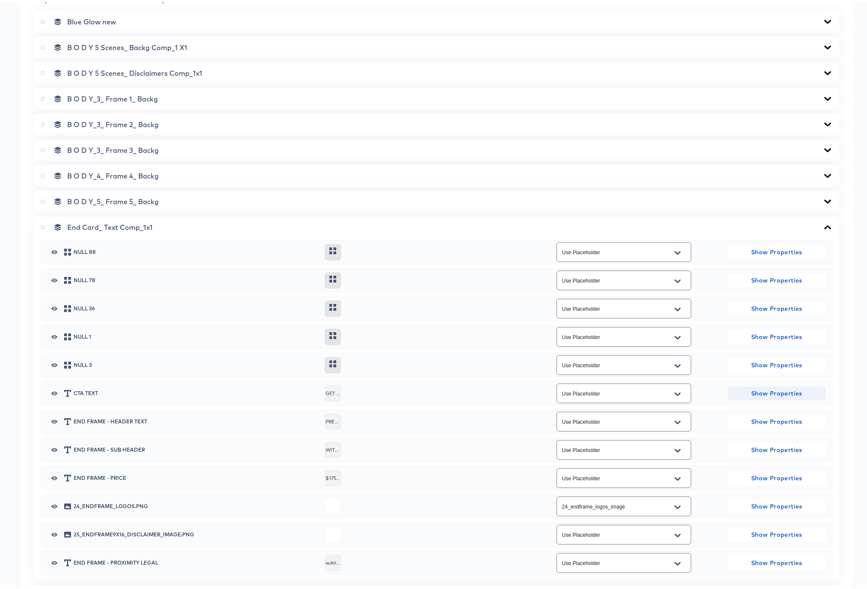
scroll to position [480, 0]
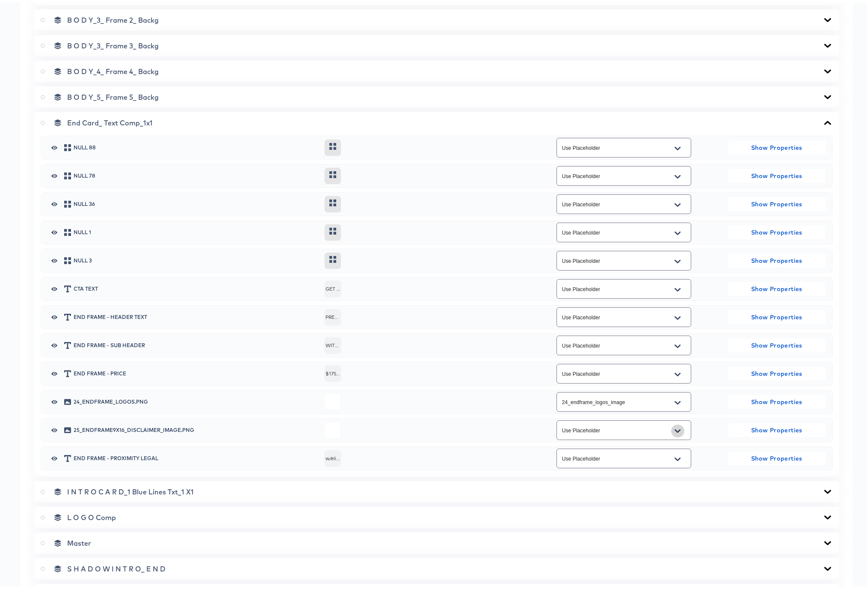
click at [675, 426] on icon "Open" at bounding box center [678, 428] width 6 height 7
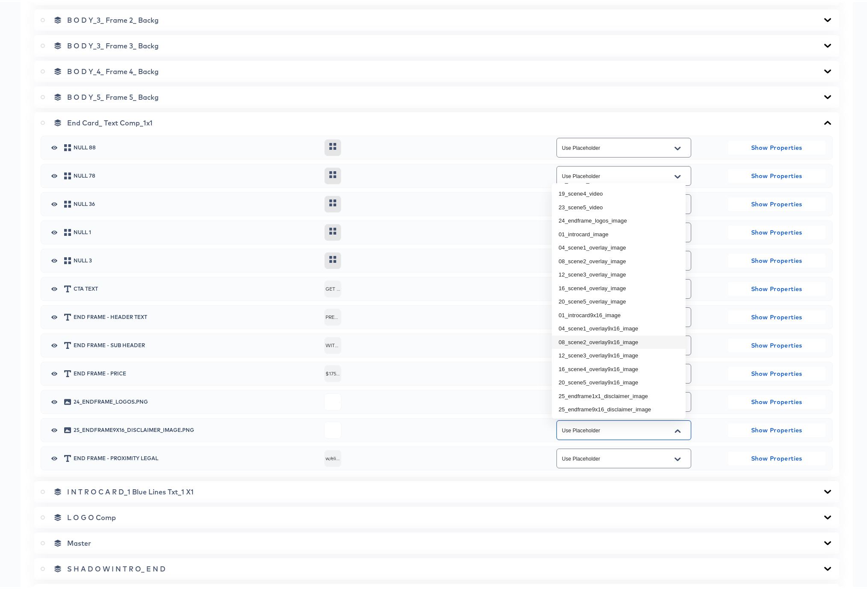
scroll to position [54, 0]
click at [611, 392] on li "25_endframe1x1_disclaimer_image" at bounding box center [619, 393] width 134 height 14
type input "25_endframe1x1_disclaimer_image"
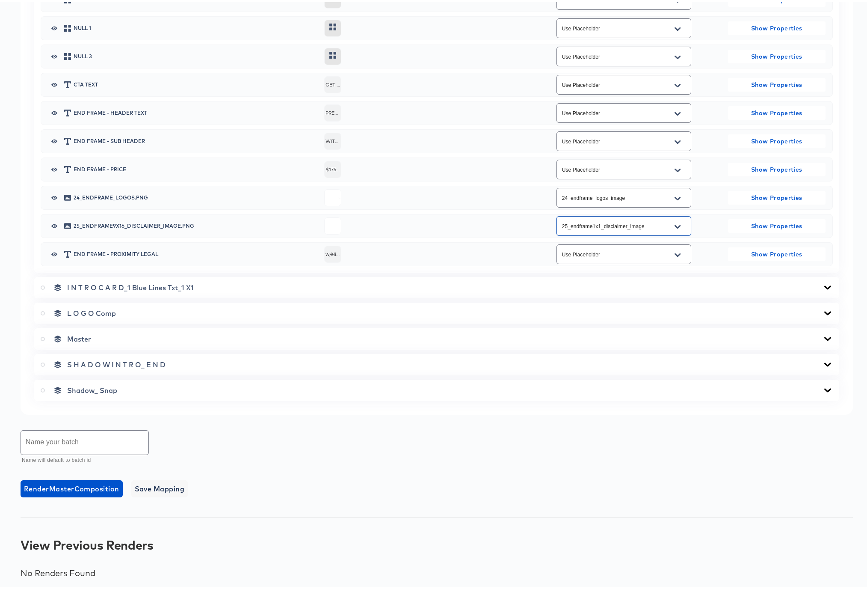
scroll to position [685, 0]
click at [156, 487] on span "Save Mapping" at bounding box center [160, 486] width 50 height 12
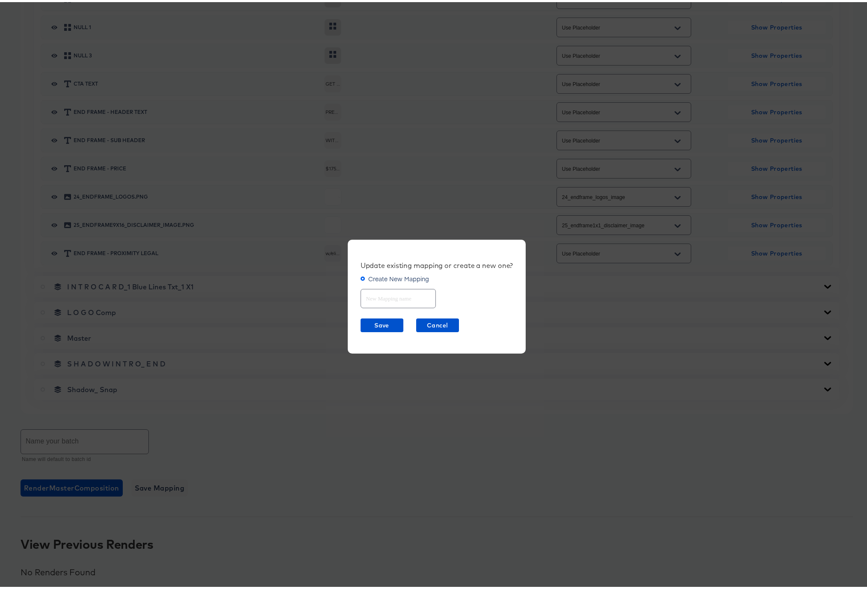
click at [361, 275] on icon at bounding box center [363, 276] width 4 height 4
click at [0, 0] on input "Create New Mapping" at bounding box center [0, 0] width 0 height 0
click at [377, 275] on span "Create New Mapping" at bounding box center [398, 276] width 61 height 9
click at [0, 0] on input "Create New Mapping" at bounding box center [0, 0] width 0 height 0
click at [371, 299] on input "text" at bounding box center [398, 293] width 74 height 18
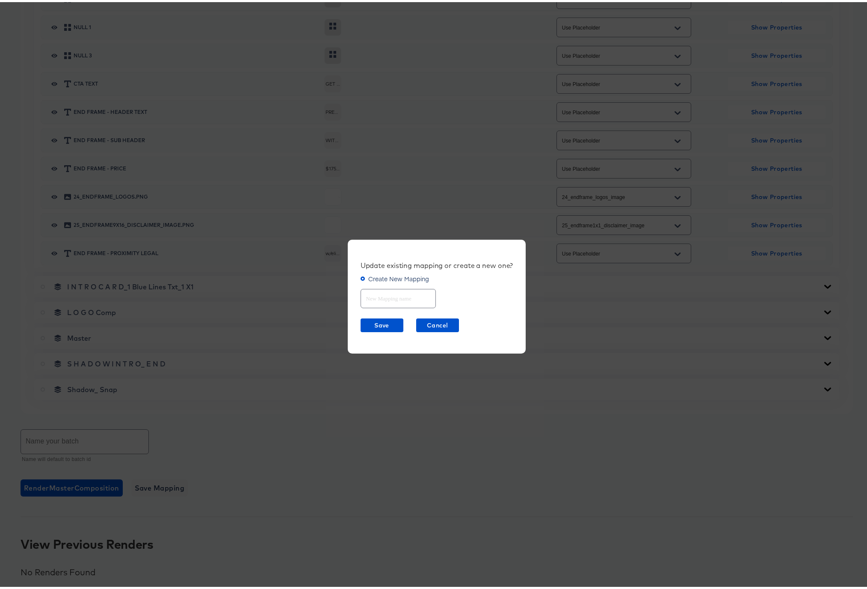
click at [380, 276] on span "Create New Mapping" at bounding box center [398, 276] width 61 height 9
click at [0, 0] on input "Create New Mapping" at bounding box center [0, 0] width 0 height 0
click at [375, 262] on div "Update existing mapping or create a new one?" at bounding box center [437, 263] width 153 height 9
click at [372, 325] on span "Save" at bounding box center [382, 323] width 36 height 11
click at [441, 322] on span "Cancel" at bounding box center [438, 323] width 36 height 11
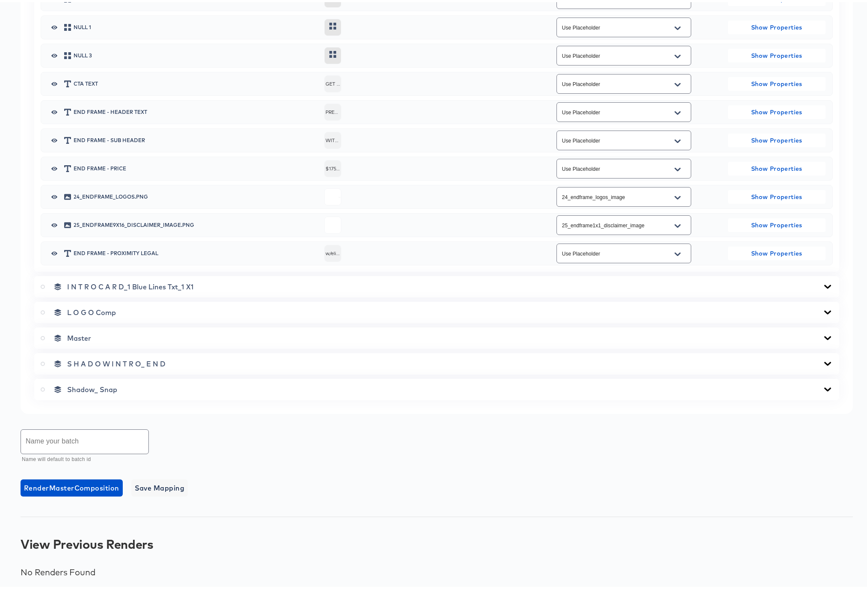
click at [108, 432] on input "text" at bounding box center [85, 439] width 128 height 24
type input "1x1 5 Sample IP Order"
click at [102, 482] on span "Render Master Composition" at bounding box center [71, 486] width 95 height 12
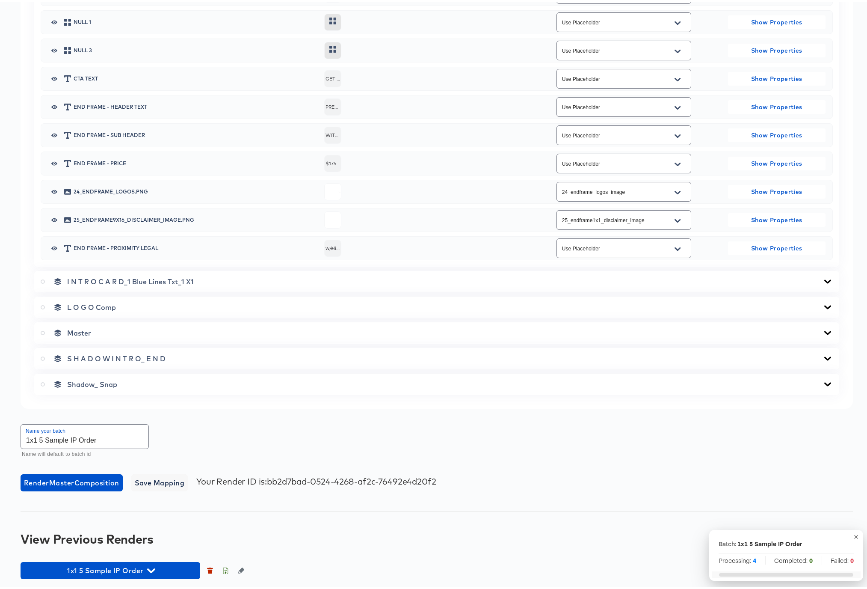
scroll to position [692, 0]
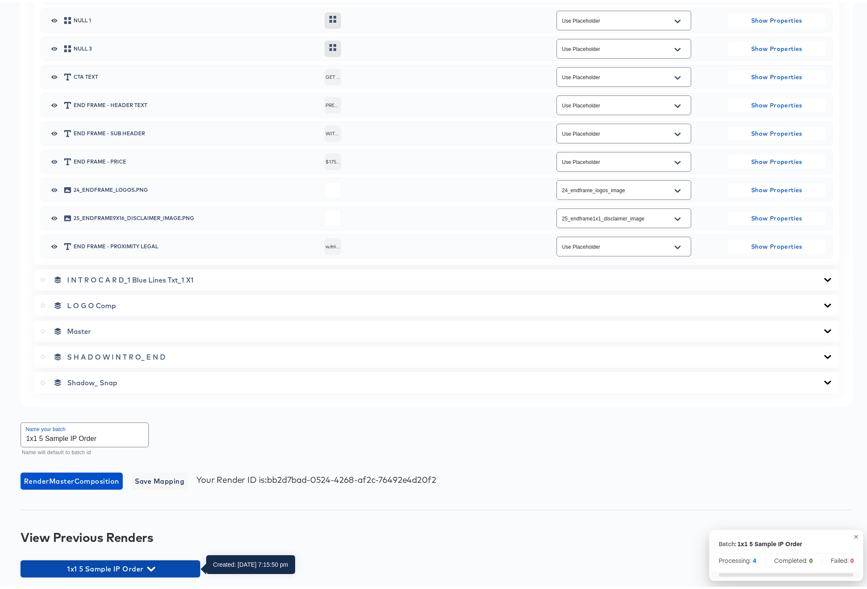
click at [151, 566] on icon "button" at bounding box center [151, 567] width 8 height 8
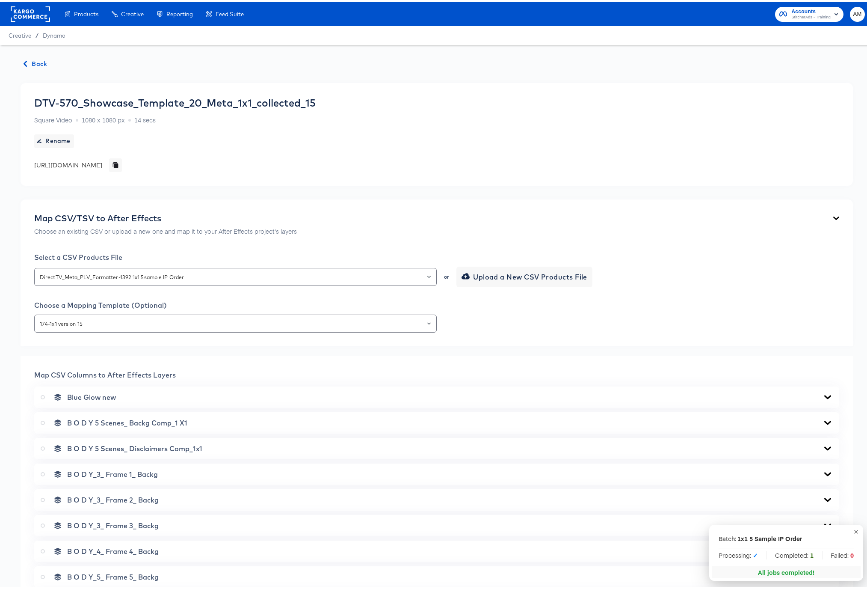
scroll to position [858, 0]
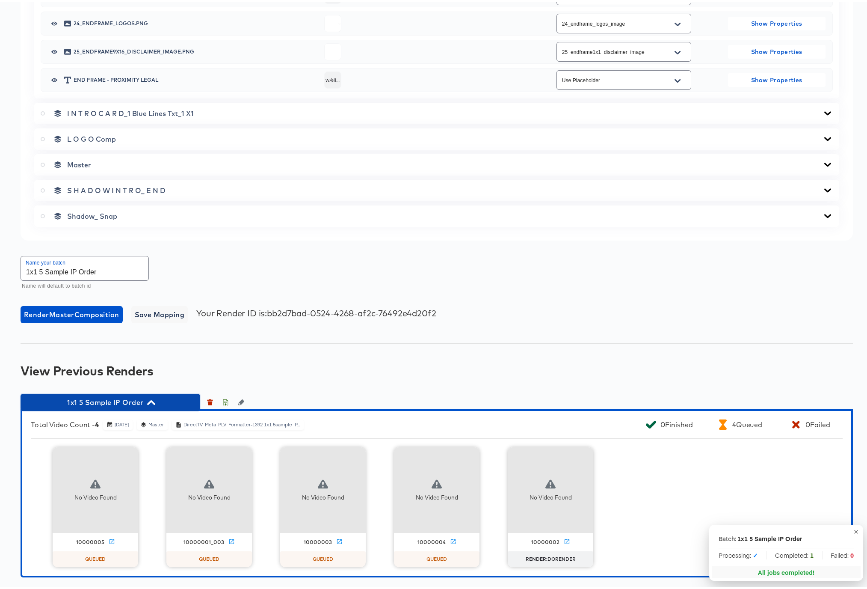
click at [151, 400] on icon "button" at bounding box center [151, 400] width 8 height 8
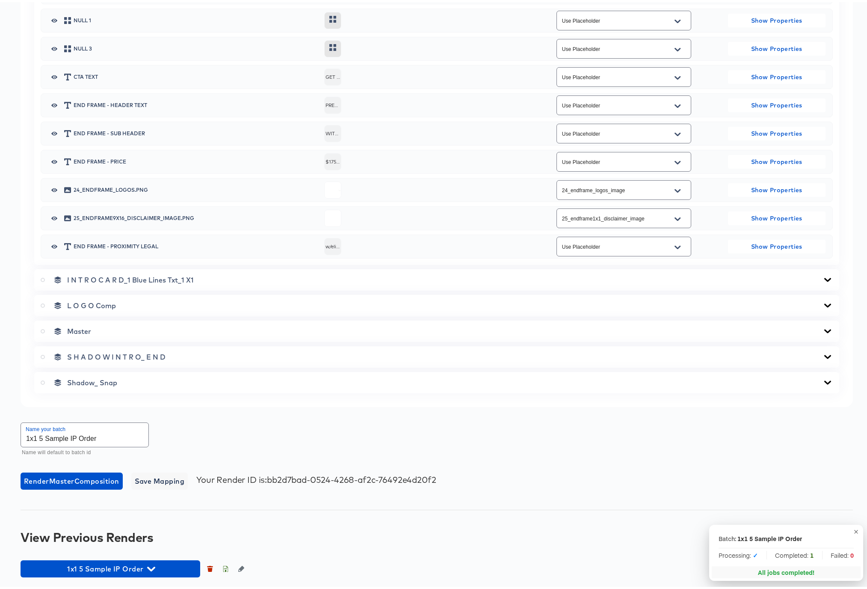
scroll to position [692, 0]
click at [152, 564] on icon "button" at bounding box center [151, 567] width 8 height 8
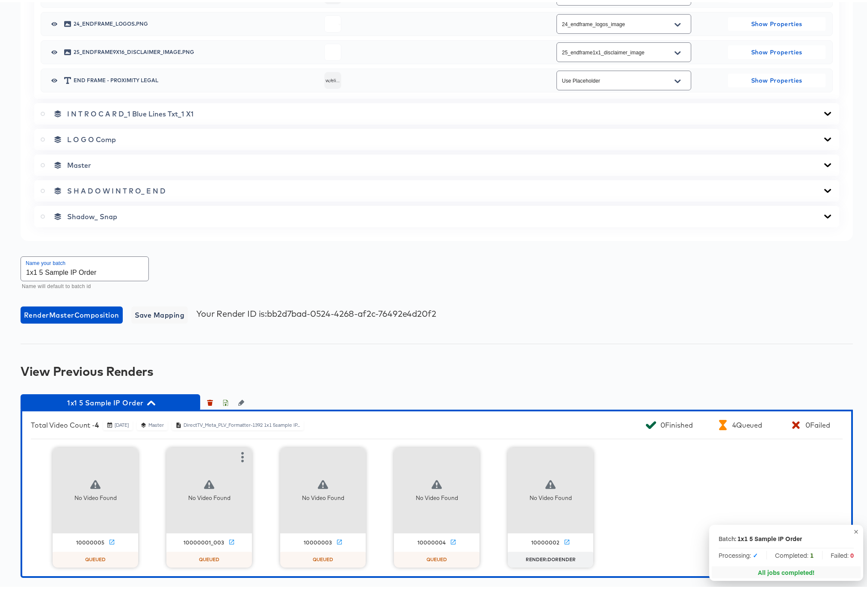
scroll to position [858, 0]
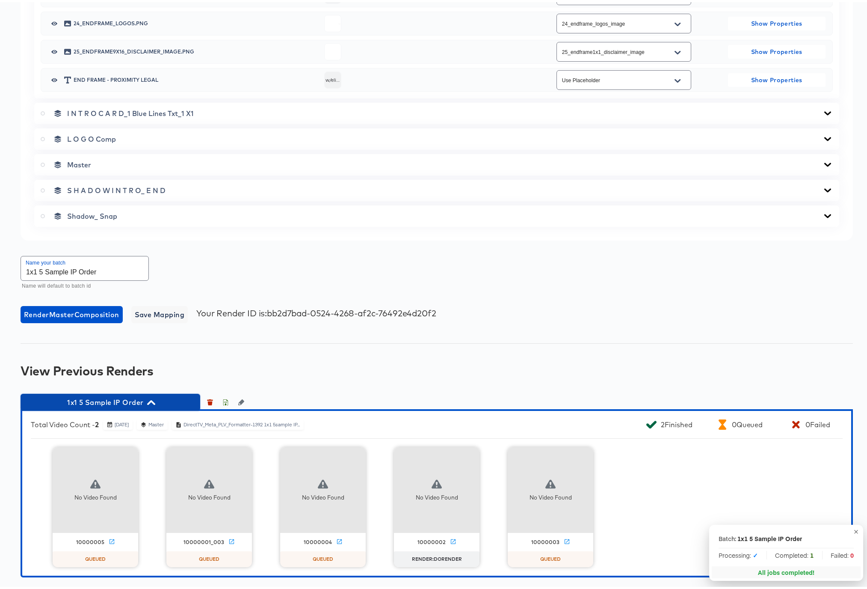
click at [153, 399] on icon "button" at bounding box center [151, 400] width 8 height 5
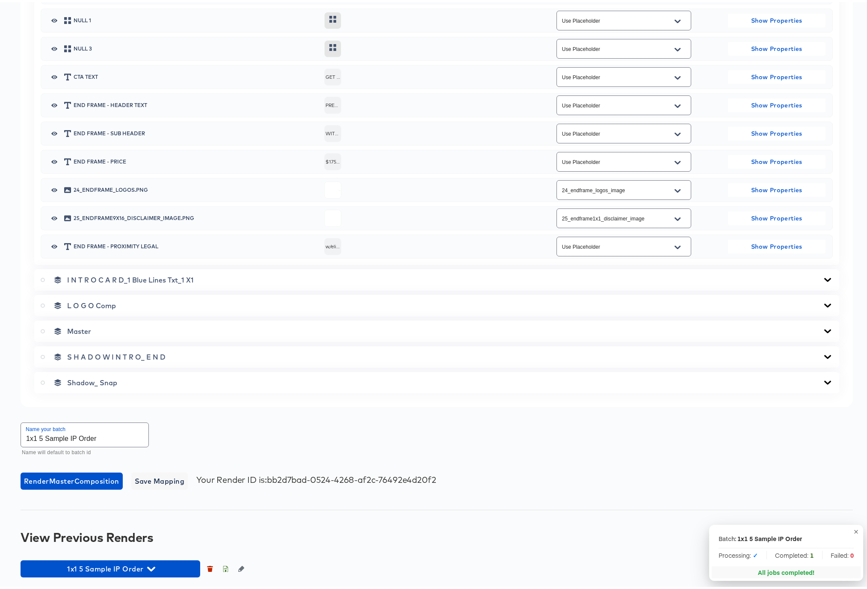
scroll to position [692, 0]
click at [151, 568] on icon "button" at bounding box center [151, 566] width 8 height 5
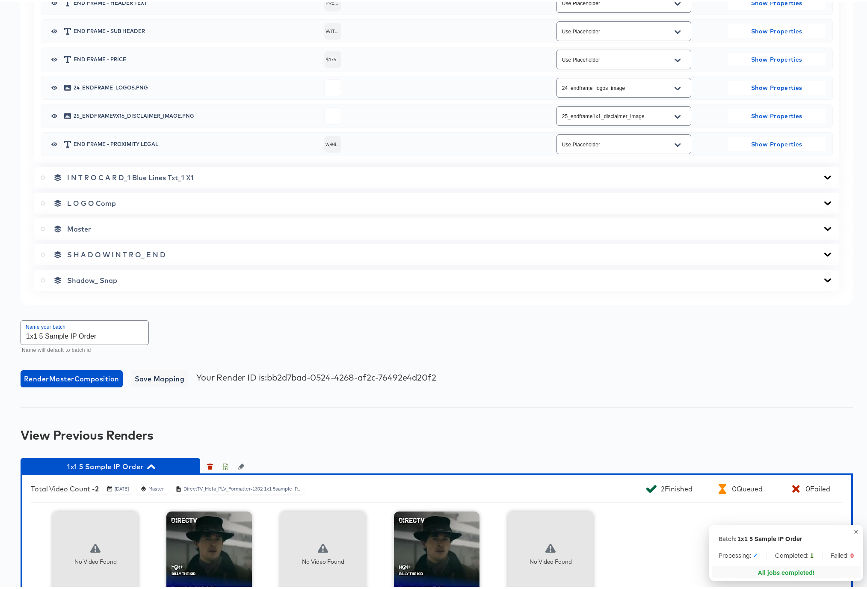
scroll to position [858, 0]
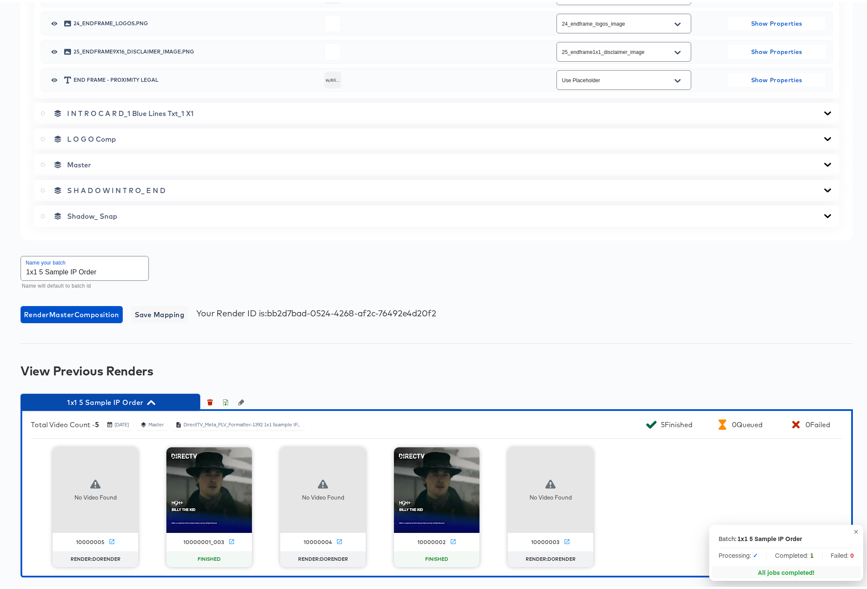
click at [149, 400] on icon "button" at bounding box center [151, 400] width 8 height 5
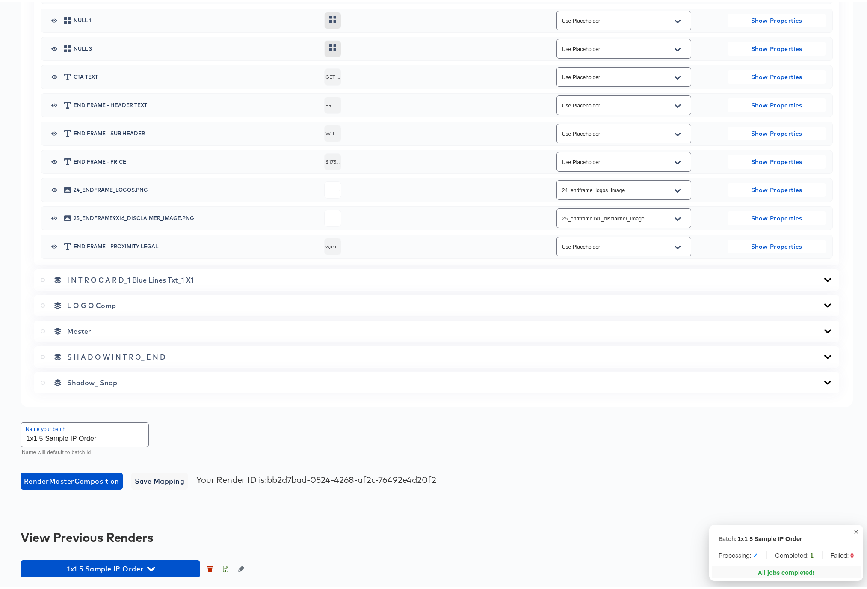
scroll to position [692, 0]
click at [154, 564] on icon "button" at bounding box center [151, 566] width 8 height 5
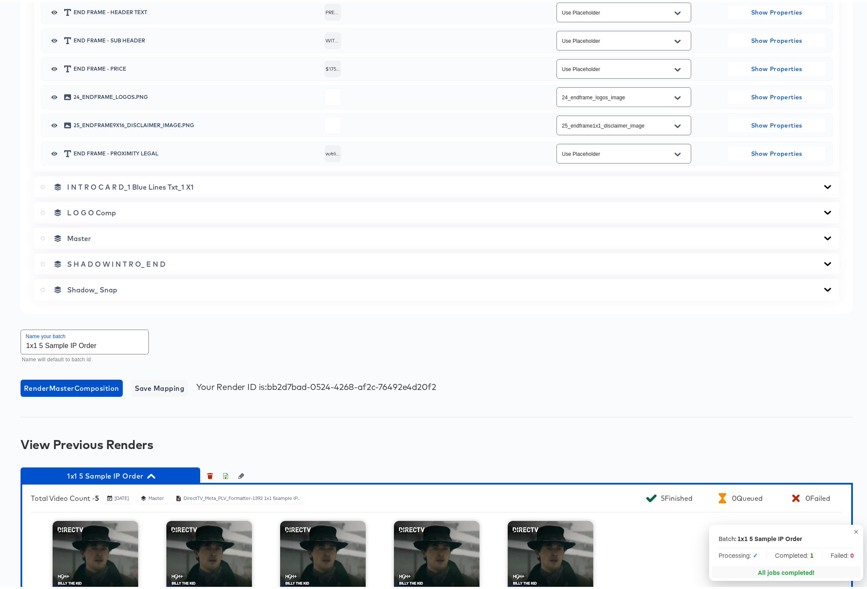
scroll to position [858, 0]
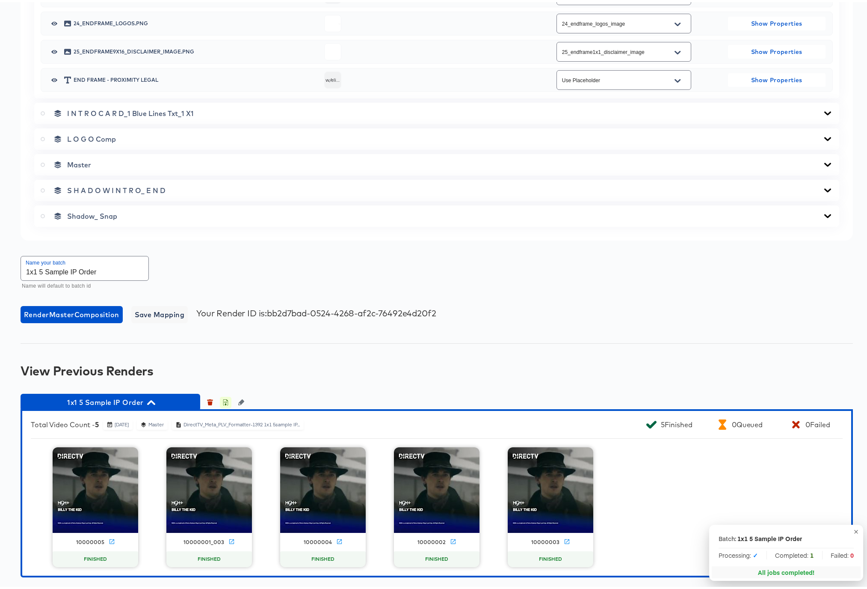
click at [225, 400] on icon "button" at bounding box center [225, 401] width 3 height 4
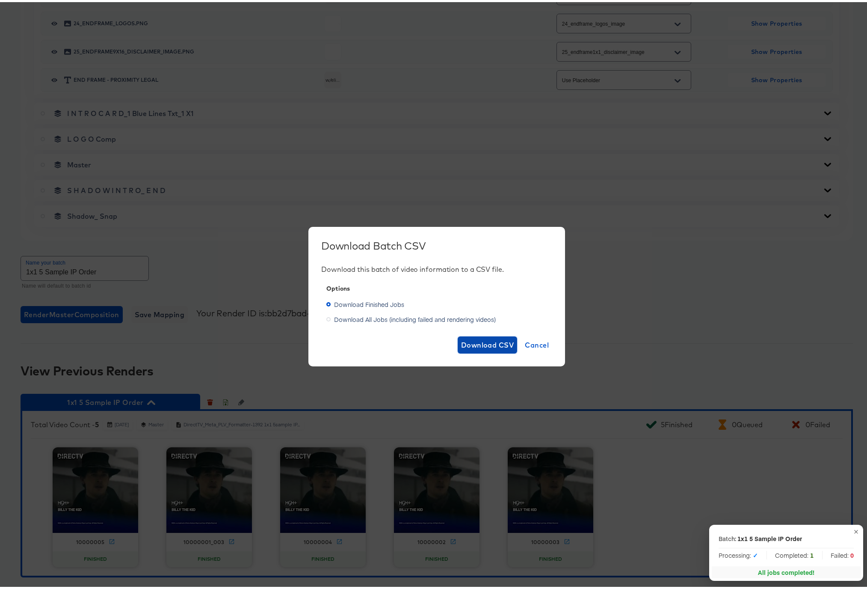
click at [487, 341] on span "Download CSV" at bounding box center [487, 343] width 53 height 12
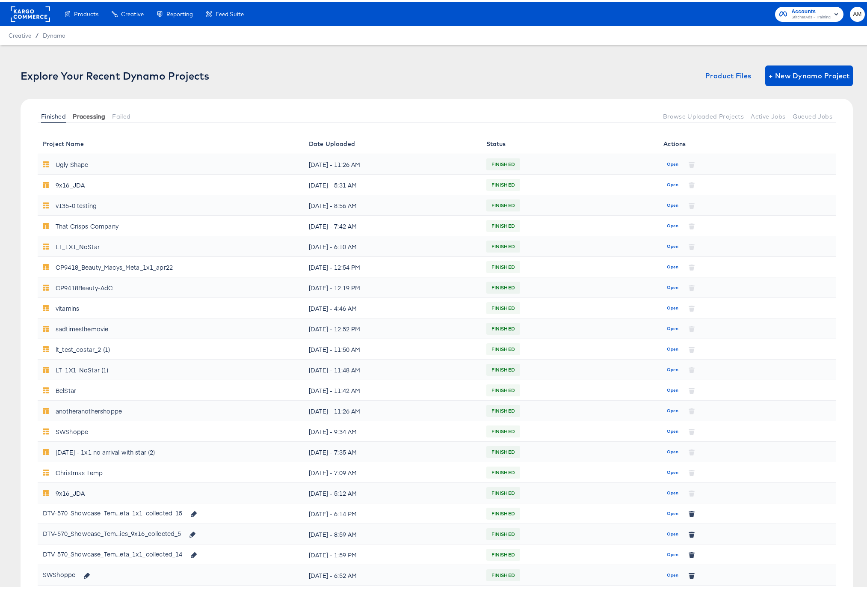
click at [93, 116] on span "Processing" at bounding box center [89, 114] width 33 height 7
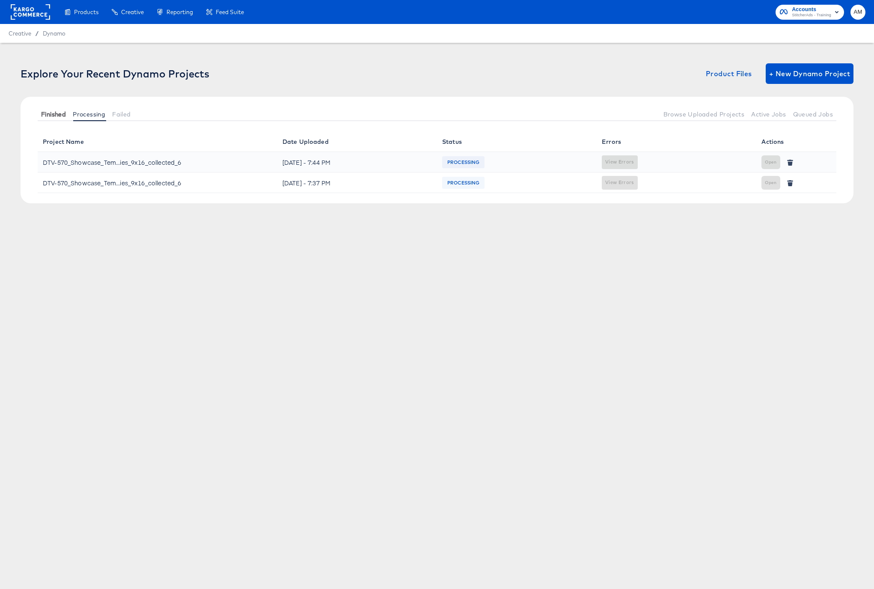
click at [52, 112] on span "Finished" at bounding box center [53, 114] width 25 height 7
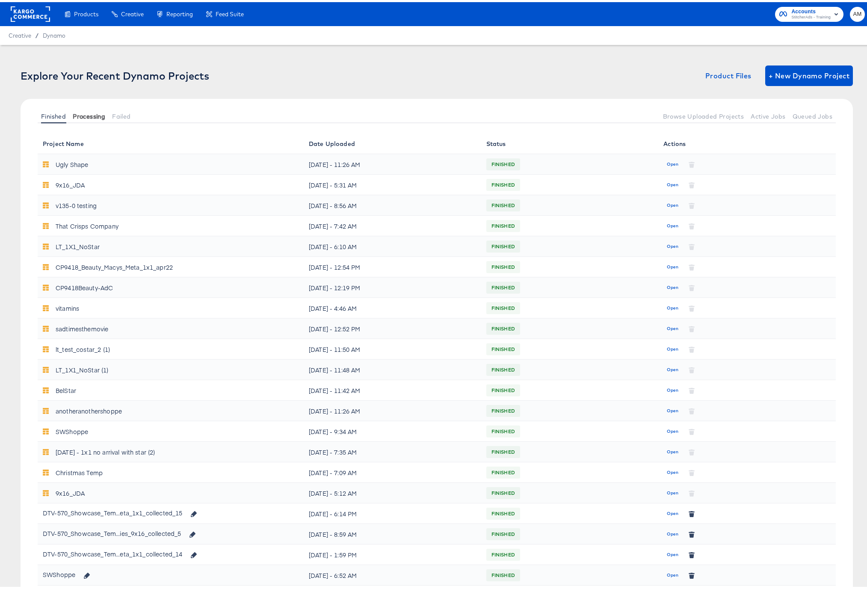
click at [86, 113] on span "Processing" at bounding box center [89, 114] width 33 height 7
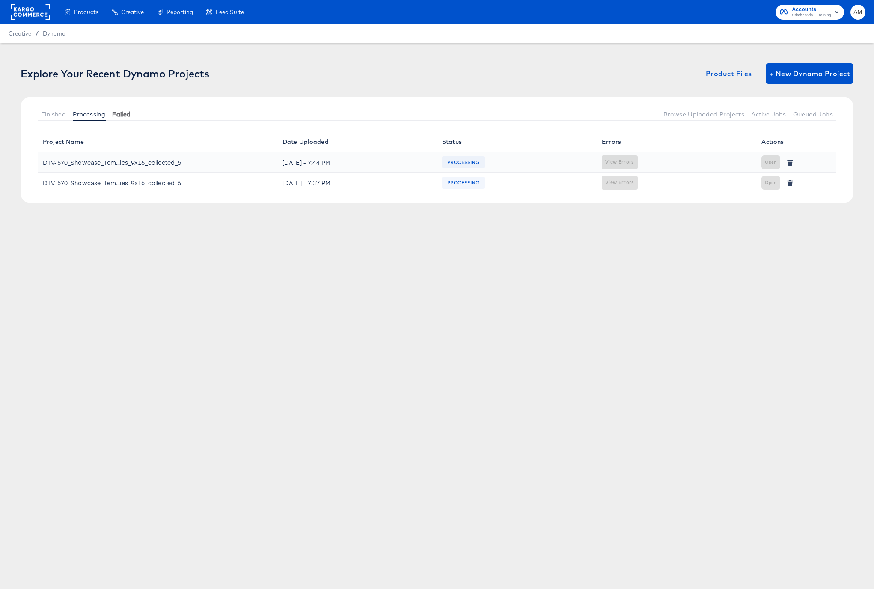
click at [124, 114] on span "Failed" at bounding box center [121, 114] width 18 height 7
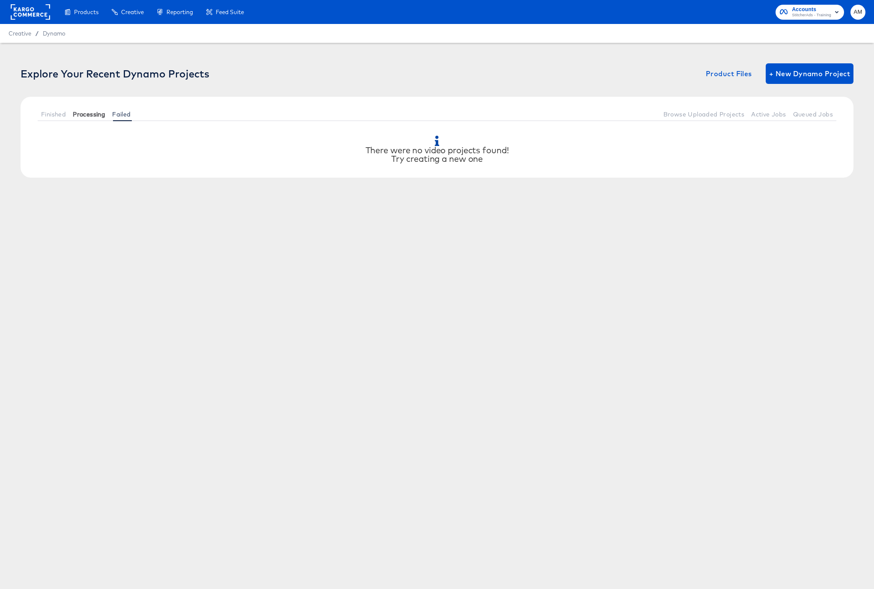
click at [85, 113] on span "Processing" at bounding box center [89, 114] width 33 height 7
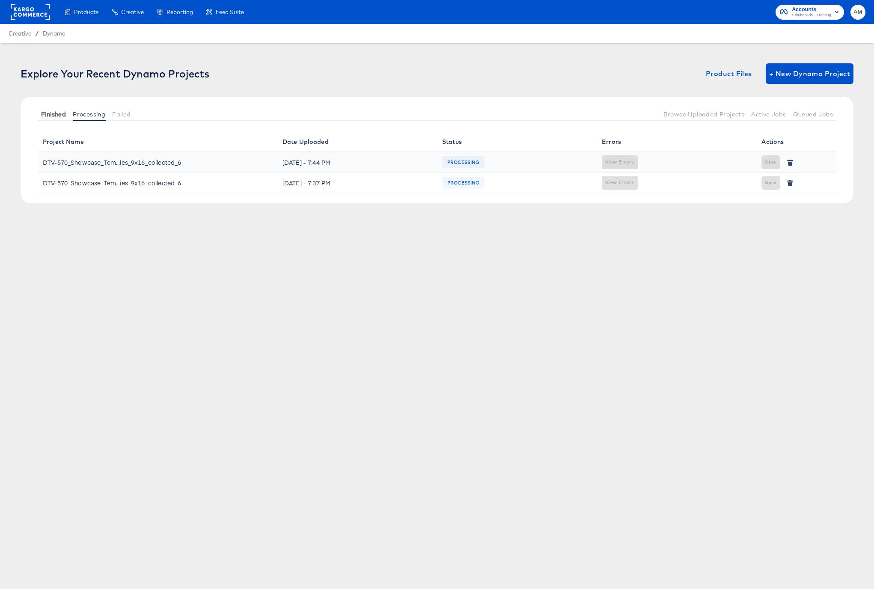
click at [59, 113] on span "Finished" at bounding box center [53, 114] width 25 height 7
